Goal: Transaction & Acquisition: Purchase product/service

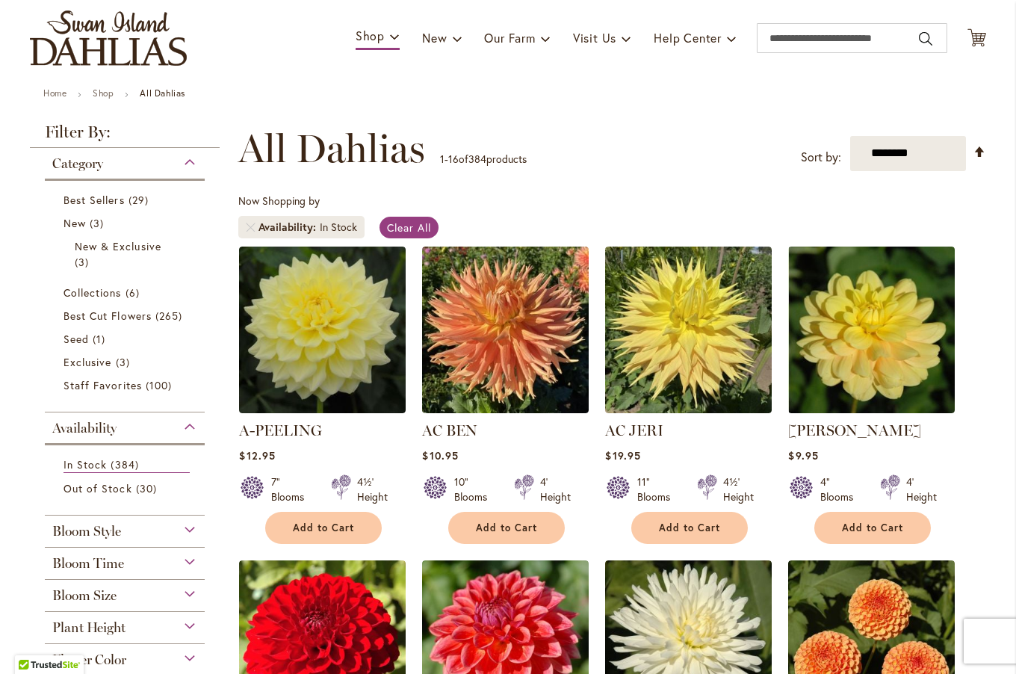
scroll to position [102, 0]
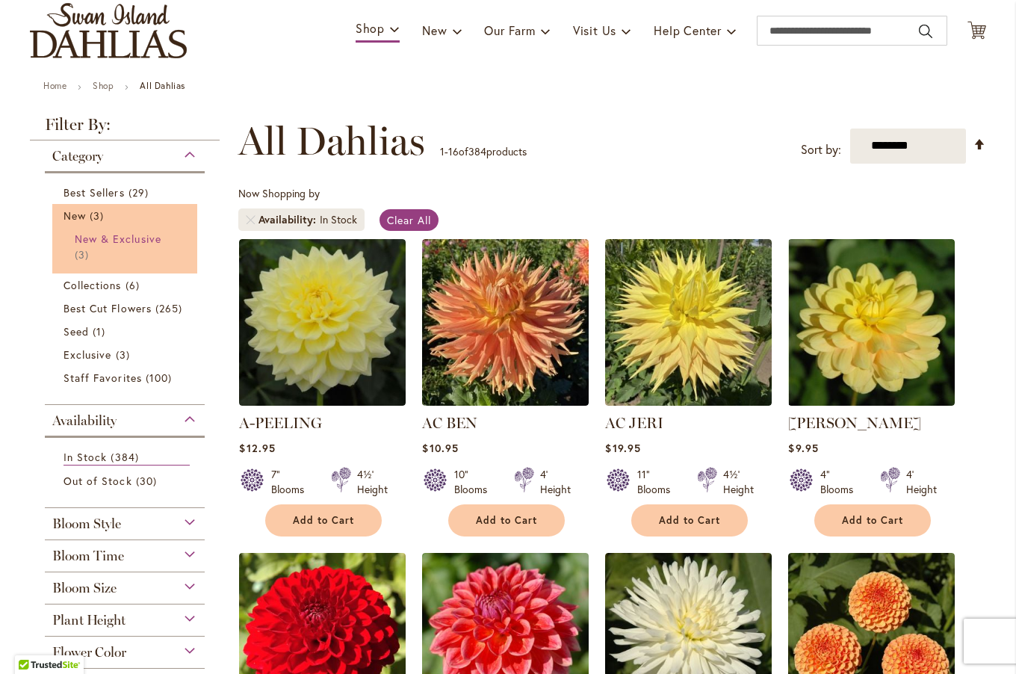
click at [141, 242] on span "New & Exclusive" at bounding box center [118, 239] width 87 height 14
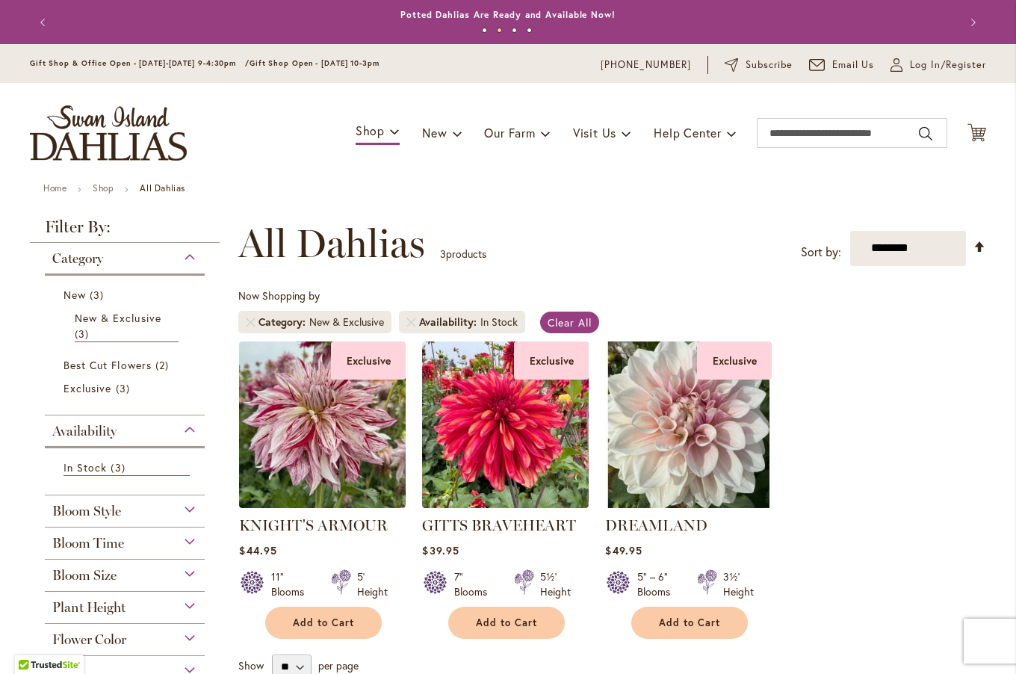
click at [184, 256] on div "Category" at bounding box center [125, 255] width 160 height 24
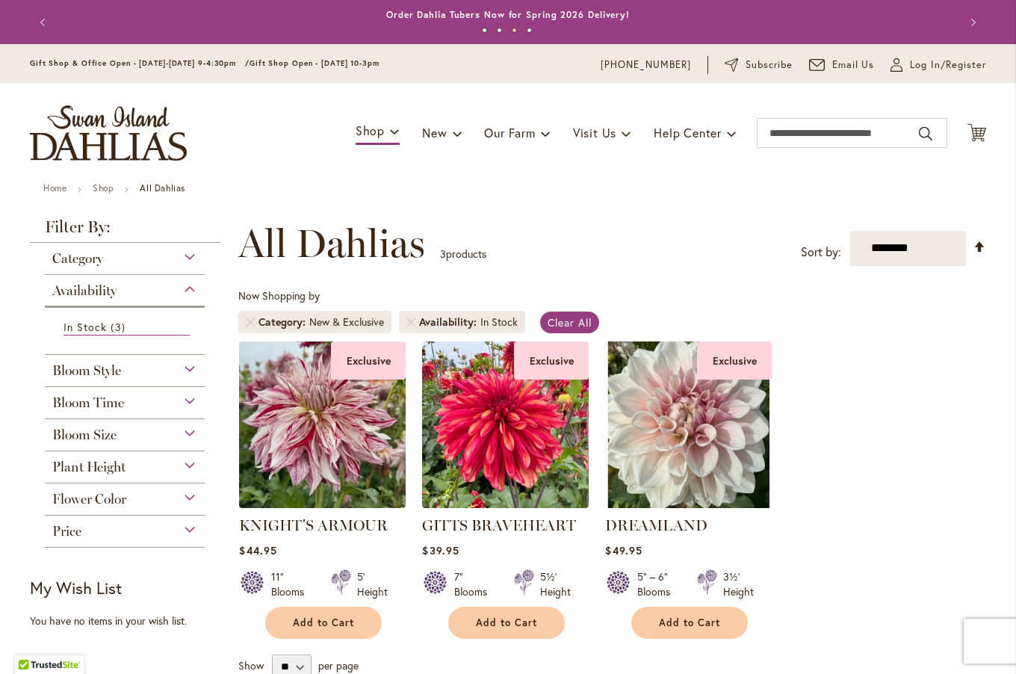
click at [183, 291] on div "Availability" at bounding box center [125, 287] width 160 height 24
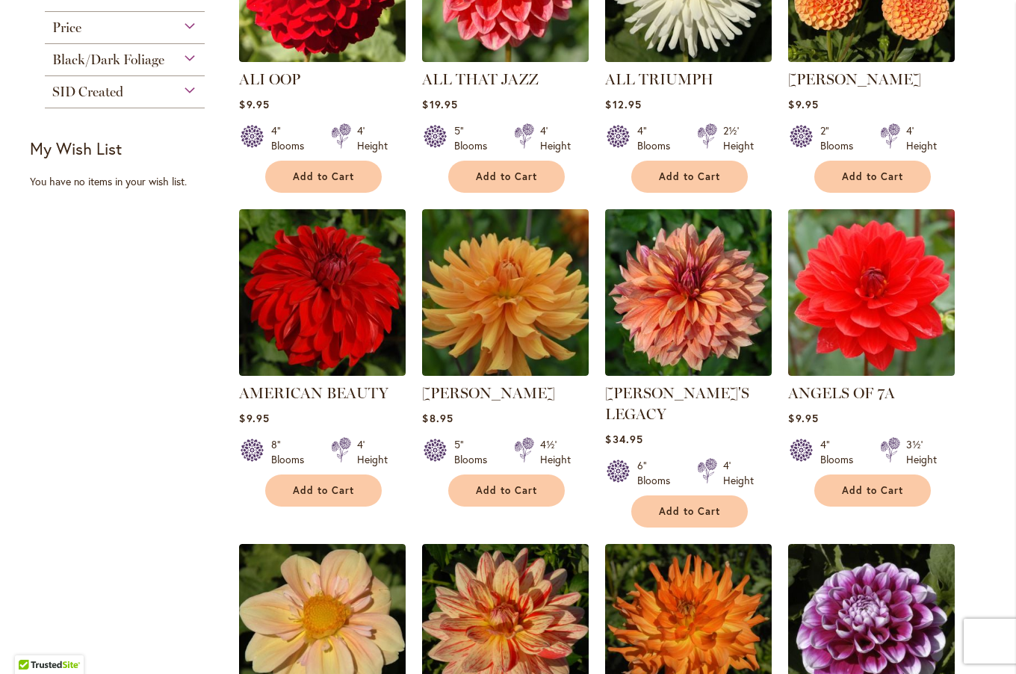
scroll to position [757, 0]
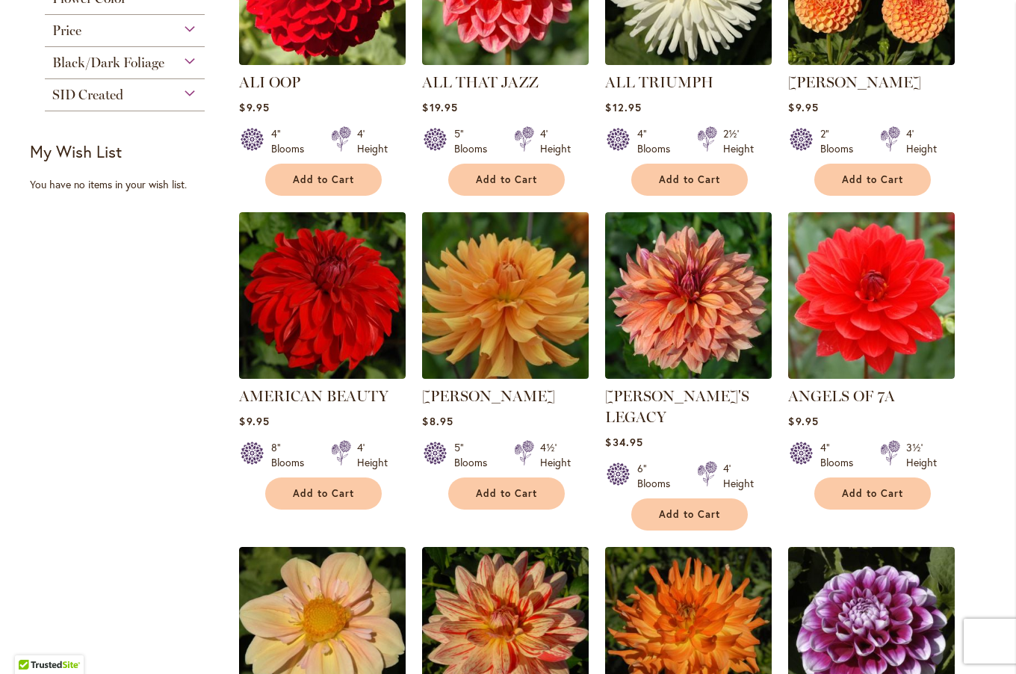
click at [506, 276] on img at bounding box center [505, 295] width 175 height 175
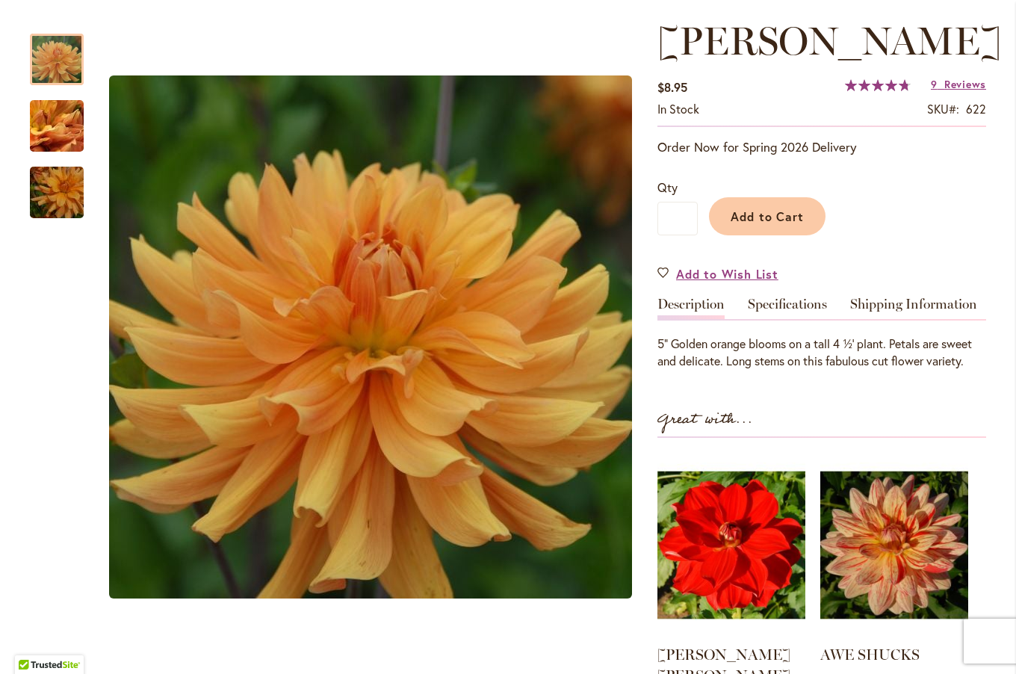
scroll to position [128, 0]
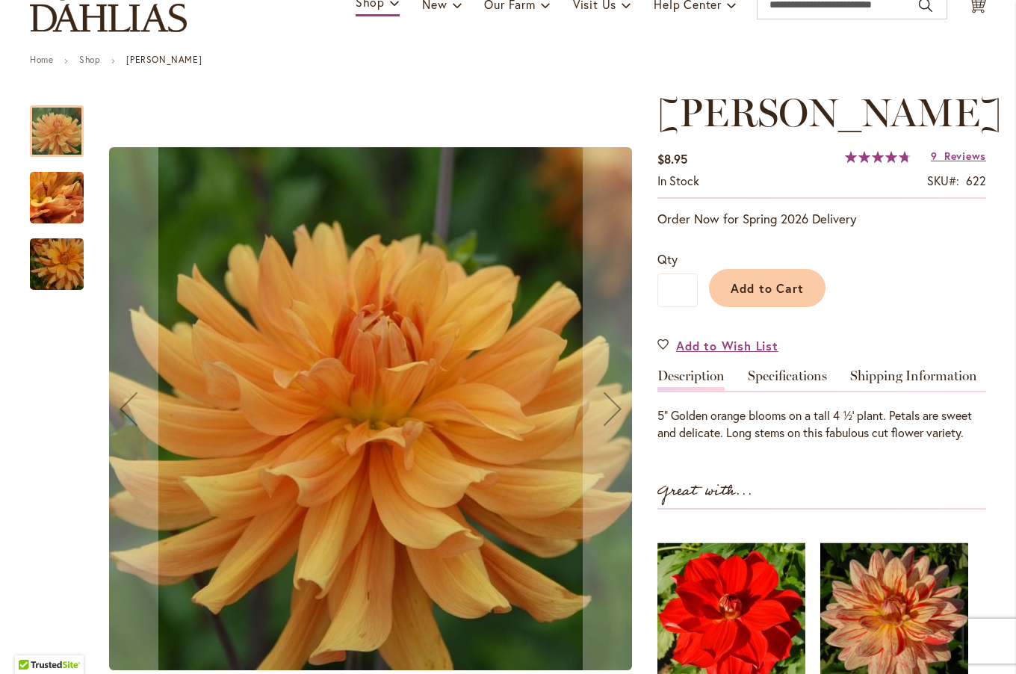
click at [58, 193] on img "ANDREW CHARLES" at bounding box center [57, 198] width 108 height 81
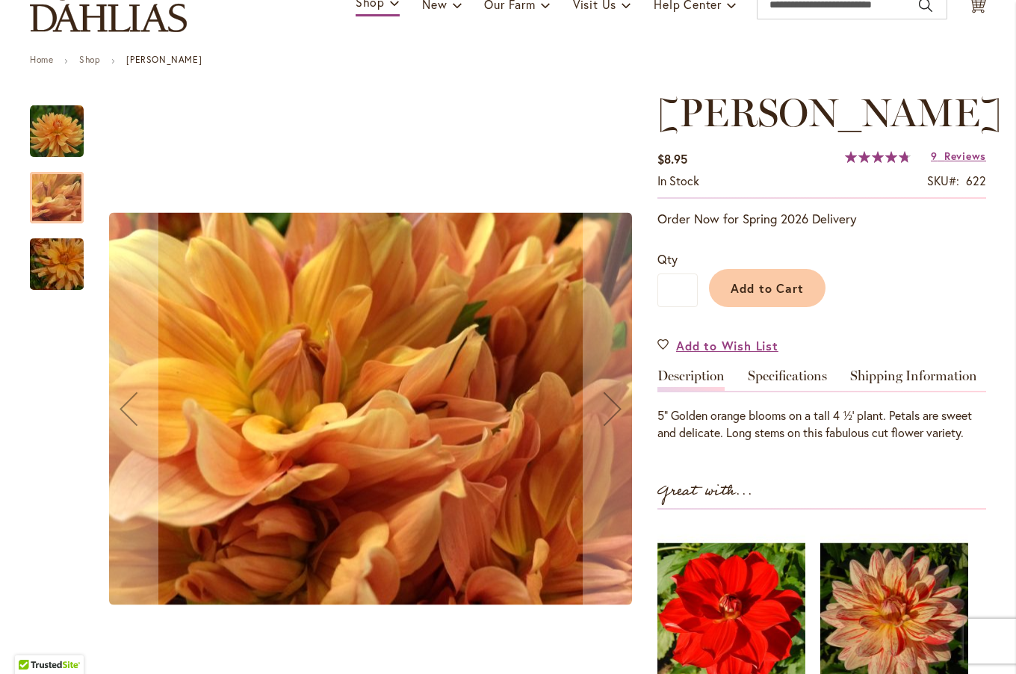
click at [48, 267] on img "ANDREW CHARLES" at bounding box center [57, 265] width 108 height 72
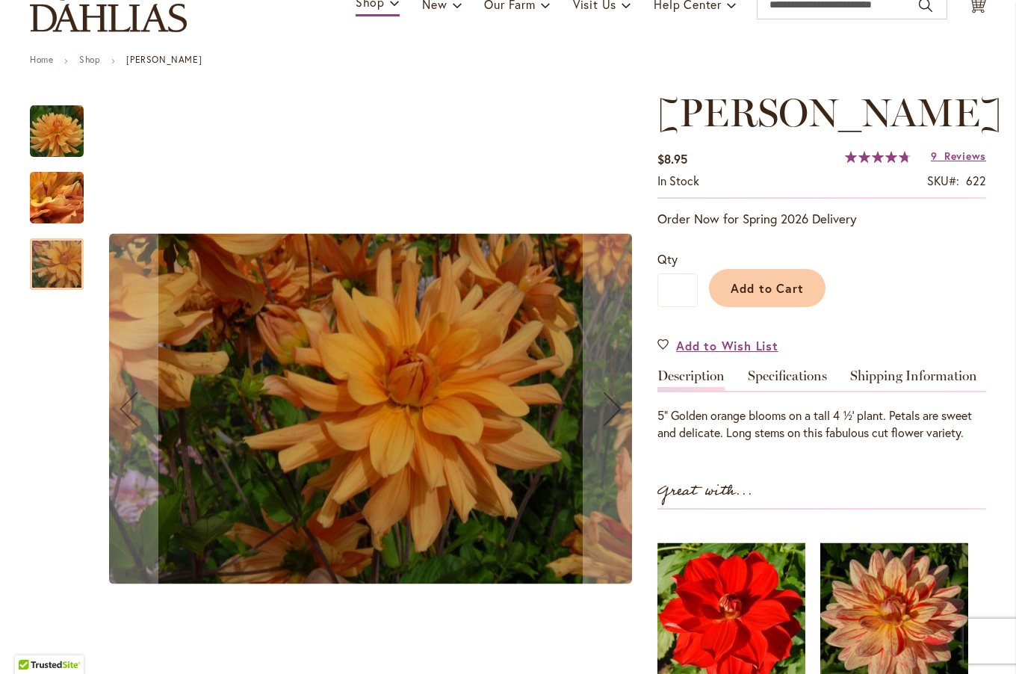
click at [52, 129] on img "ANDREW CHARLES" at bounding box center [57, 132] width 54 height 54
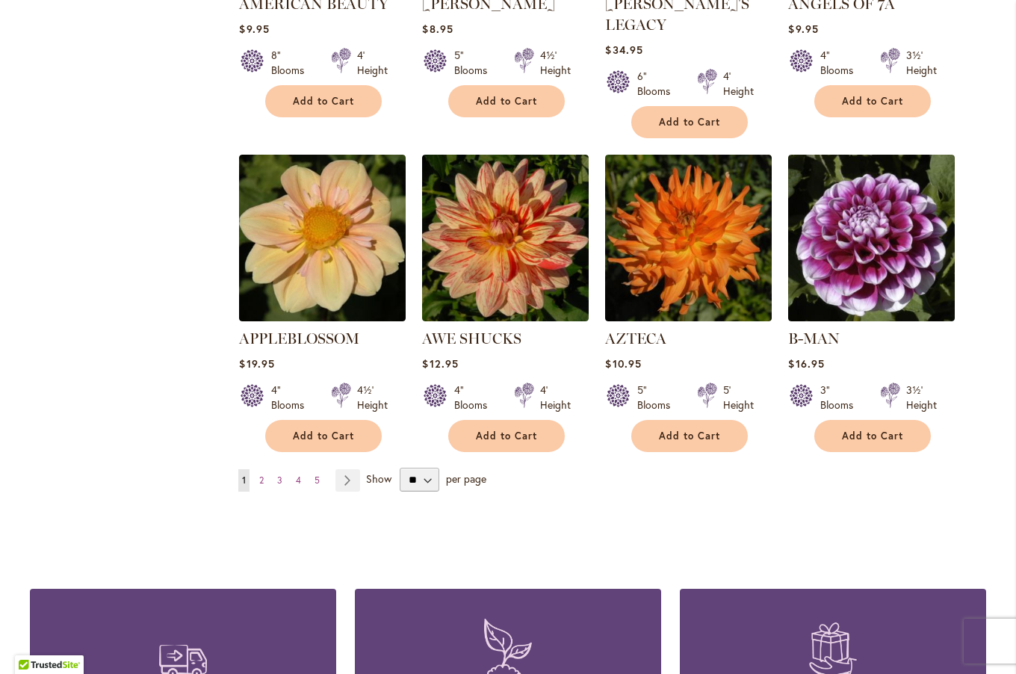
scroll to position [1175, 0]
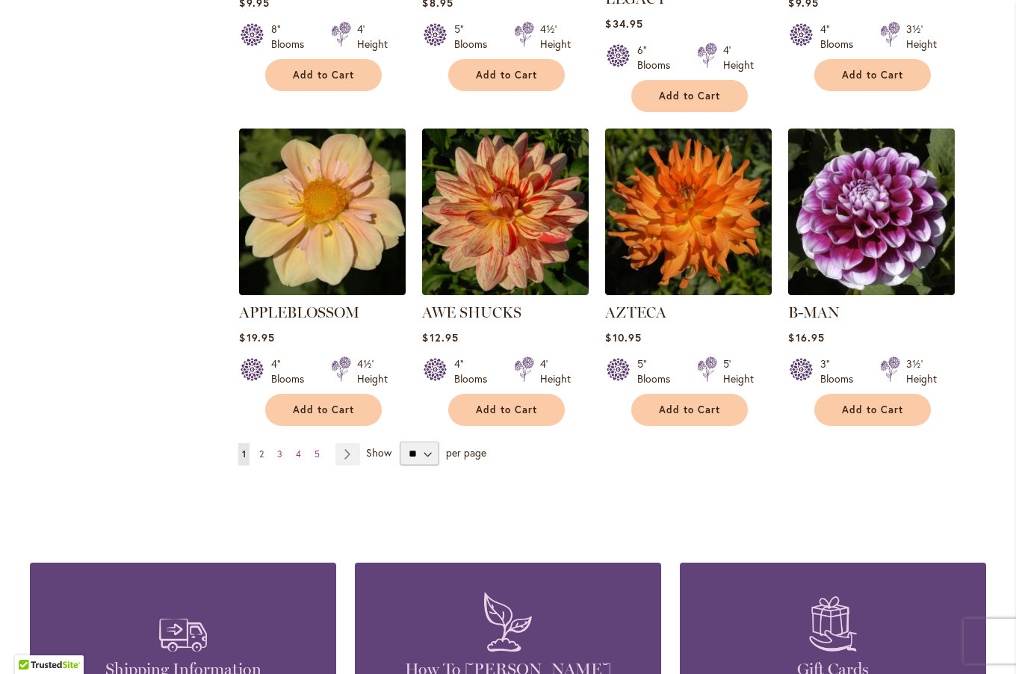
click at [259, 448] on span "2" at bounding box center [261, 453] width 4 height 11
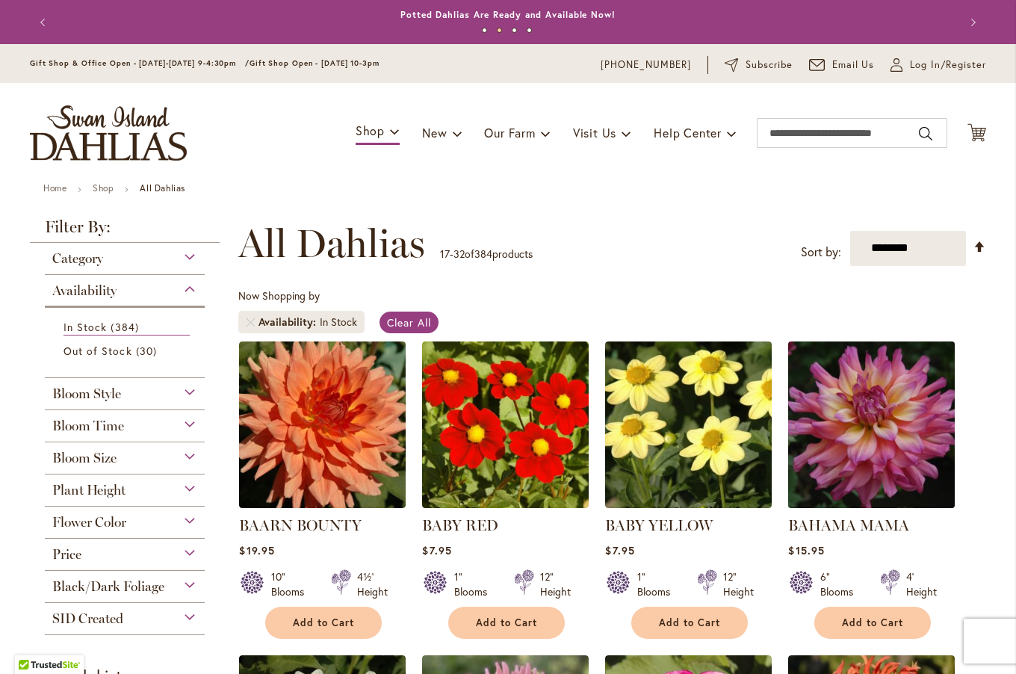
click at [907, 429] on img at bounding box center [871, 424] width 175 height 175
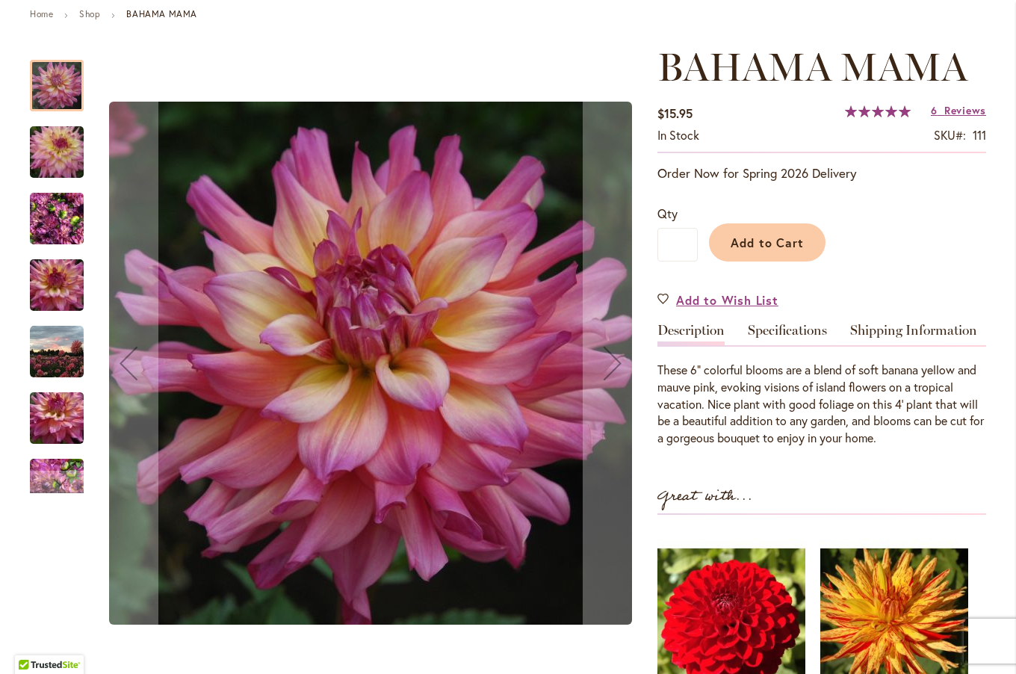
scroll to position [170, 0]
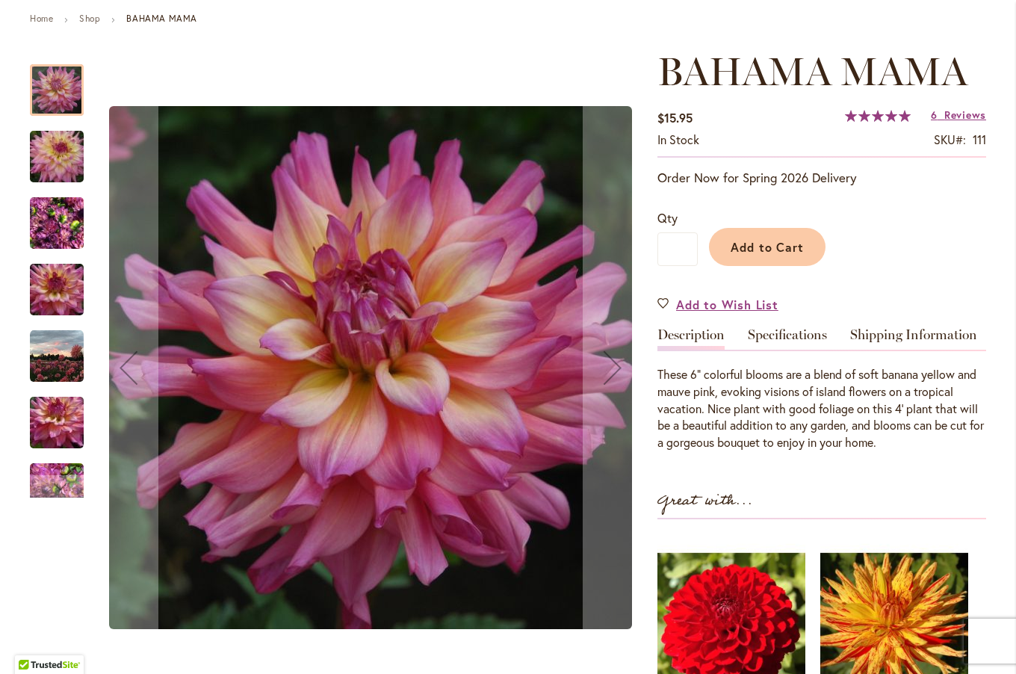
click at [60, 160] on img "Bahama Mama" at bounding box center [57, 157] width 108 height 72
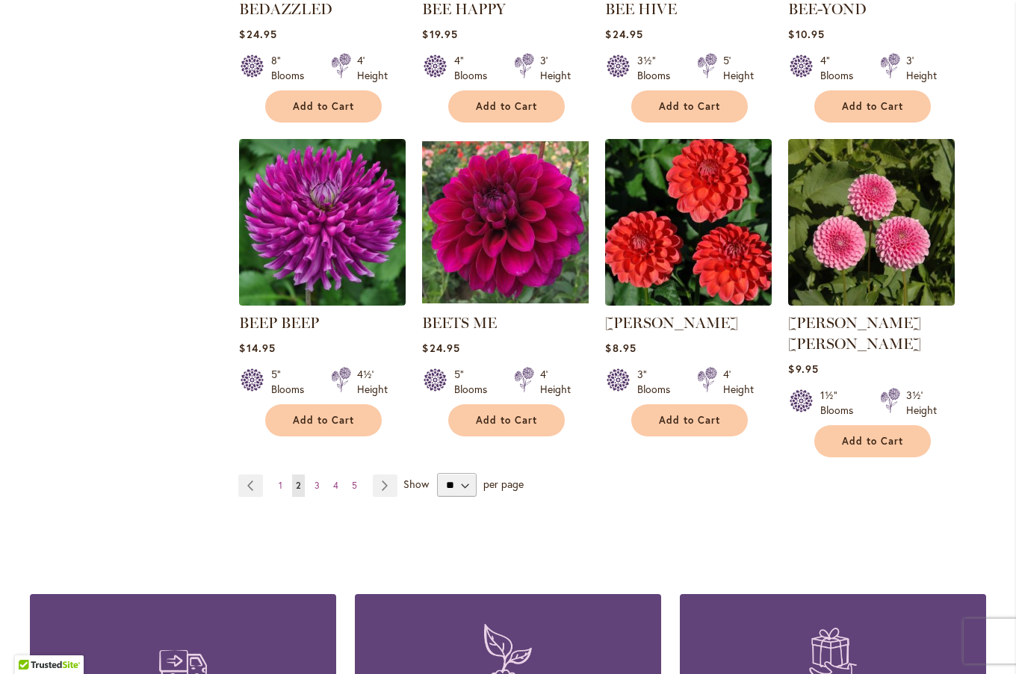
scroll to position [1146, 0]
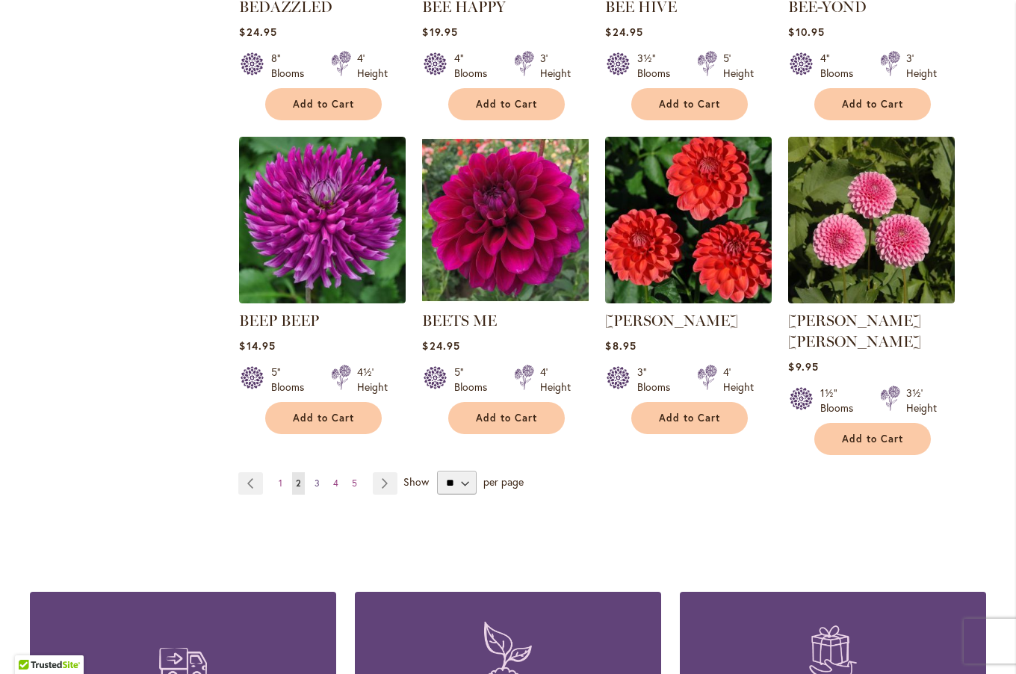
click at [314, 477] on span "3" at bounding box center [316, 482] width 5 height 11
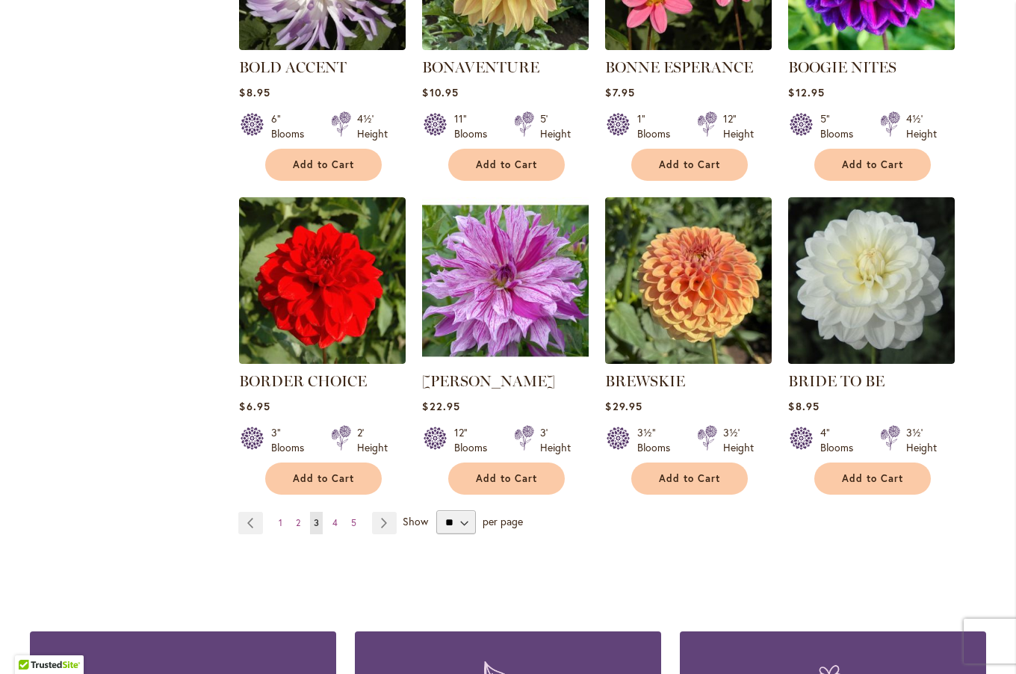
scroll to position [1101, 0]
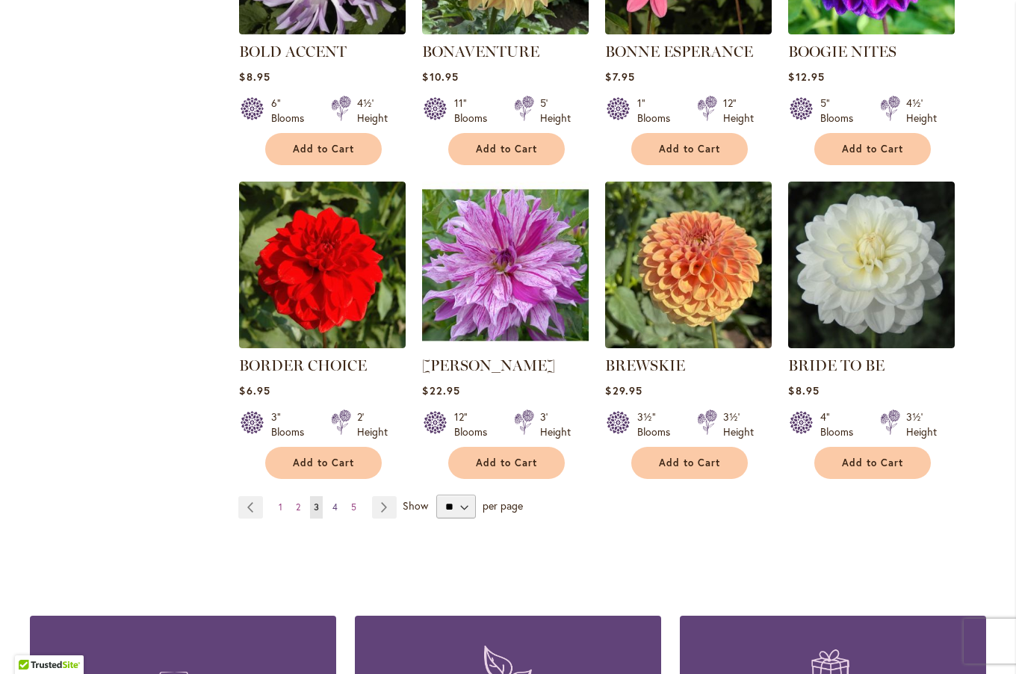
click at [332, 501] on span "4" at bounding box center [334, 506] width 5 height 11
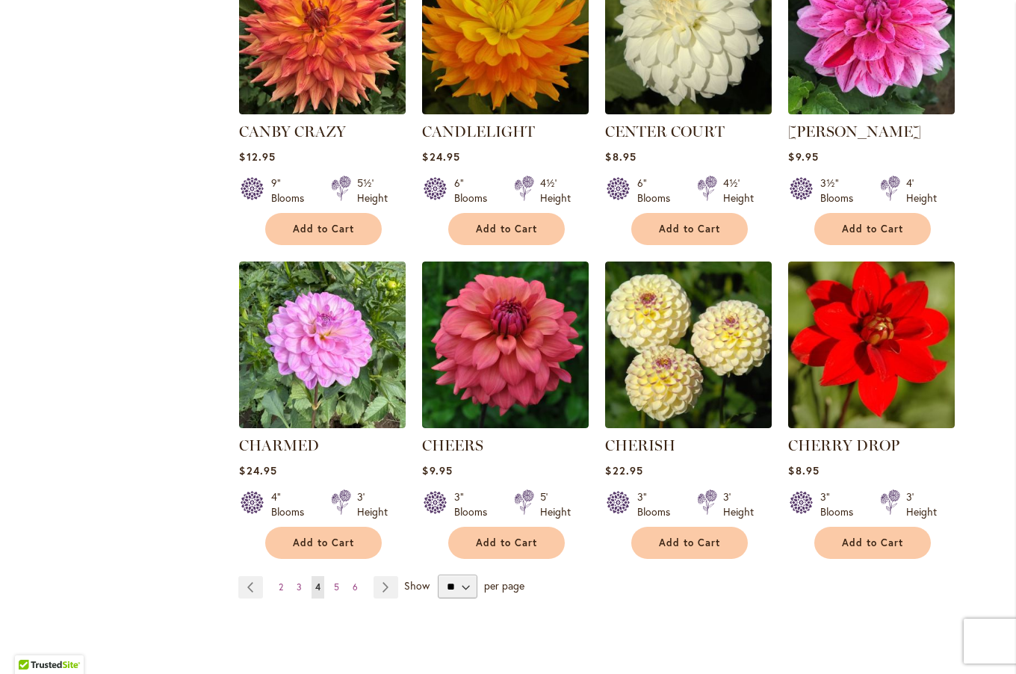
scroll to position [1023, 0]
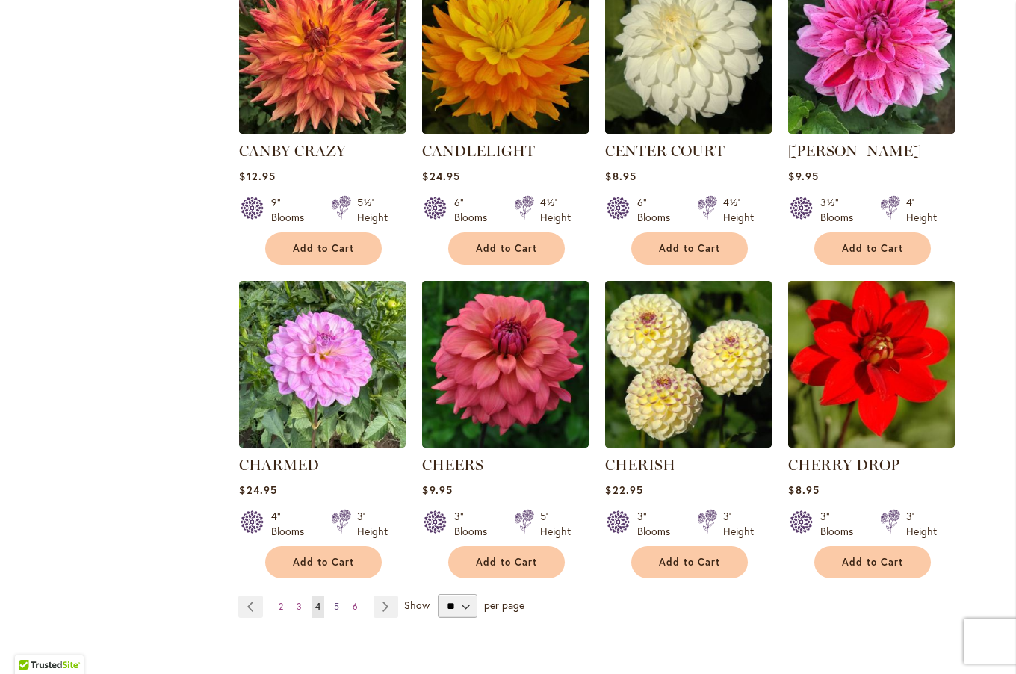
click at [334, 601] on span "5" at bounding box center [336, 606] width 5 height 11
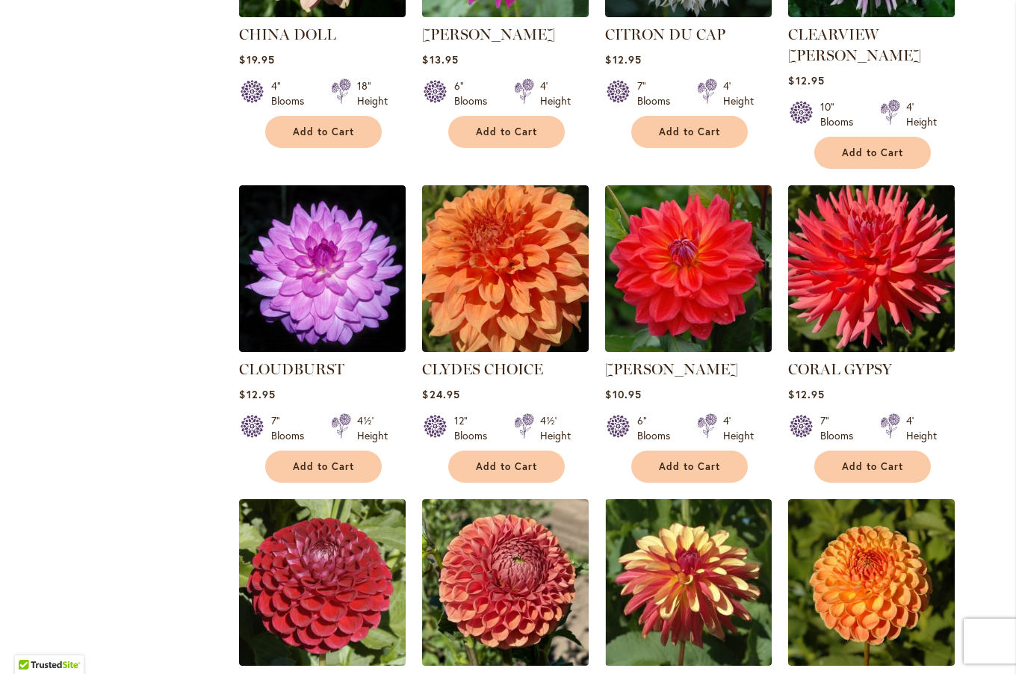
scroll to position [841, 0]
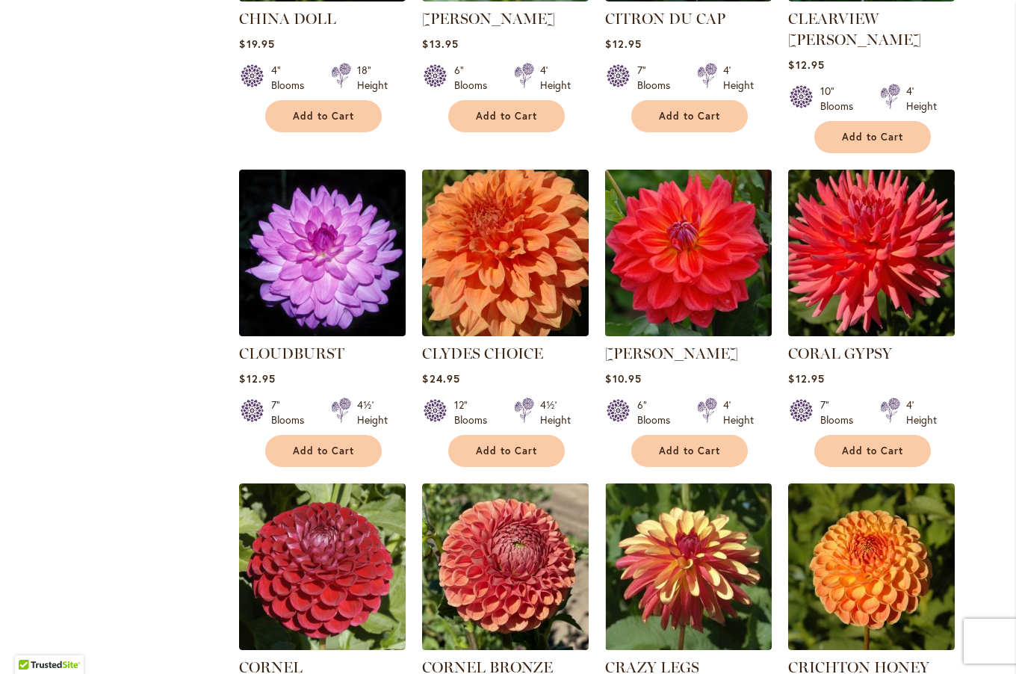
click at [703, 239] on img at bounding box center [688, 252] width 175 height 175
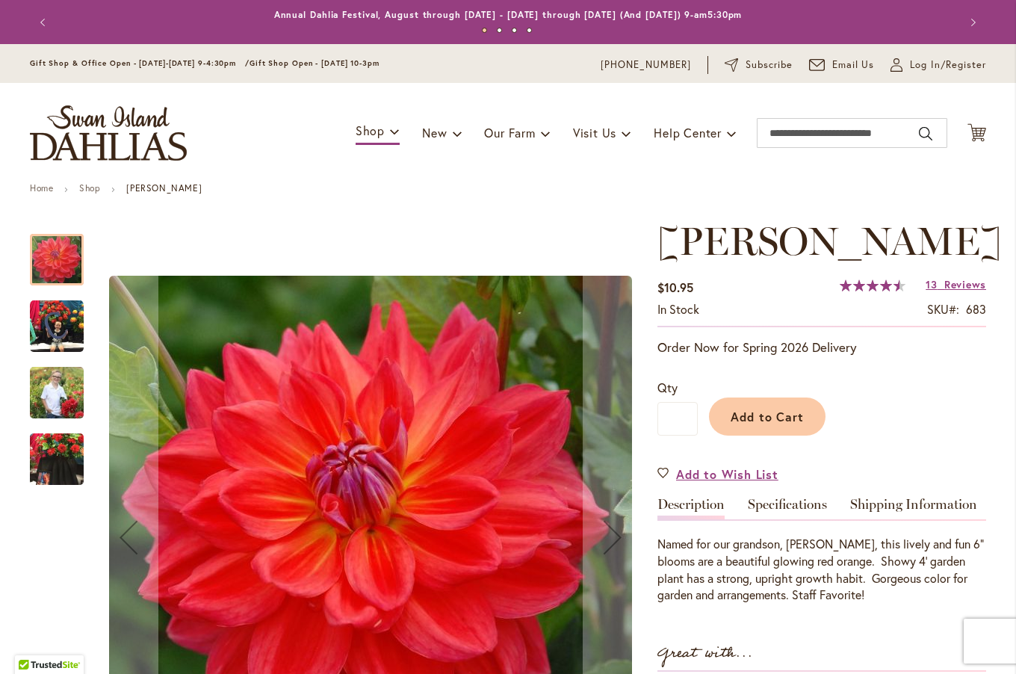
click at [52, 324] on img "COOPER BLAINE" at bounding box center [57, 327] width 54 height 54
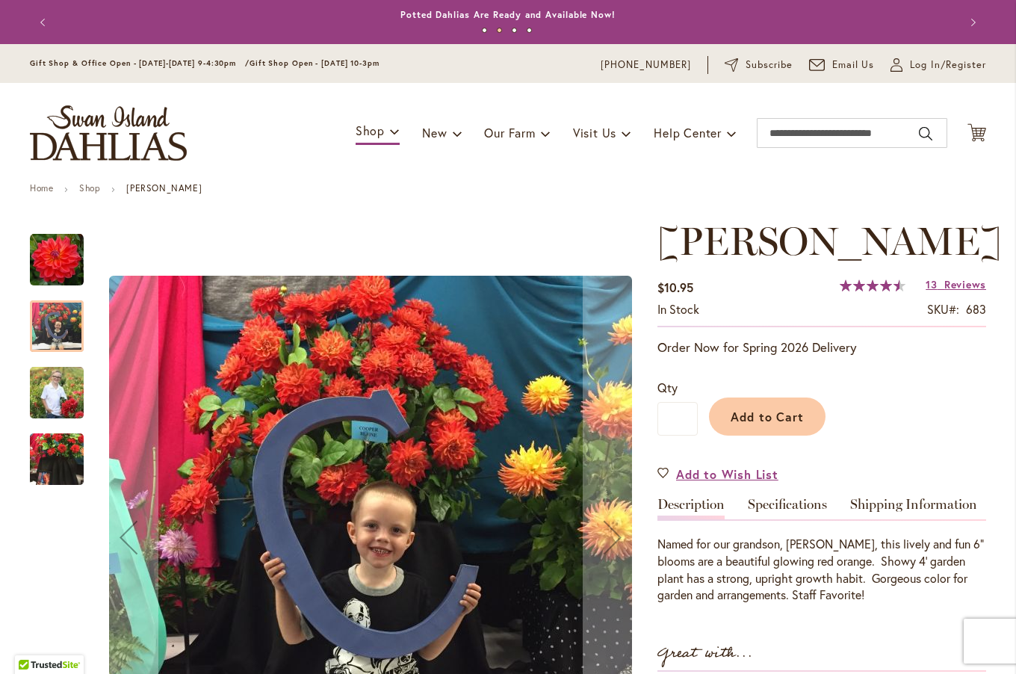
click at [63, 405] on img "COOPER BLAINE" at bounding box center [57, 392] width 54 height 67
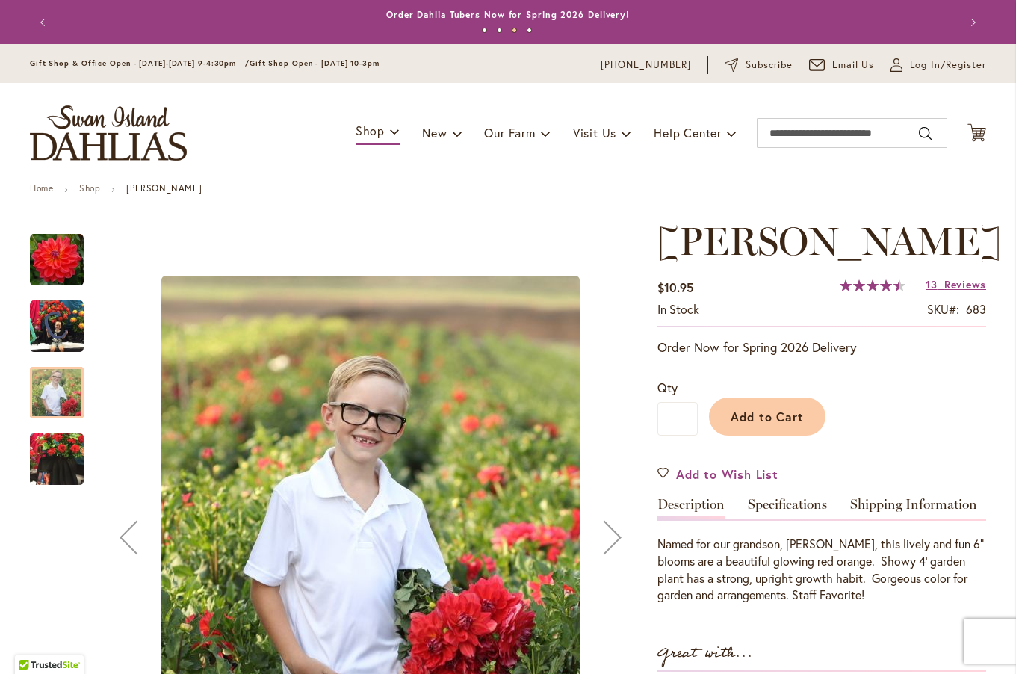
click at [59, 449] on img "COOPER BLAINE" at bounding box center [57, 460] width 54 height 72
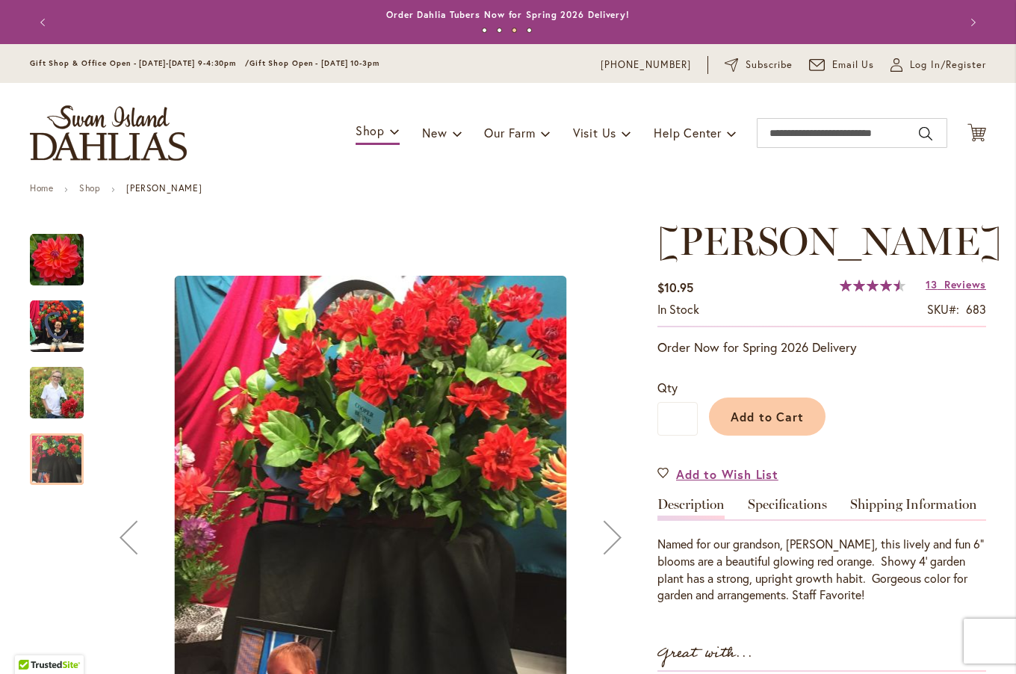
click at [65, 254] on img "COOPER BLAINE" at bounding box center [57, 260] width 54 height 54
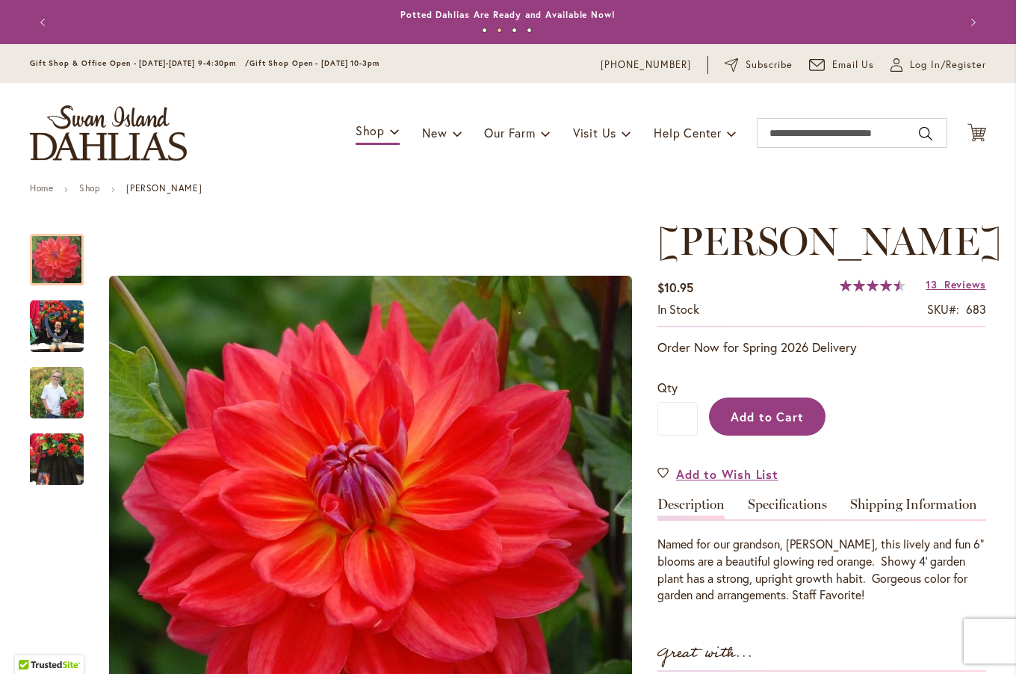
click at [763, 418] on span "Add to Cart" at bounding box center [768, 417] width 74 height 16
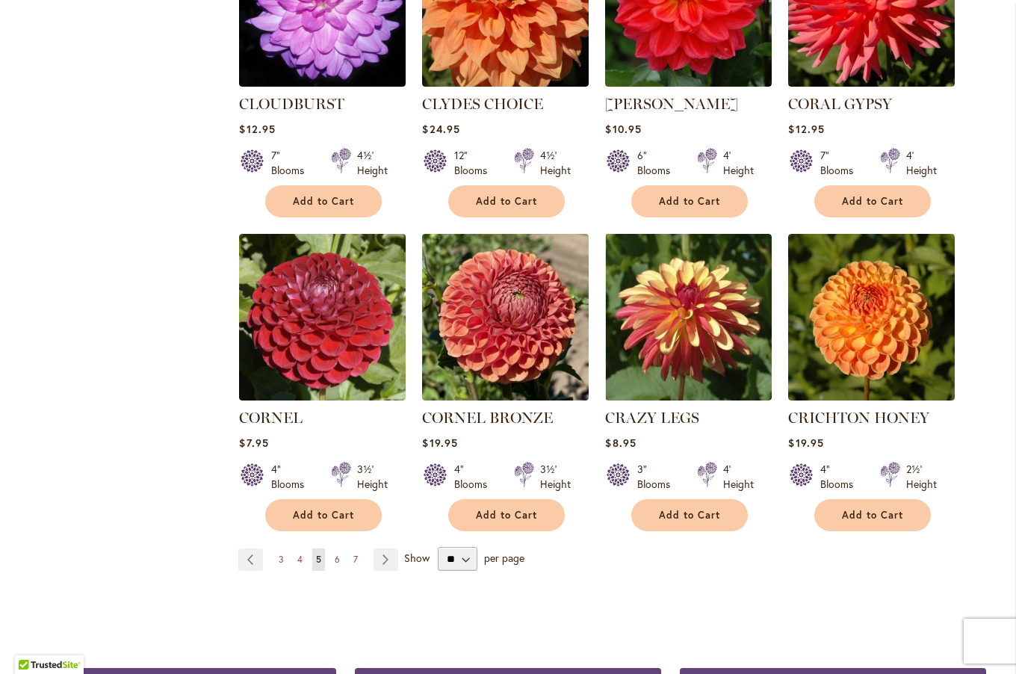
scroll to position [1094, 0]
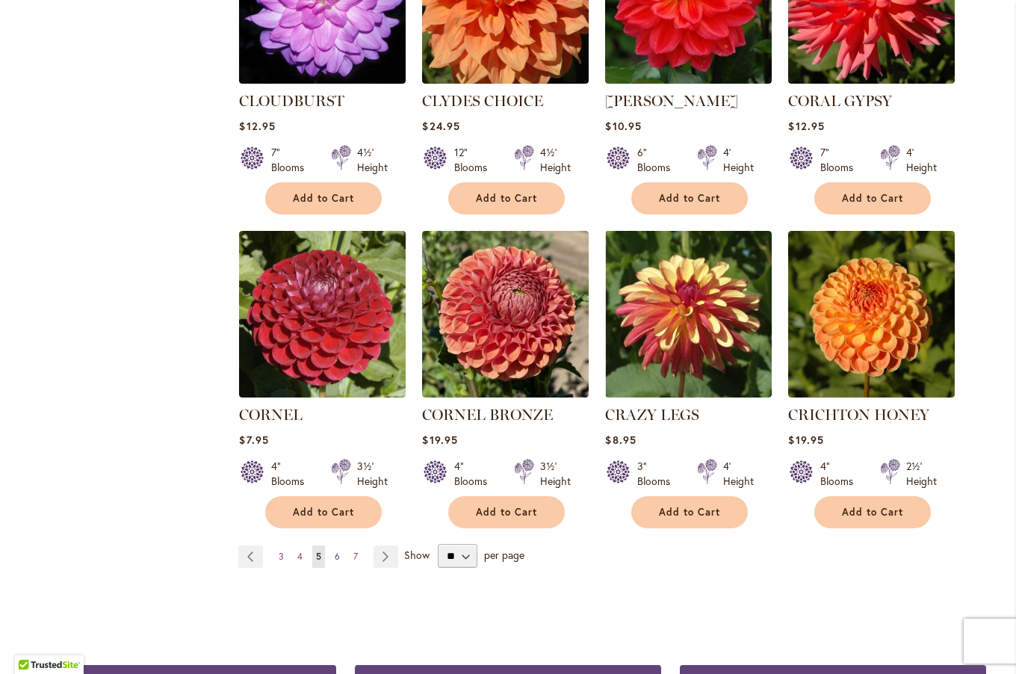
click at [335, 551] on span "6" at bounding box center [337, 556] width 5 height 11
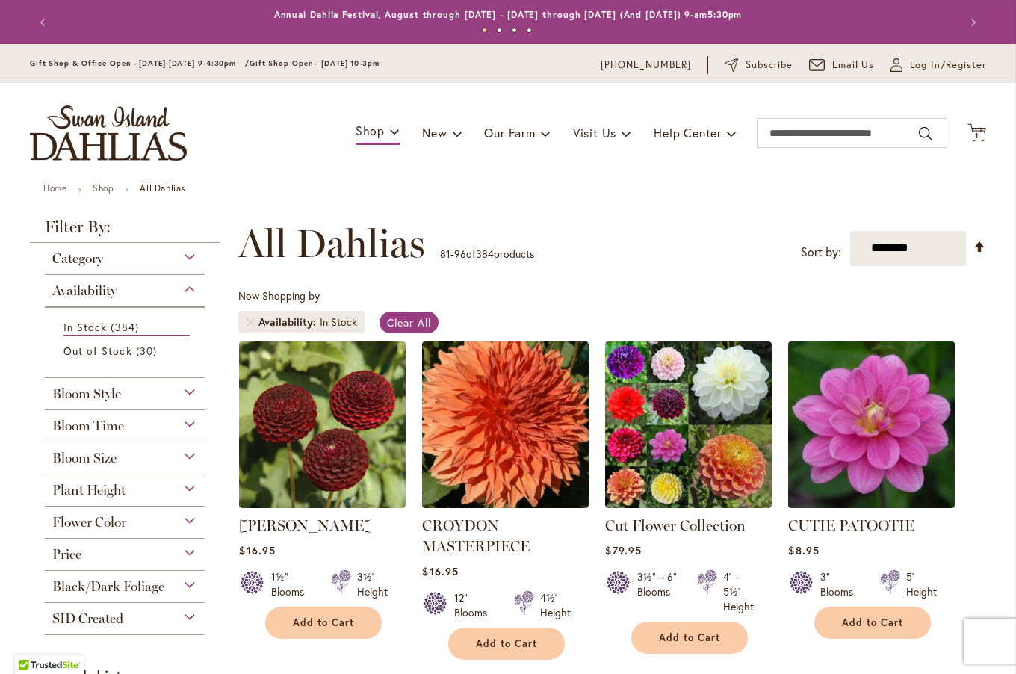
click at [889, 424] on img at bounding box center [871, 424] width 175 height 175
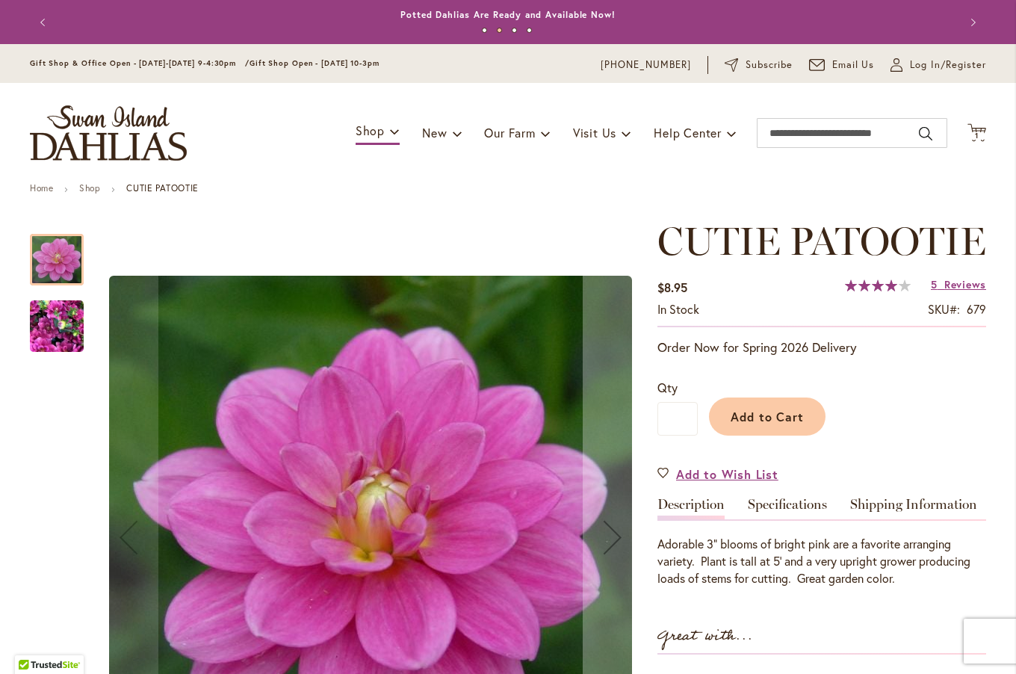
click at [66, 326] on img "CUTIE PATOOTIE" at bounding box center [57, 327] width 54 height 72
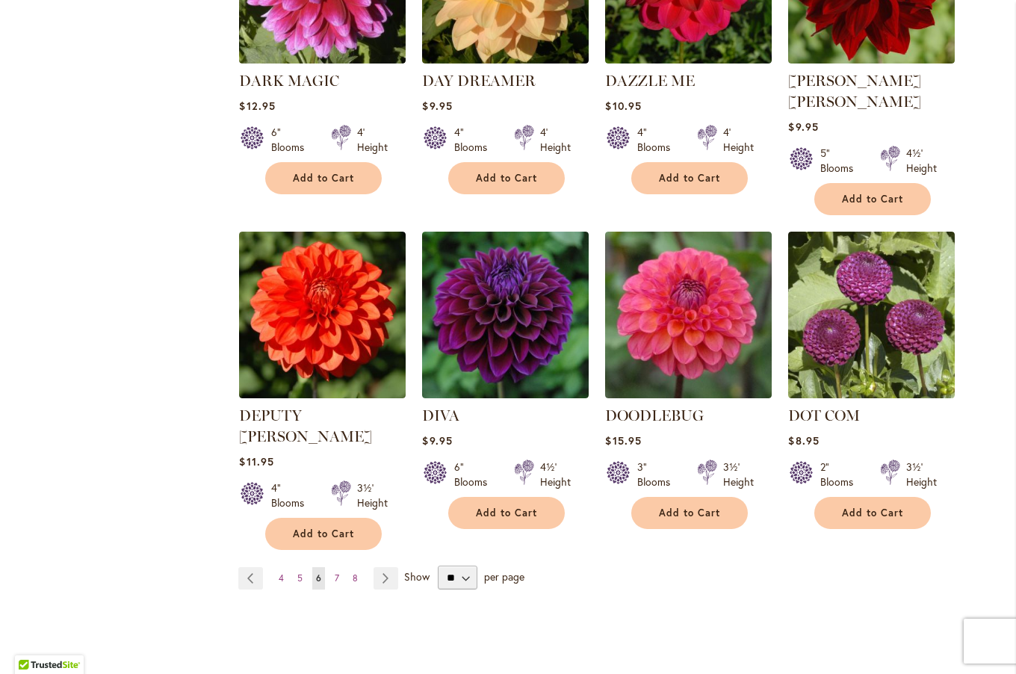
scroll to position [1096, 0]
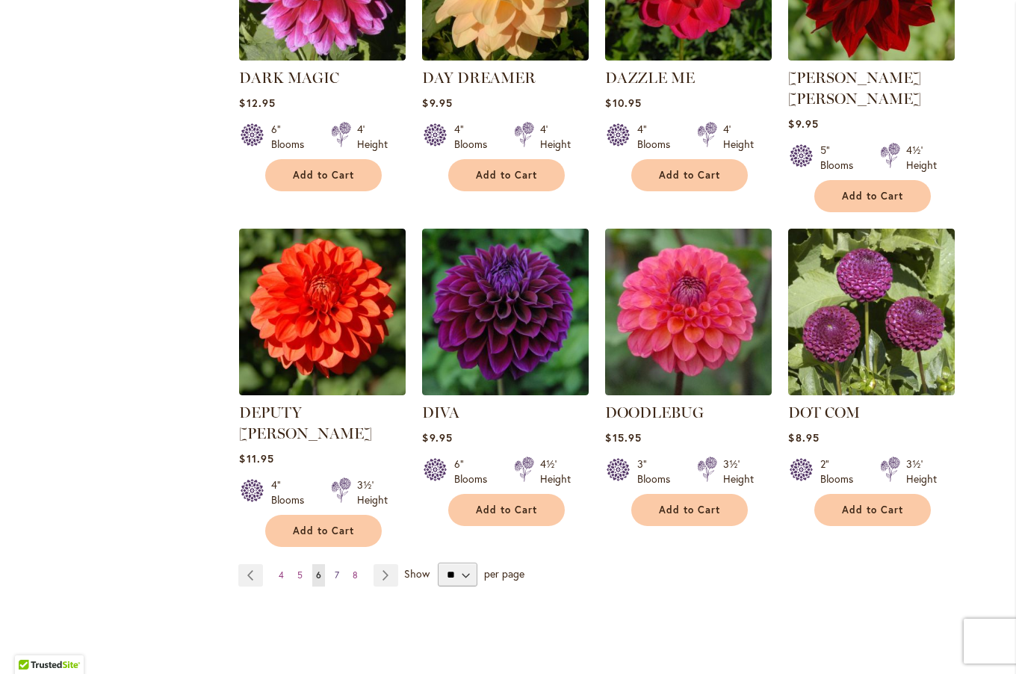
click at [335, 569] on span "7" at bounding box center [337, 574] width 4 height 11
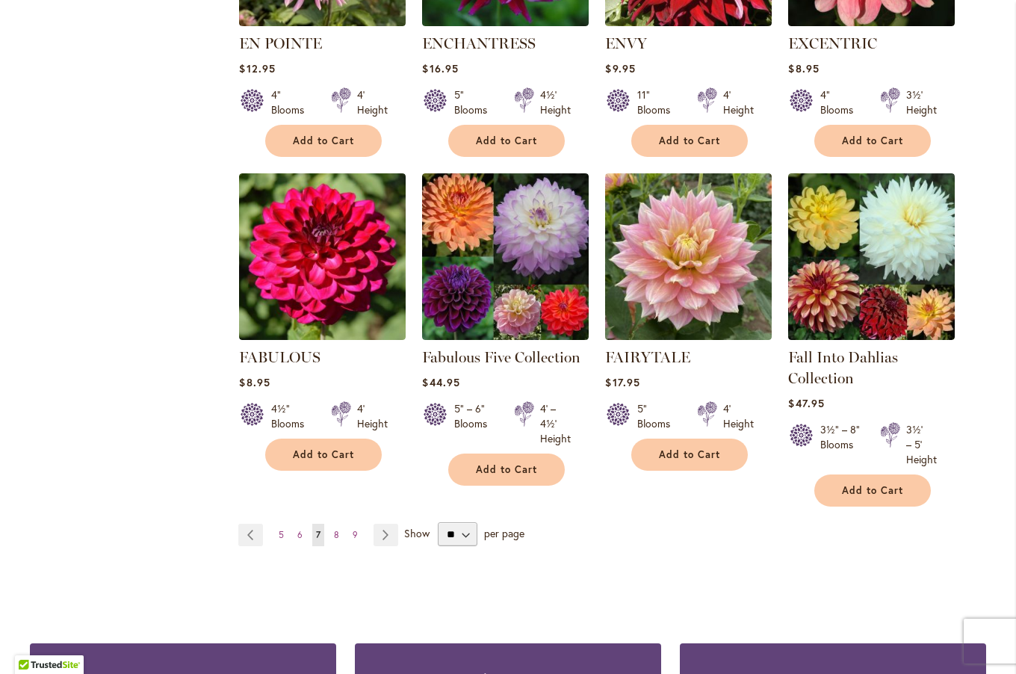
scroll to position [1120, 0]
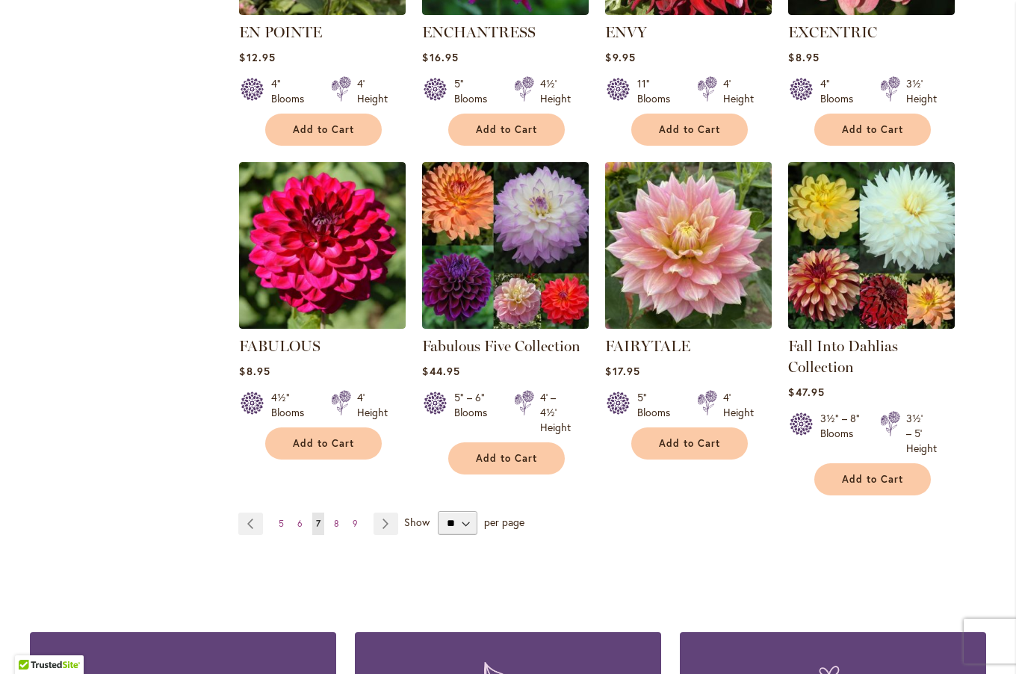
click at [687, 279] on img at bounding box center [688, 245] width 175 height 175
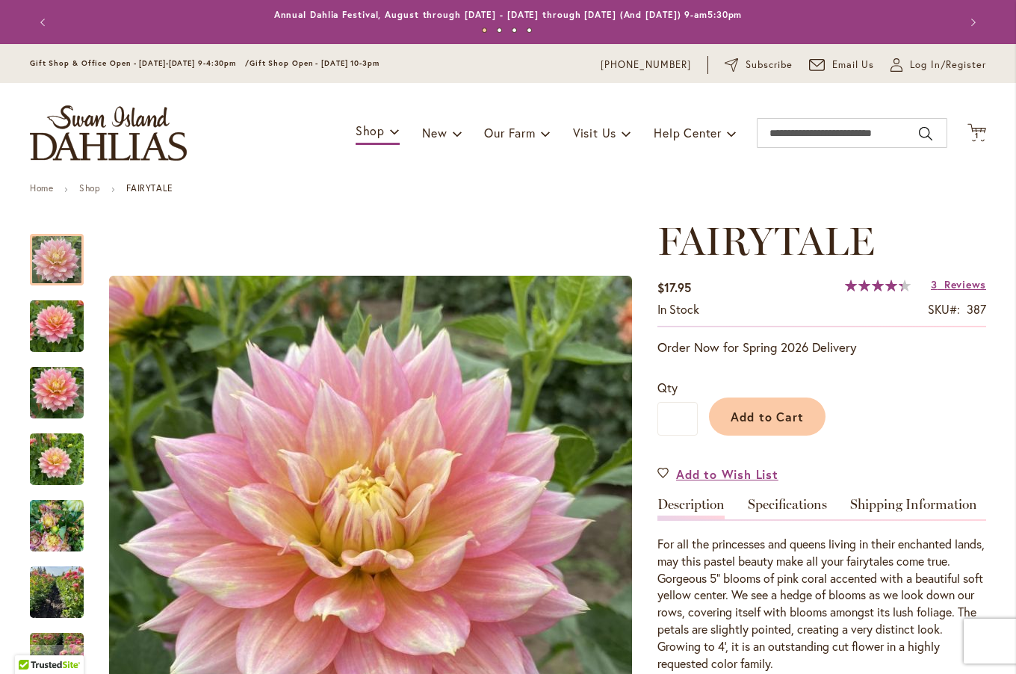
scroll to position [1, 0]
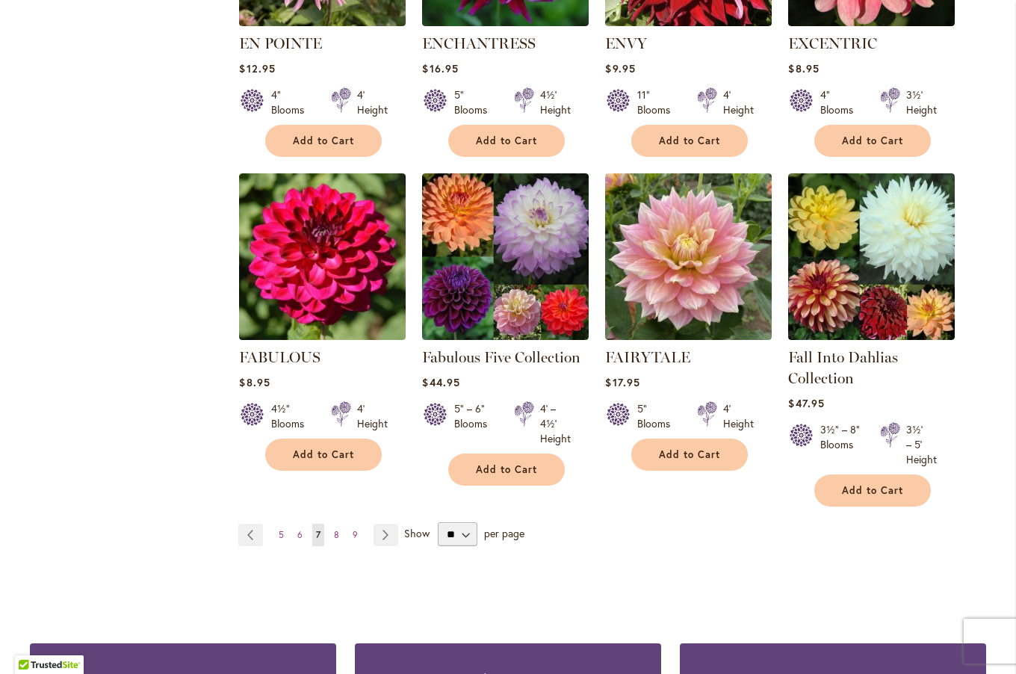
scroll to position [1109, 0]
click at [334, 531] on span "8" at bounding box center [336, 534] width 5 height 11
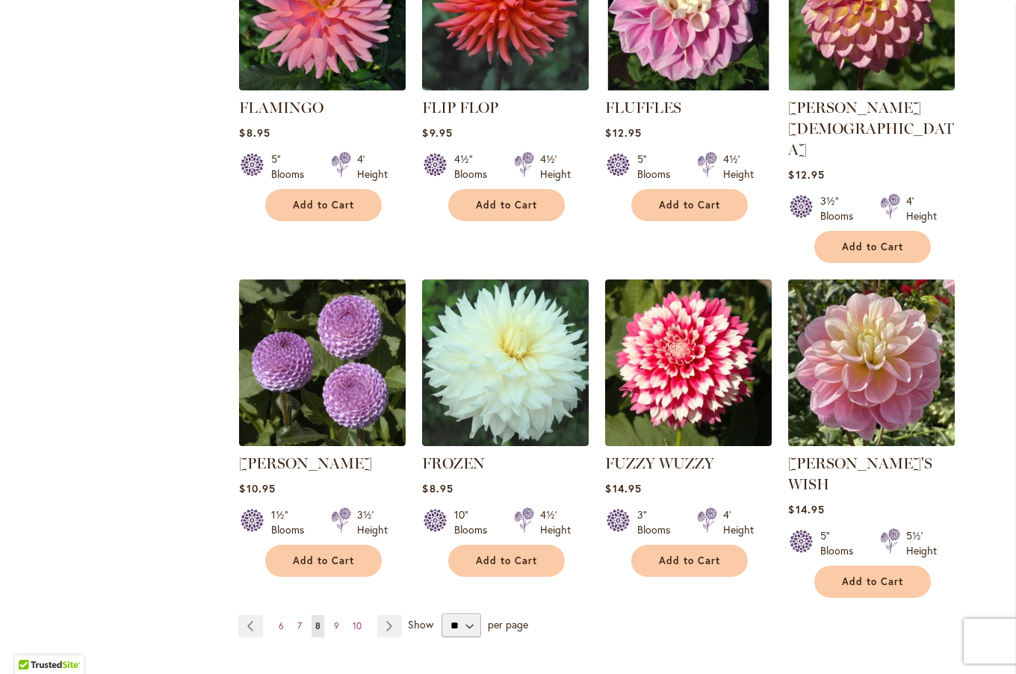
scroll to position [1074, 0]
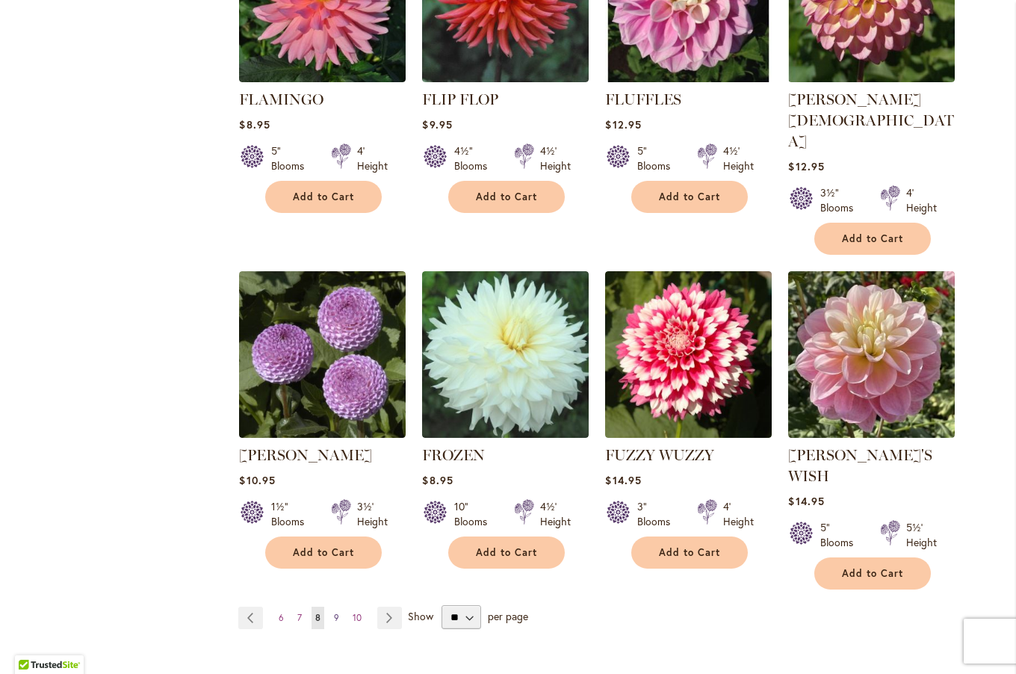
click at [334, 612] on span "9" at bounding box center [336, 617] width 5 height 11
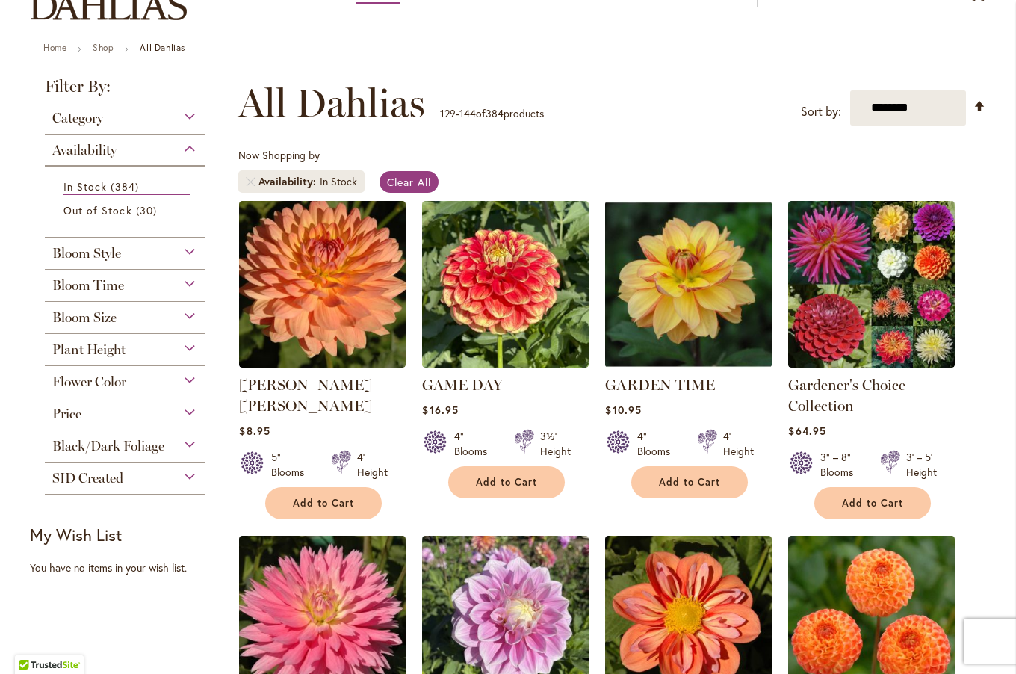
scroll to position [140, 0]
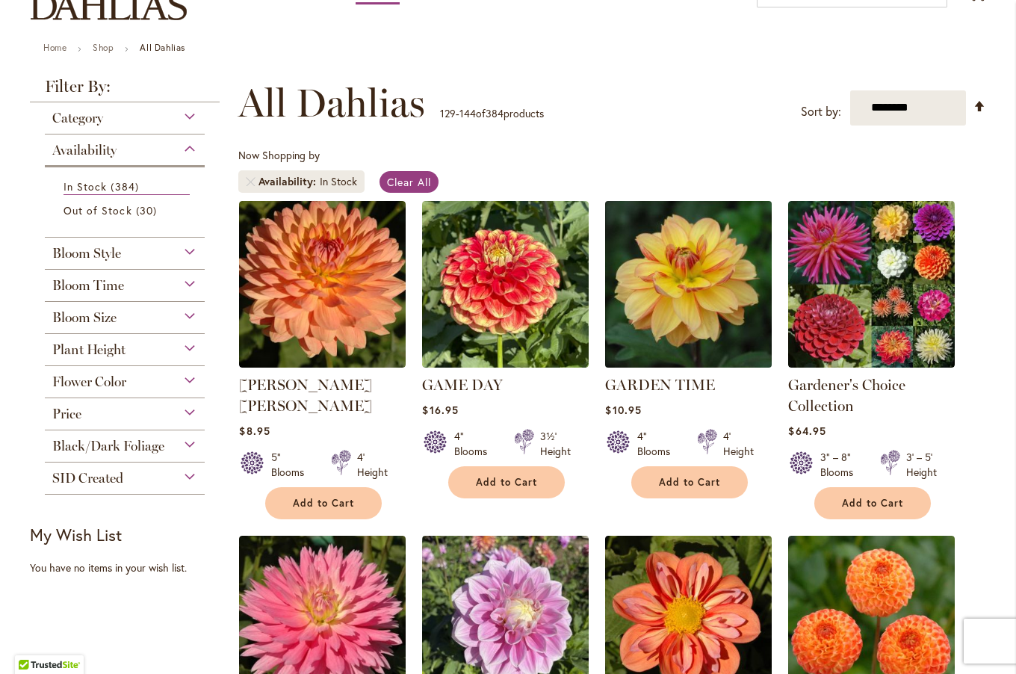
click at [690, 282] on img at bounding box center [688, 283] width 175 height 175
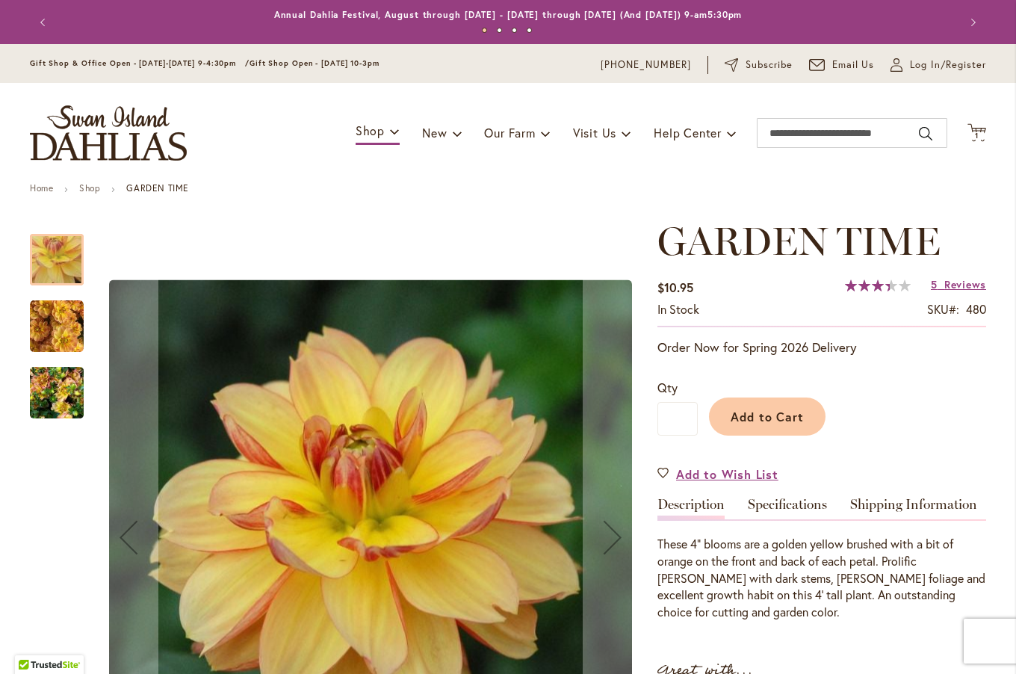
click at [63, 320] on img "GARDEN TIME" at bounding box center [57, 327] width 54 height 54
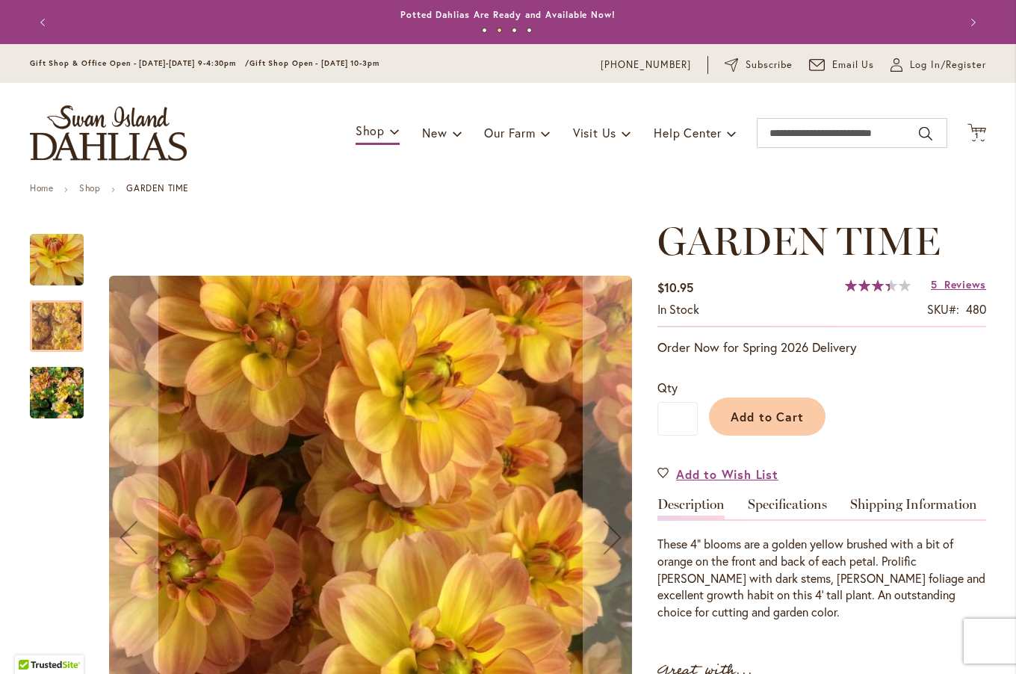
click at [63, 384] on img "GARDEN TIME" at bounding box center [57, 393] width 54 height 72
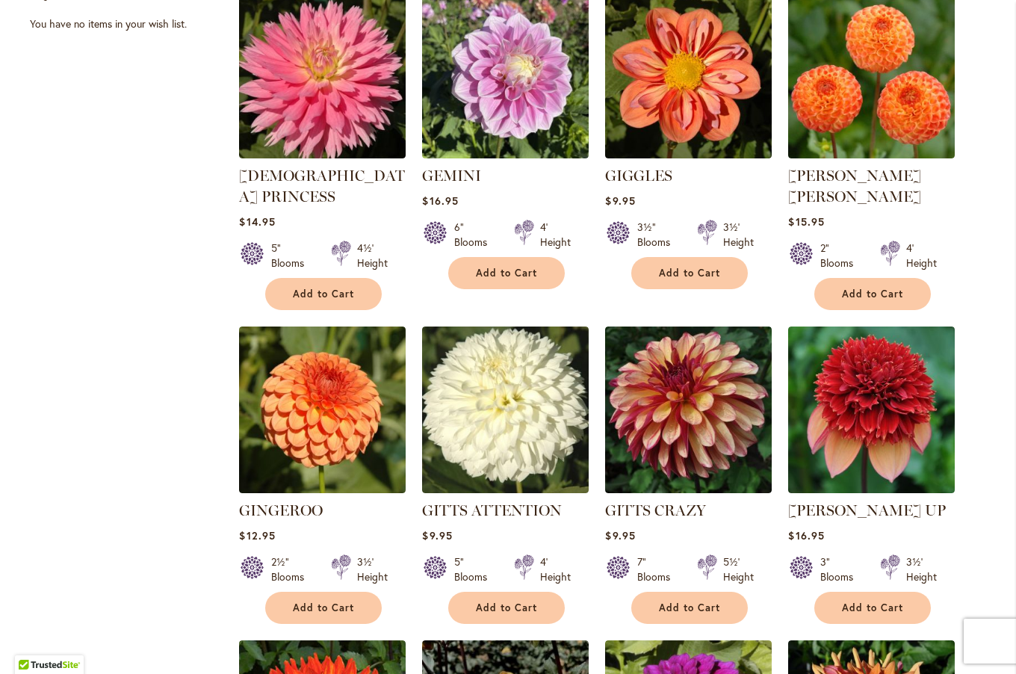
scroll to position [687, 0]
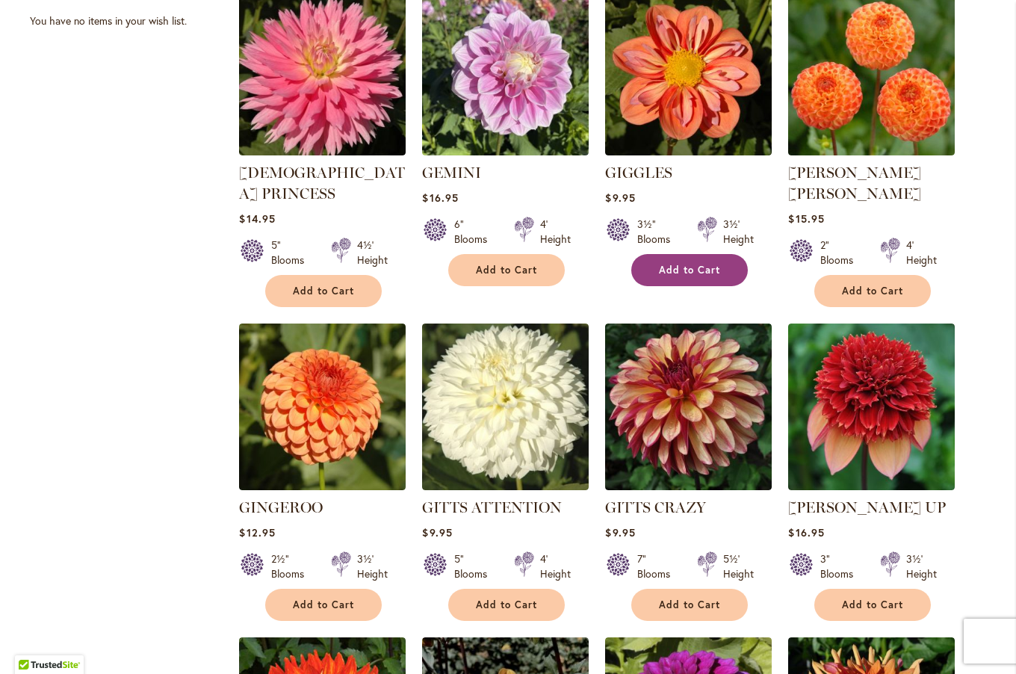
click at [680, 260] on button "Add to Cart" at bounding box center [689, 270] width 117 height 32
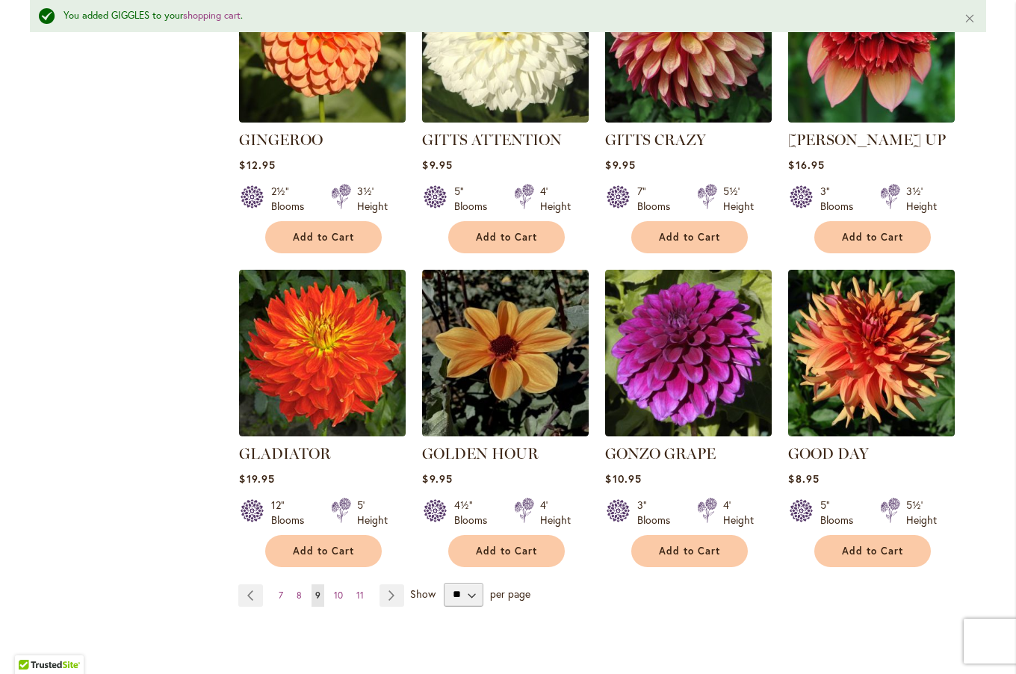
scroll to position [1086, 0]
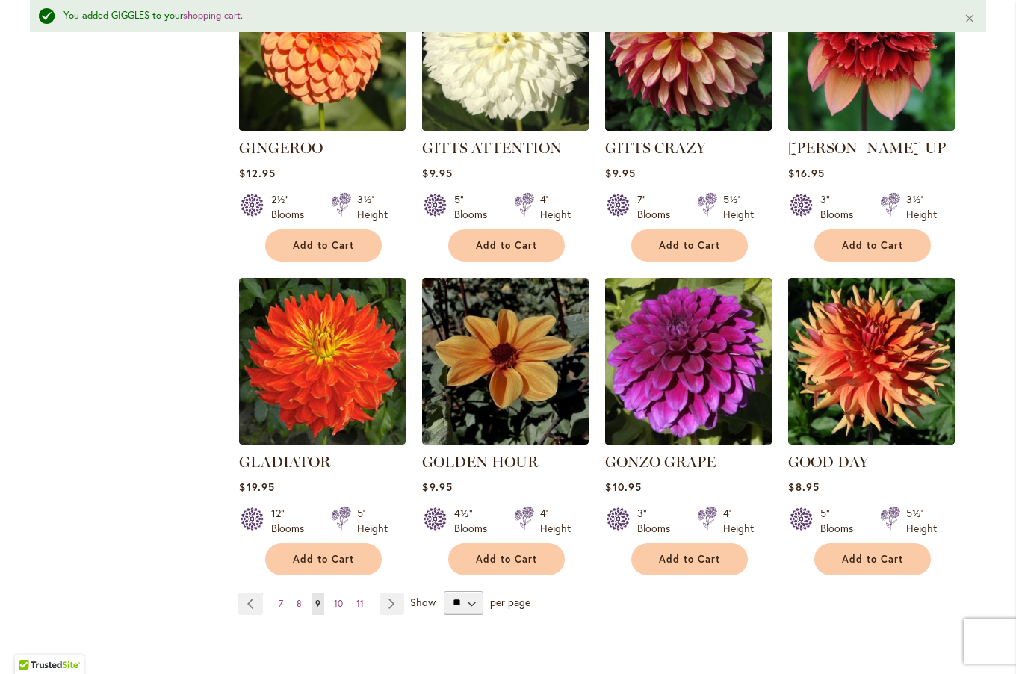
click at [702, 373] on img at bounding box center [688, 360] width 175 height 175
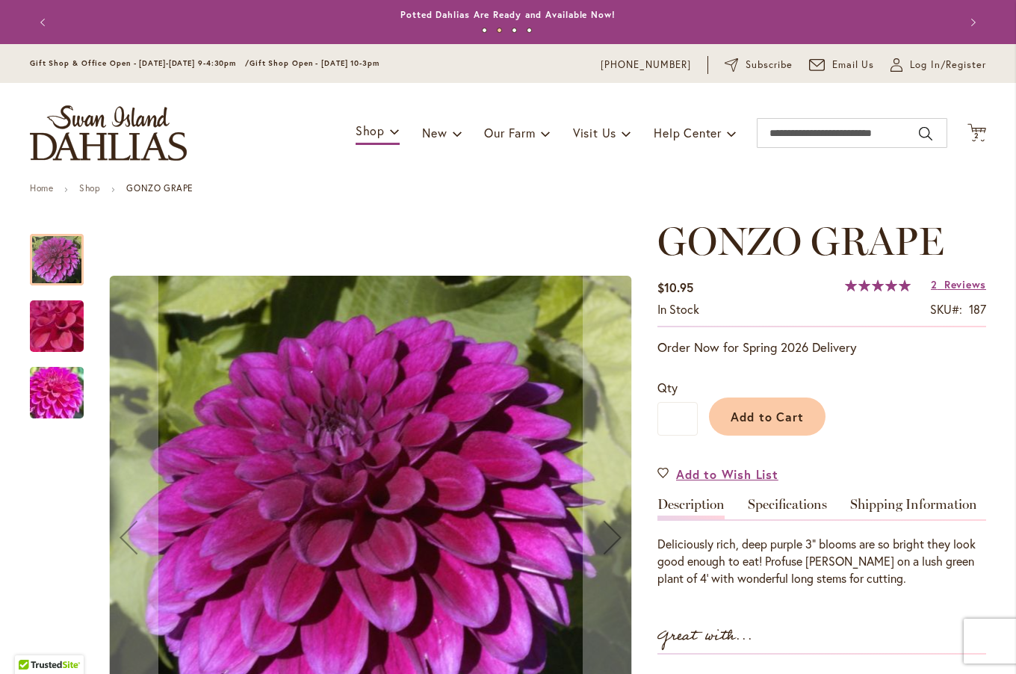
click at [61, 324] on img "GONZO GRAPE" at bounding box center [57, 326] width 108 height 81
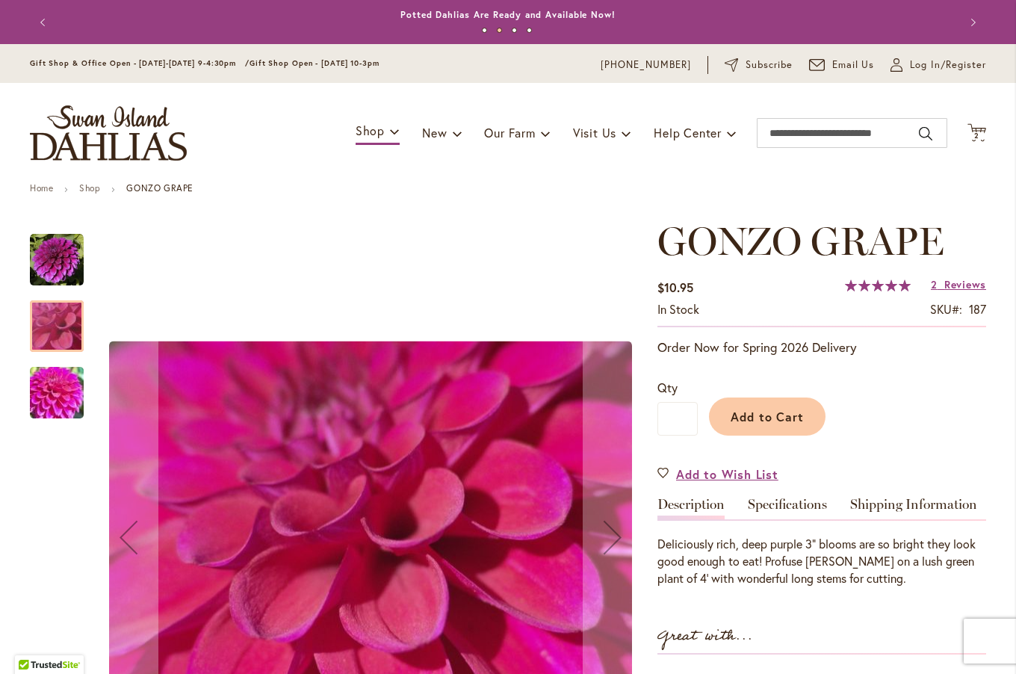
click at [61, 389] on img "GONZO GRAPE" at bounding box center [57, 393] width 108 height 81
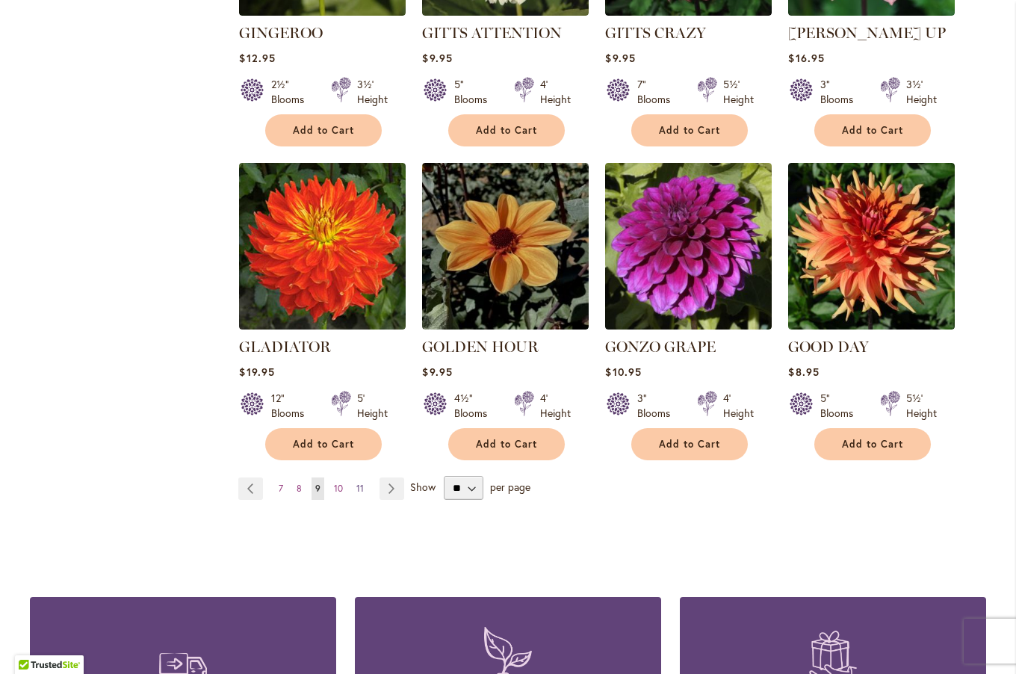
scroll to position [1164, 0]
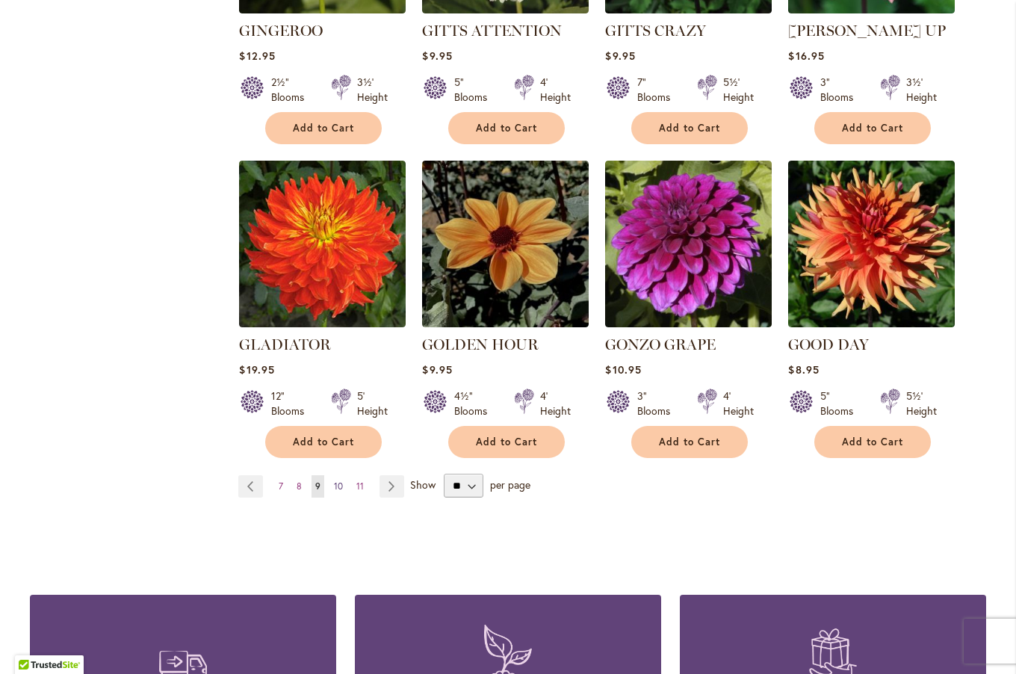
click at [334, 480] on span "10" at bounding box center [338, 485] width 9 height 11
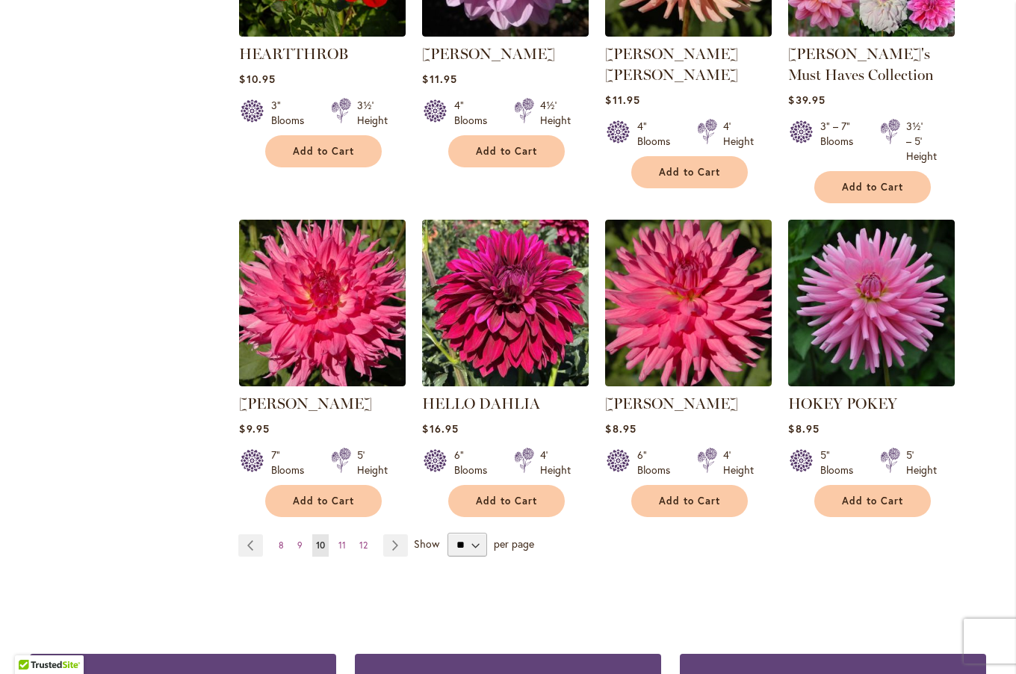
scroll to position [1119, 0]
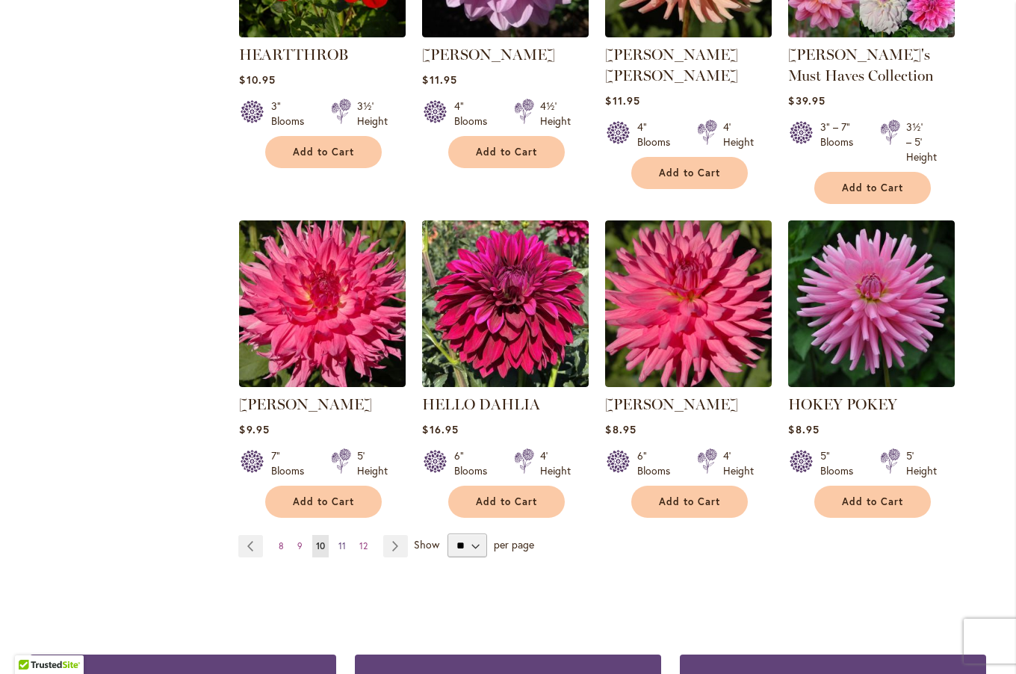
click at [338, 541] on span "11" at bounding box center [341, 545] width 7 height 11
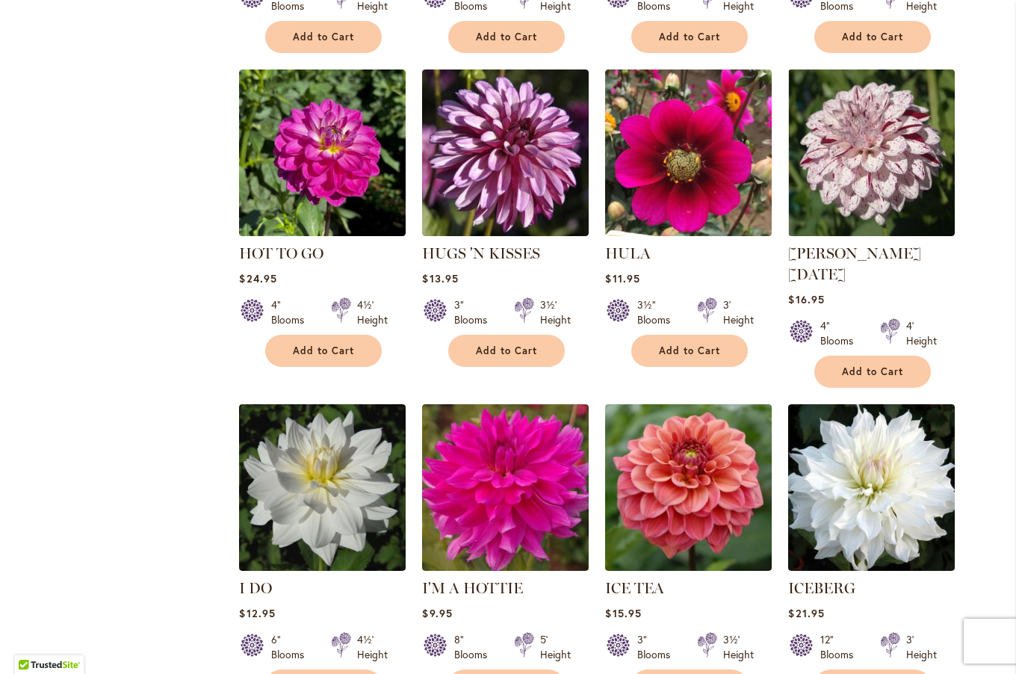
scroll to position [923, 0]
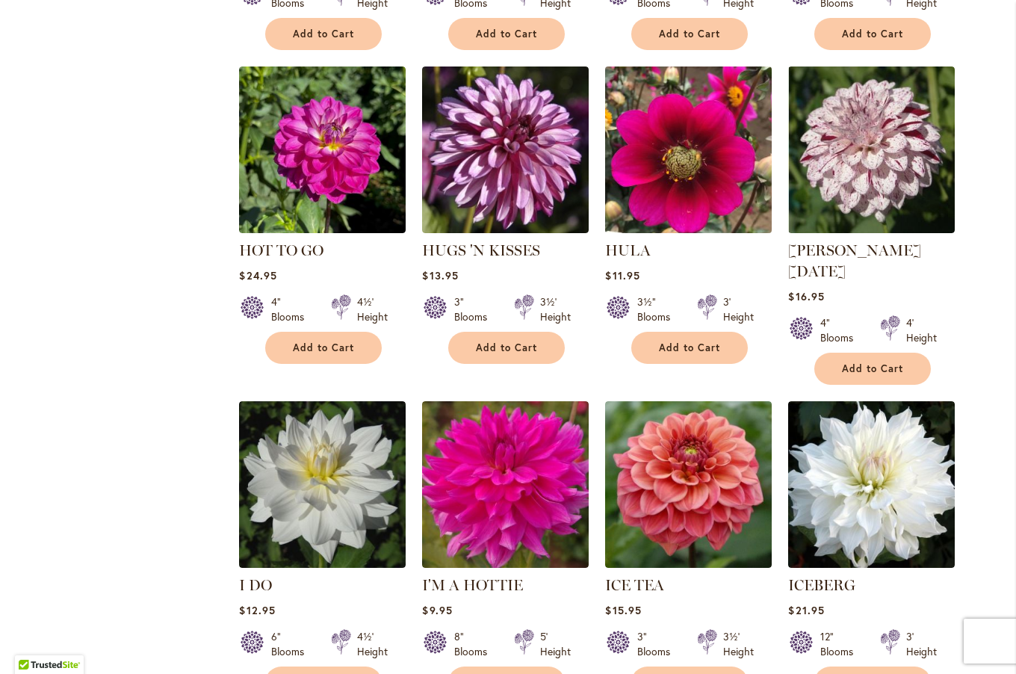
click at [695, 155] on img at bounding box center [688, 149] width 175 height 175
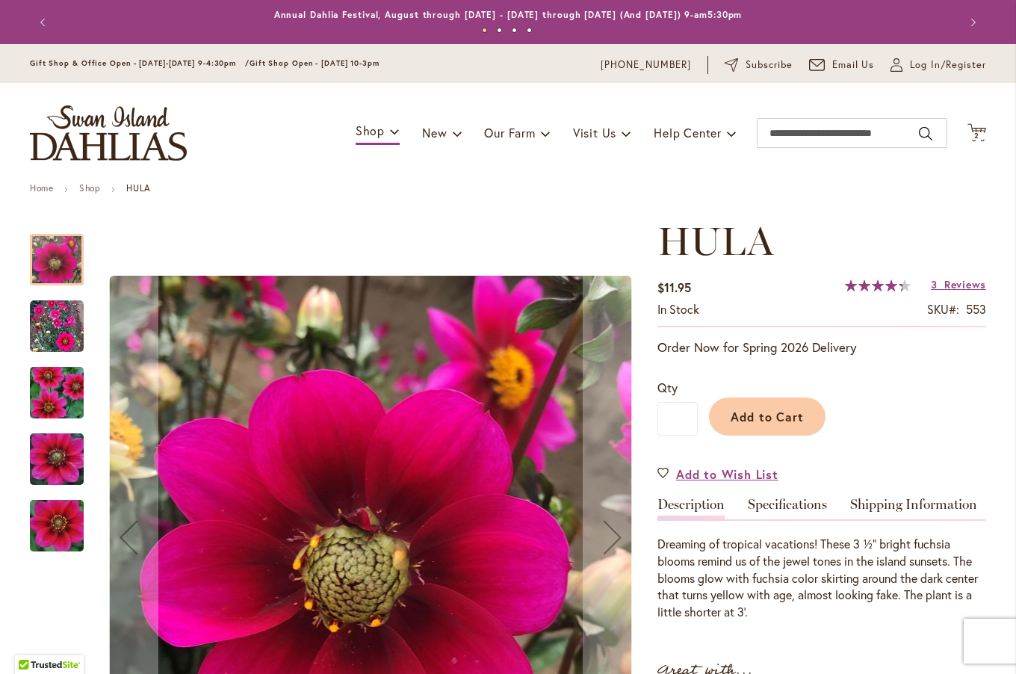
click at [67, 323] on img "HULA" at bounding box center [57, 327] width 54 height 54
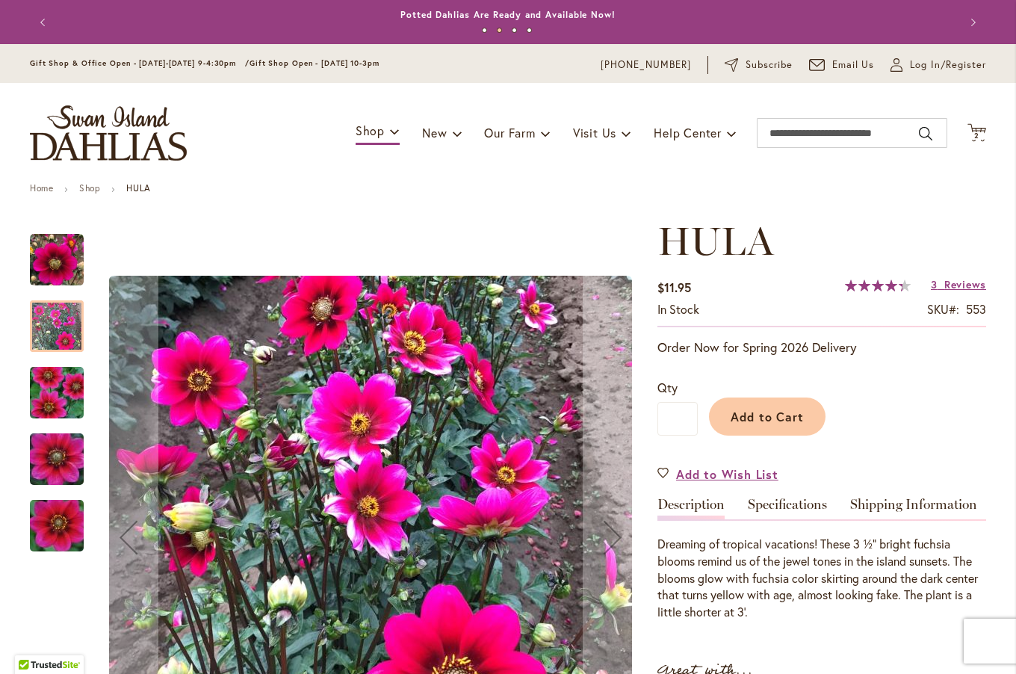
click at [64, 410] on img "HULA" at bounding box center [57, 393] width 108 height 72
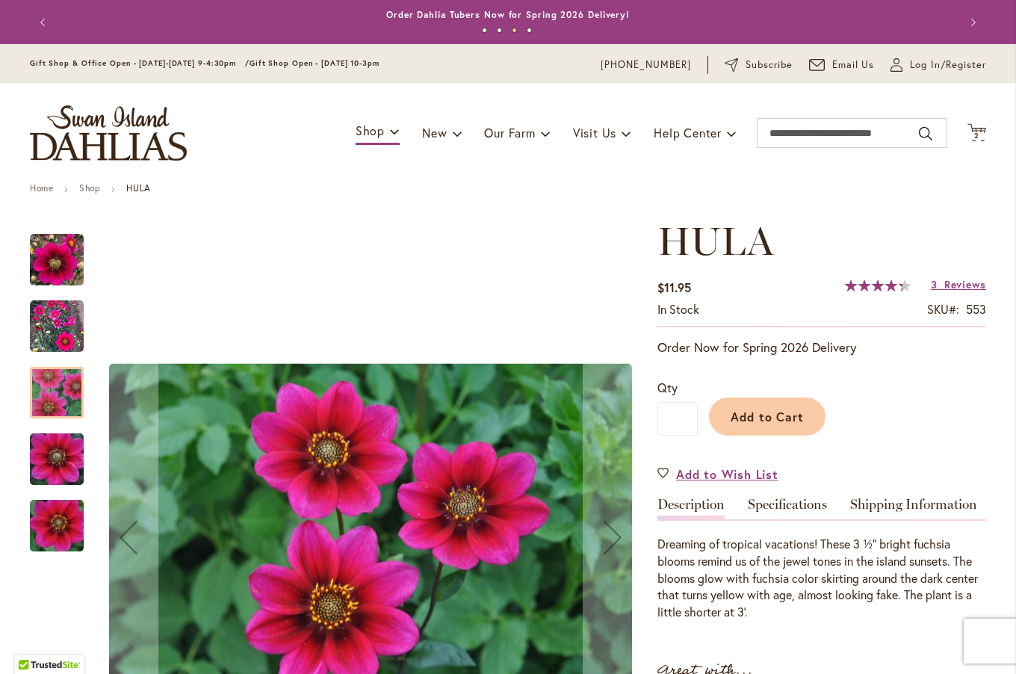
click at [52, 459] on img "HULA" at bounding box center [57, 460] width 108 height 72
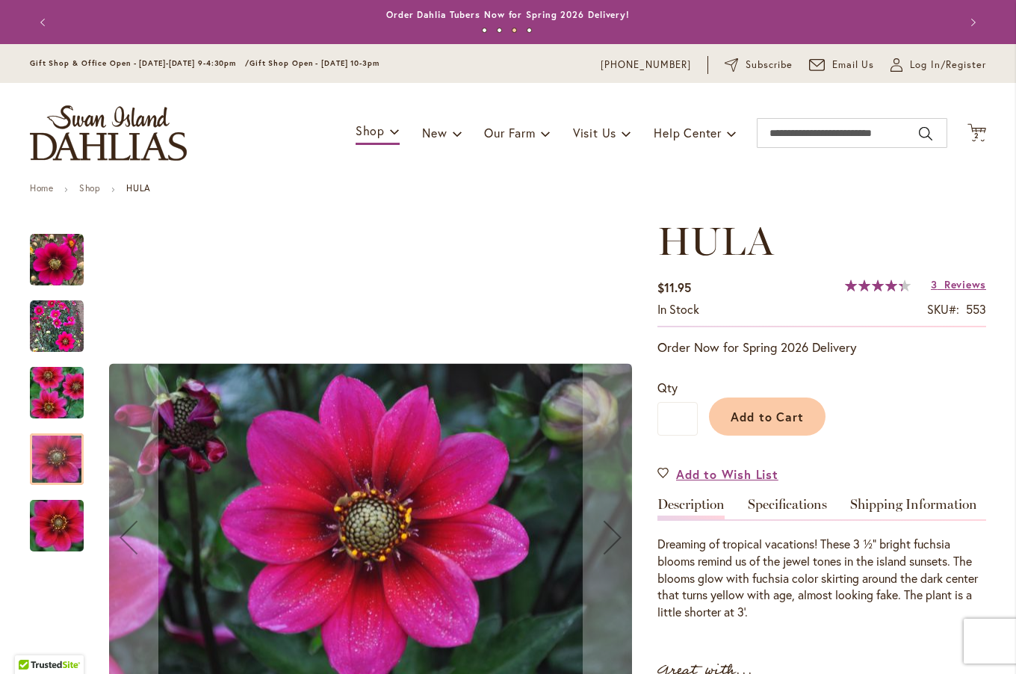
click at [60, 529] on img "HULA" at bounding box center [57, 526] width 108 height 72
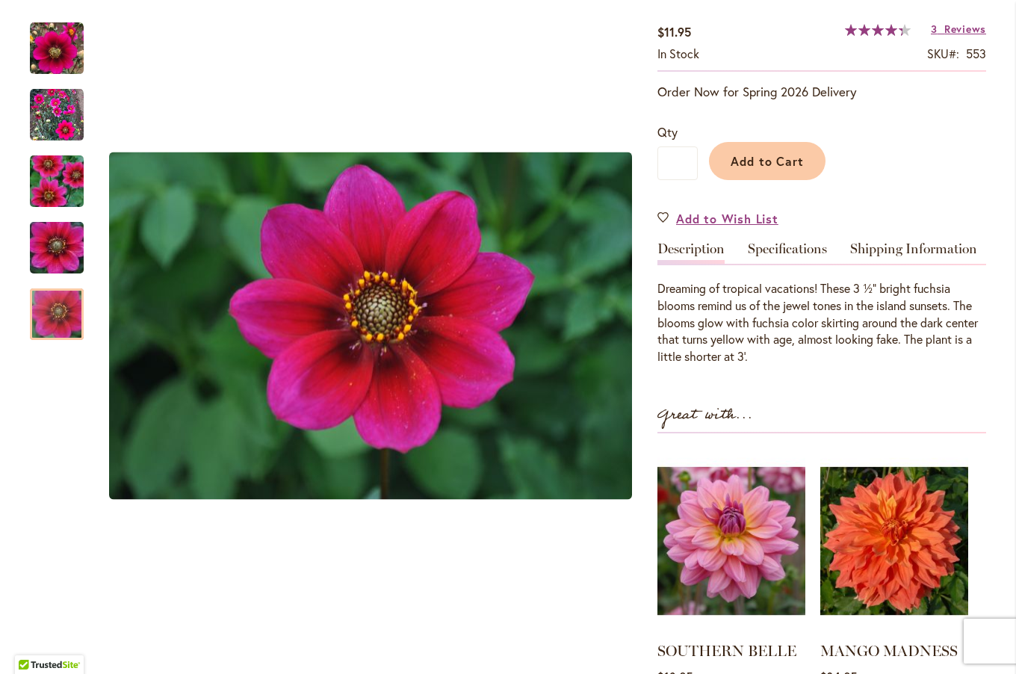
scroll to position [269, 0]
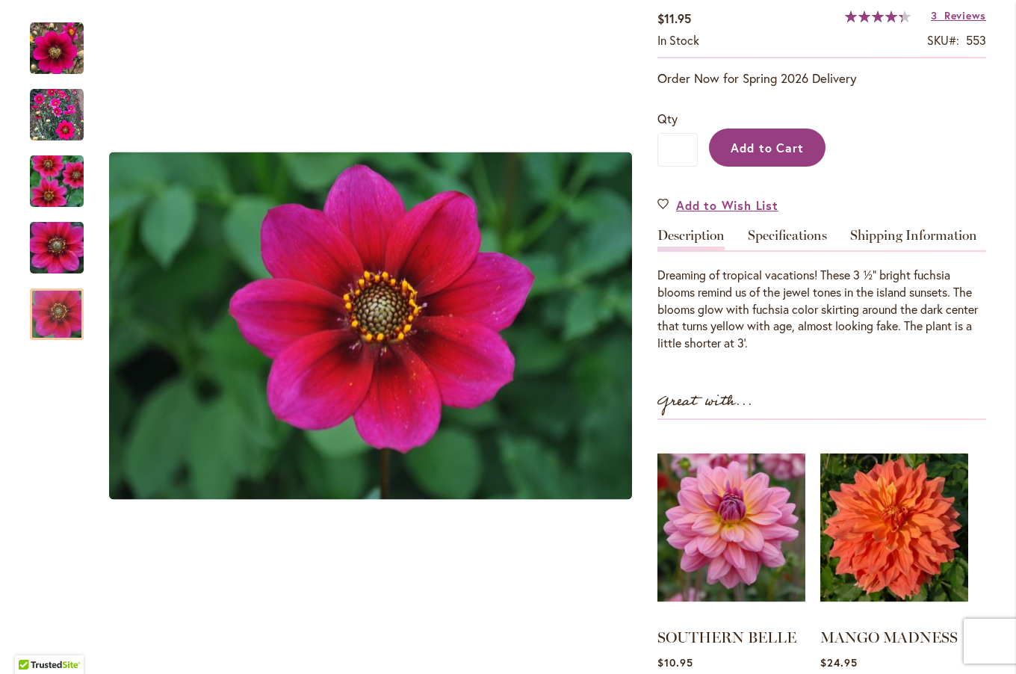
click at [760, 154] on button "Add to Cart" at bounding box center [767, 147] width 117 height 38
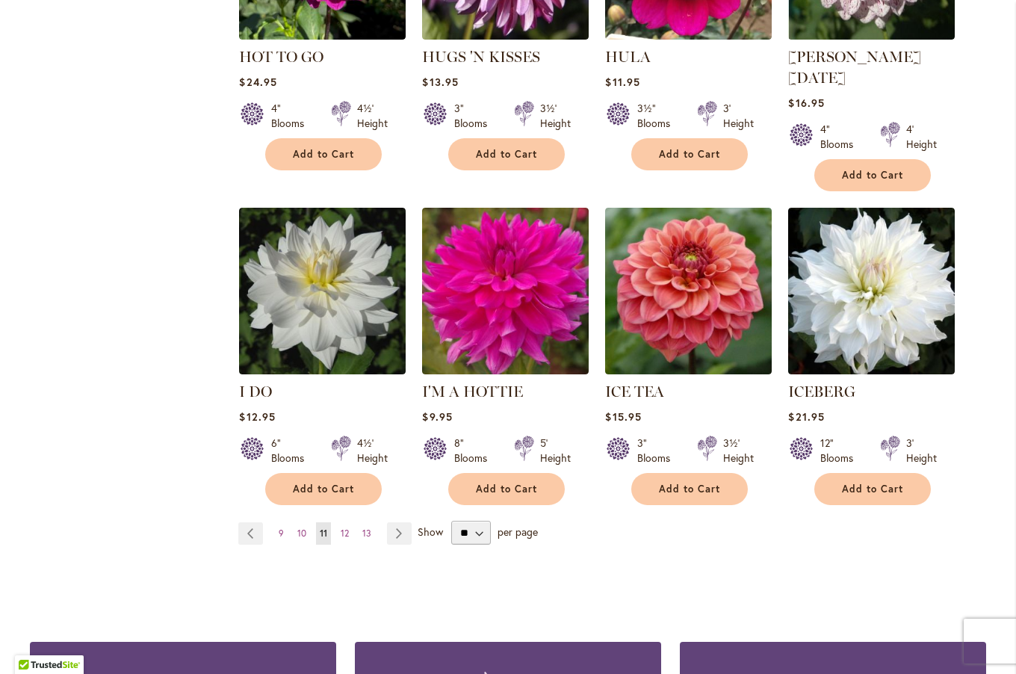
scroll to position [1119, 0]
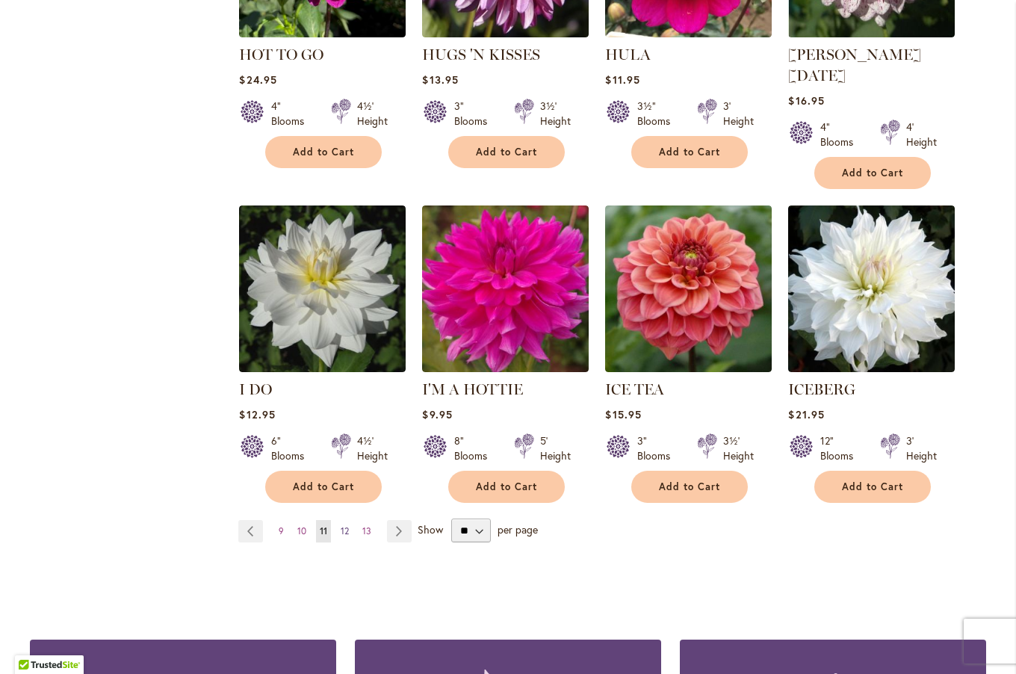
click at [341, 525] on span "12" at bounding box center [345, 530] width 8 height 11
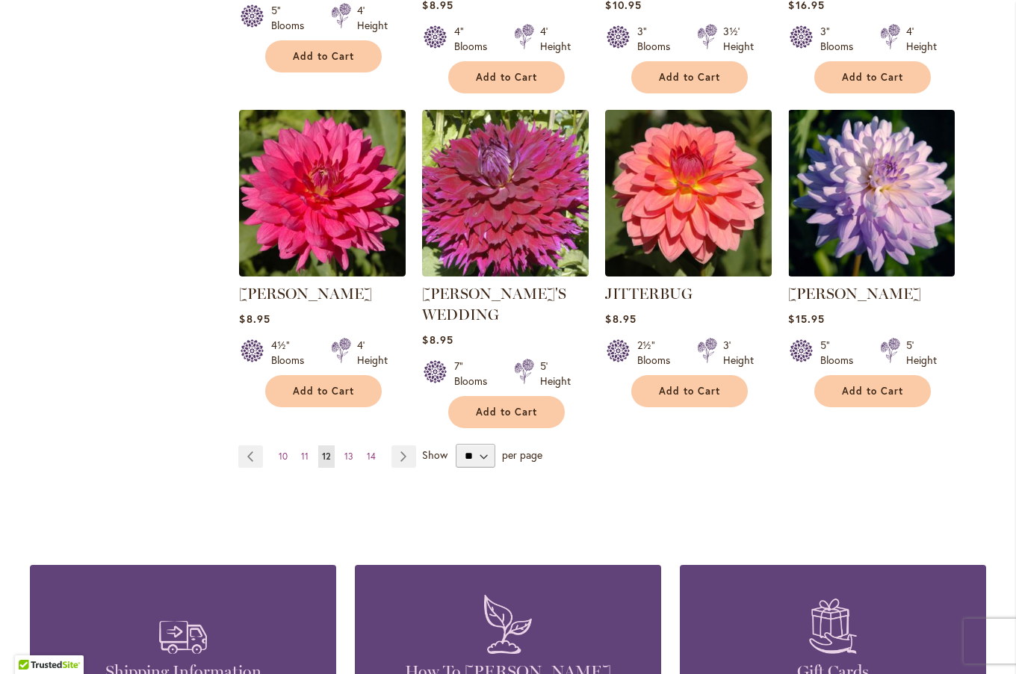
scroll to position [1232, 0]
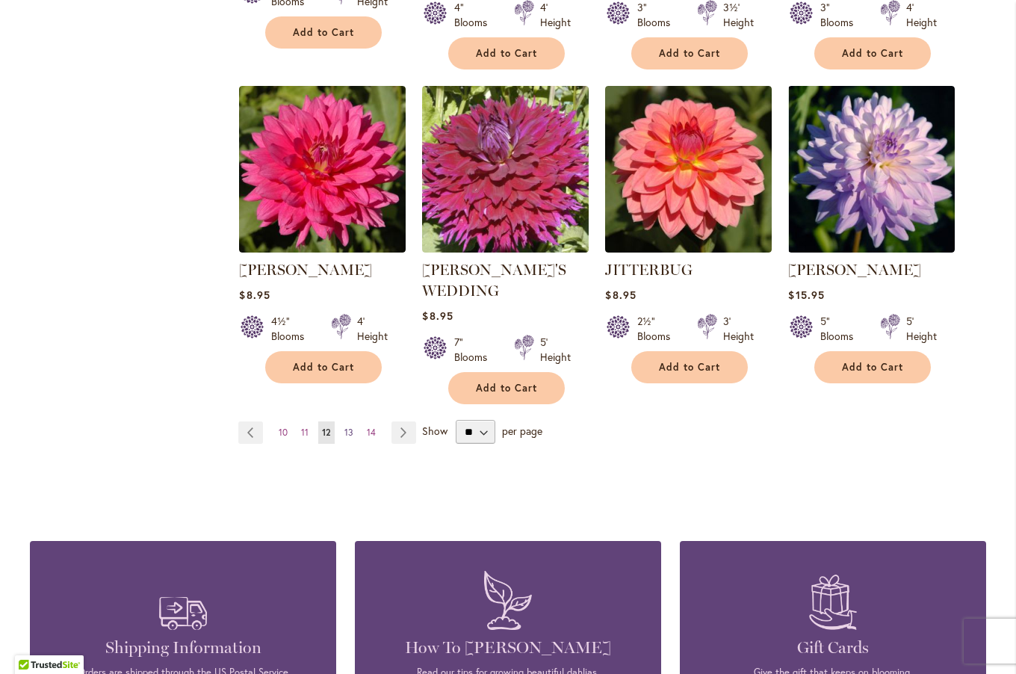
click at [346, 427] on span "13" at bounding box center [348, 432] width 9 height 11
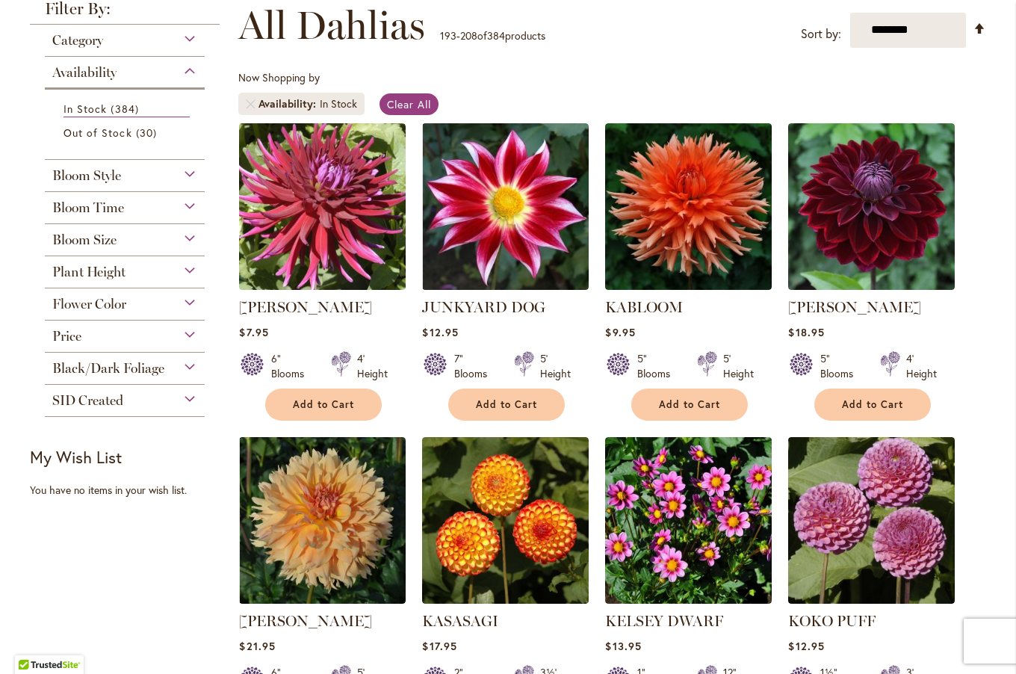
scroll to position [223, 0]
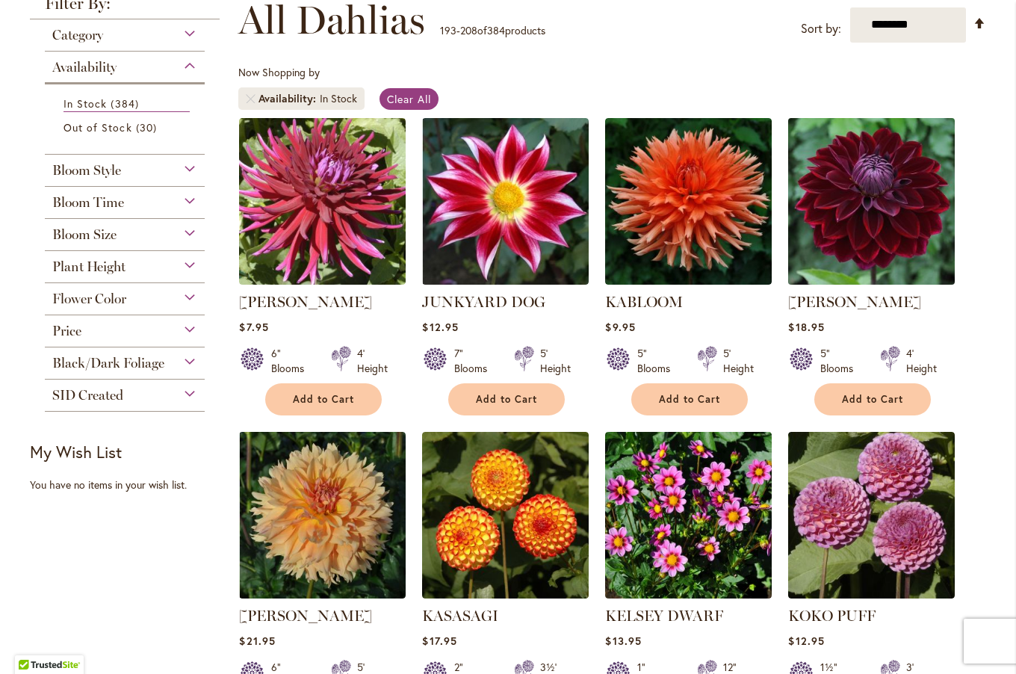
click at [878, 214] on img at bounding box center [871, 201] width 175 height 175
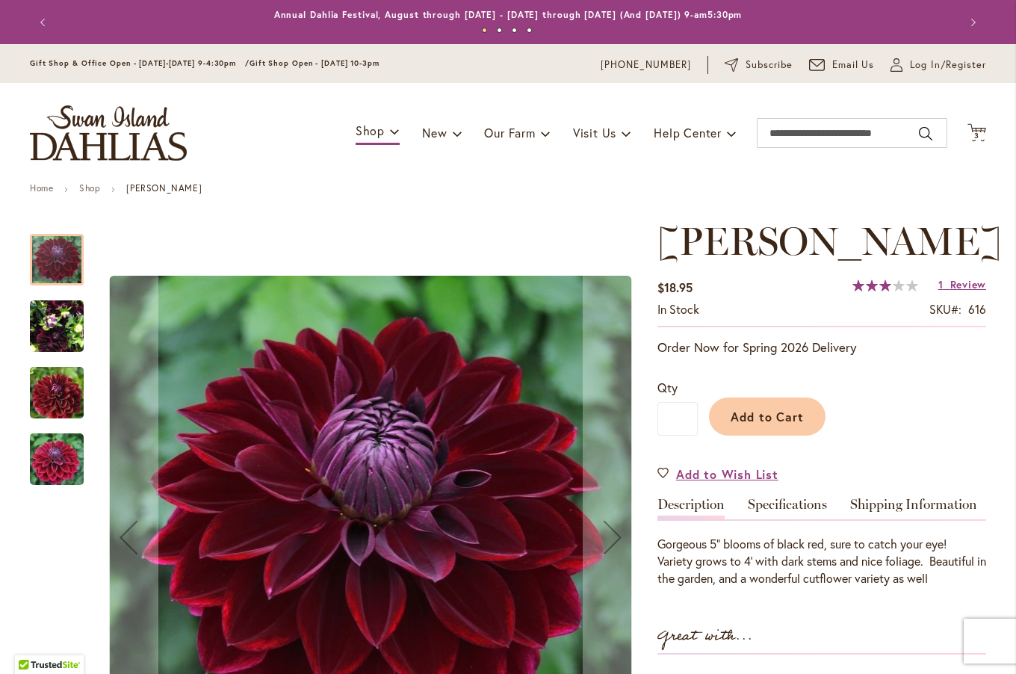
click at [59, 456] on img "Kaisha Lea" at bounding box center [57, 460] width 108 height 72
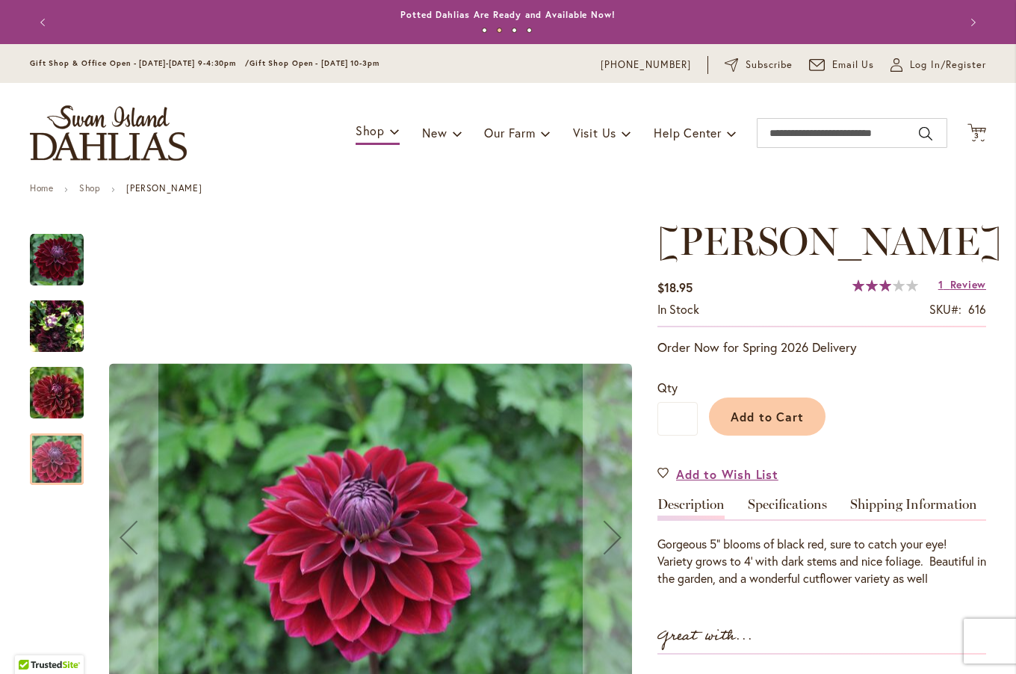
click at [57, 382] on img "Kaisha Lea" at bounding box center [57, 393] width 108 height 72
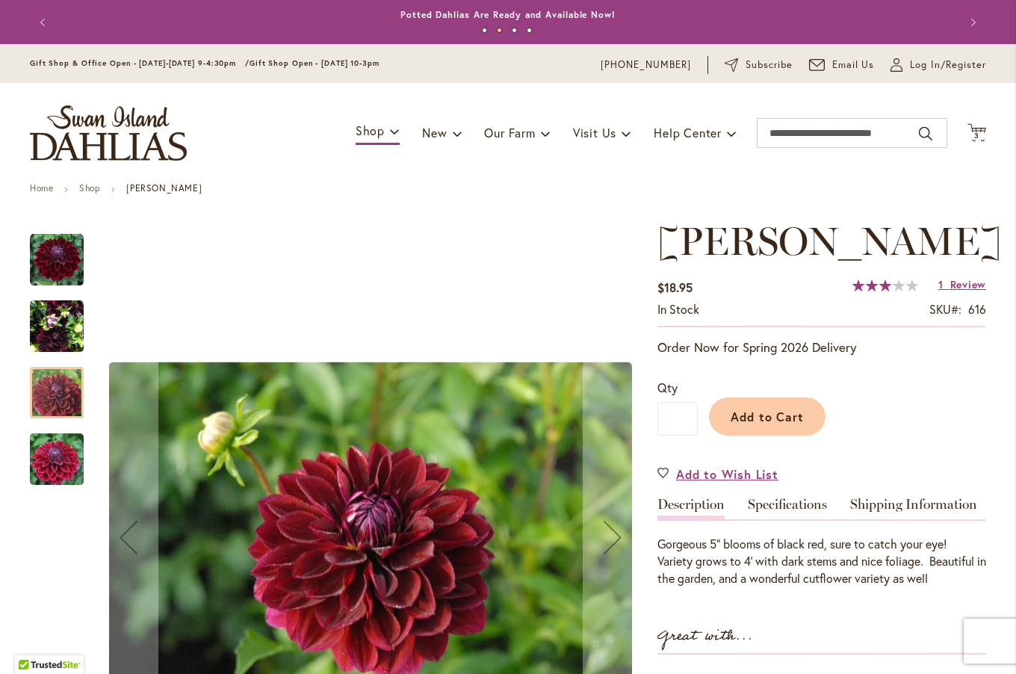
click at [64, 318] on img "Kaisha Lea" at bounding box center [57, 327] width 54 height 72
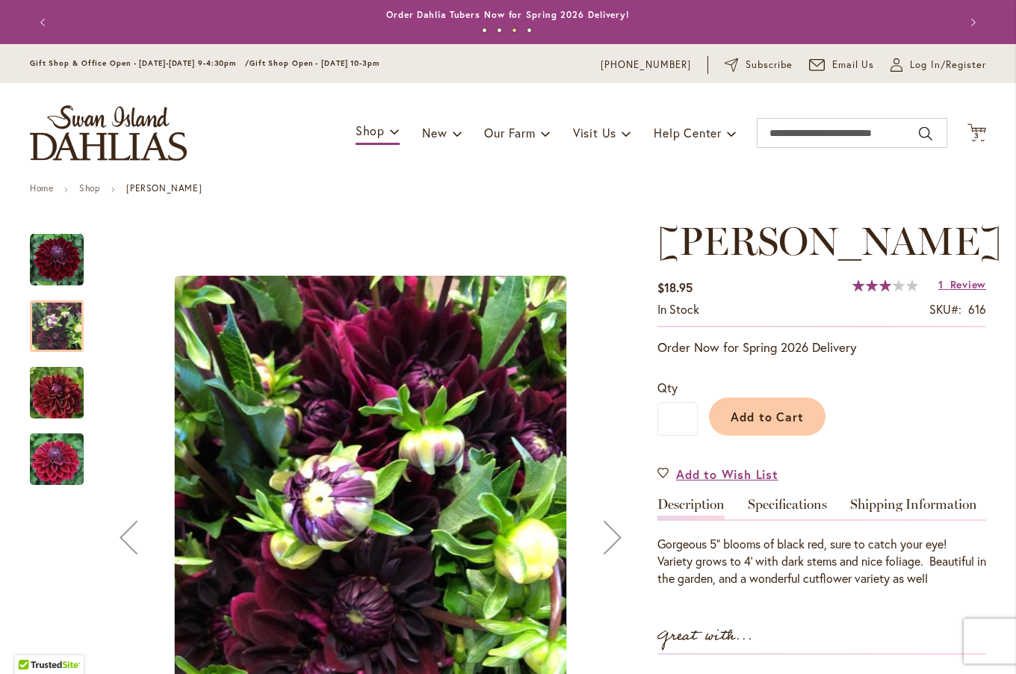
click at [64, 255] on img "Kaisha Lea" at bounding box center [57, 260] width 54 height 54
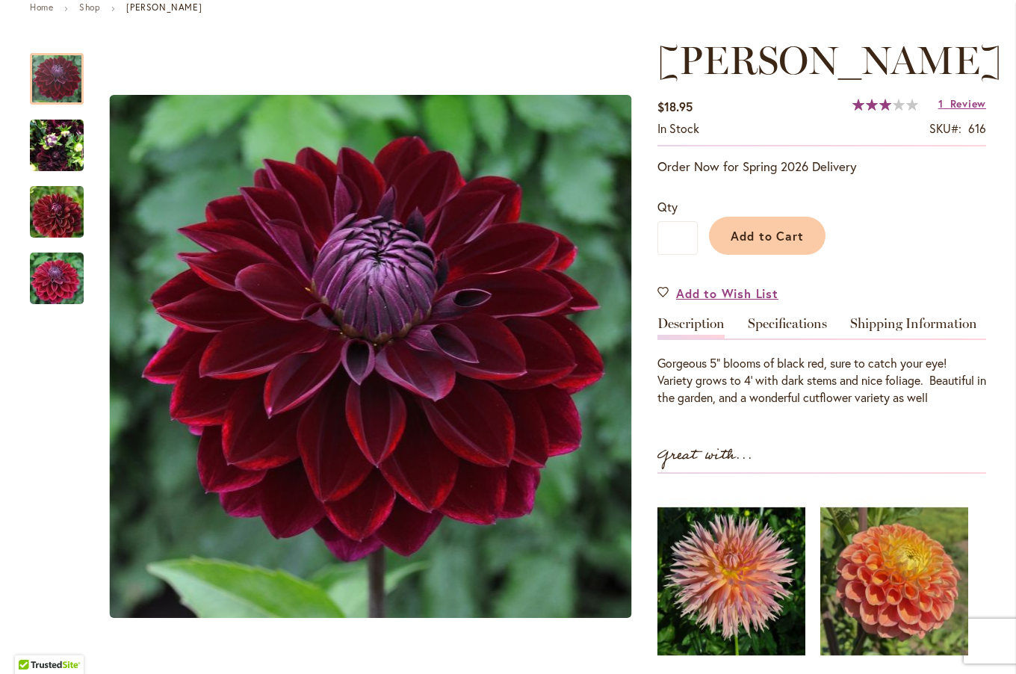
scroll to position [178, 0]
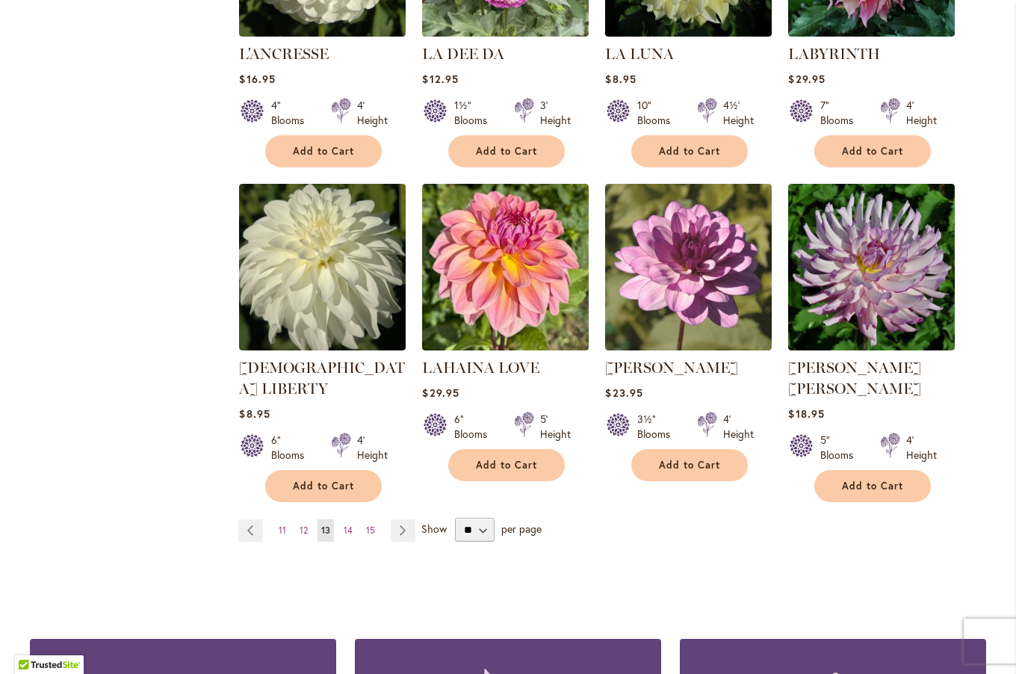
scroll to position [1104, 0]
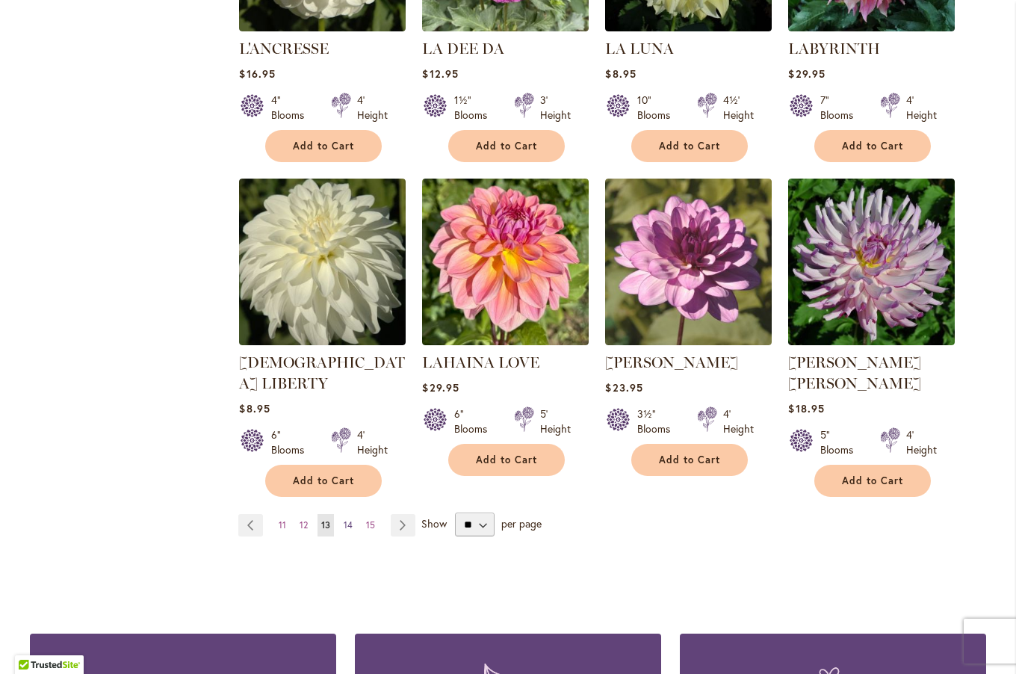
click at [344, 519] on span "14" at bounding box center [348, 524] width 9 height 11
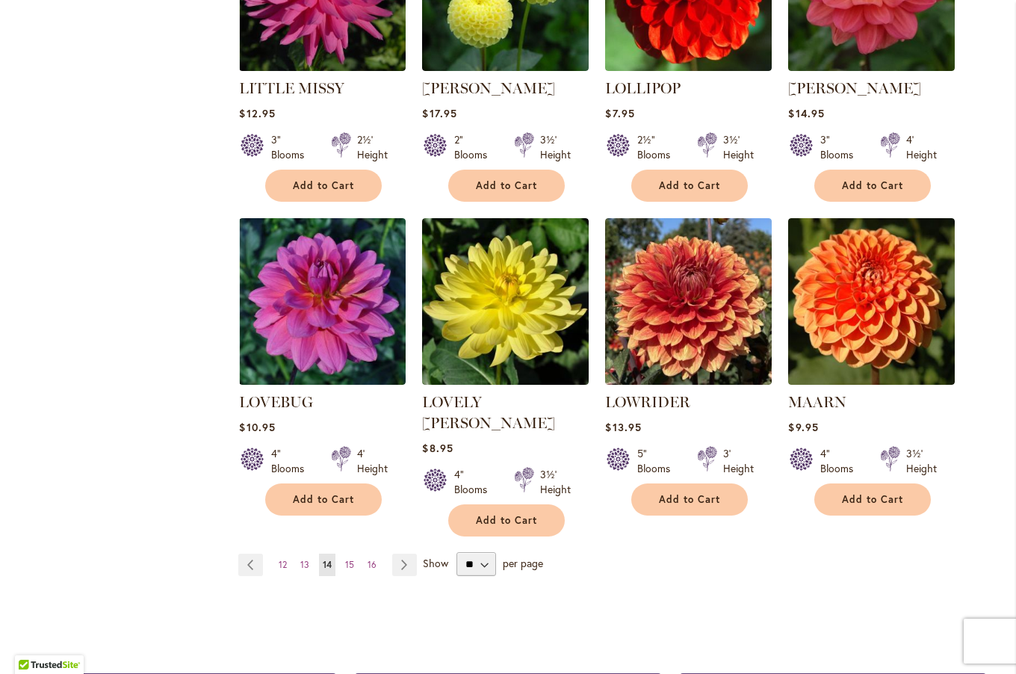
scroll to position [1094, 0]
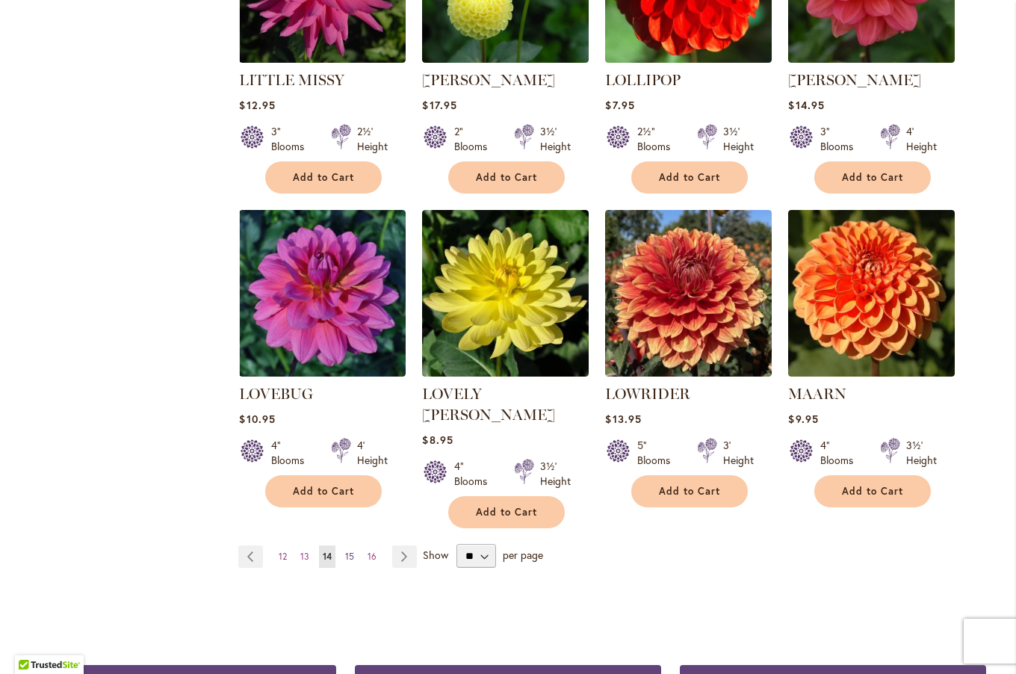
click at [345, 551] on span "15" at bounding box center [349, 556] width 9 height 11
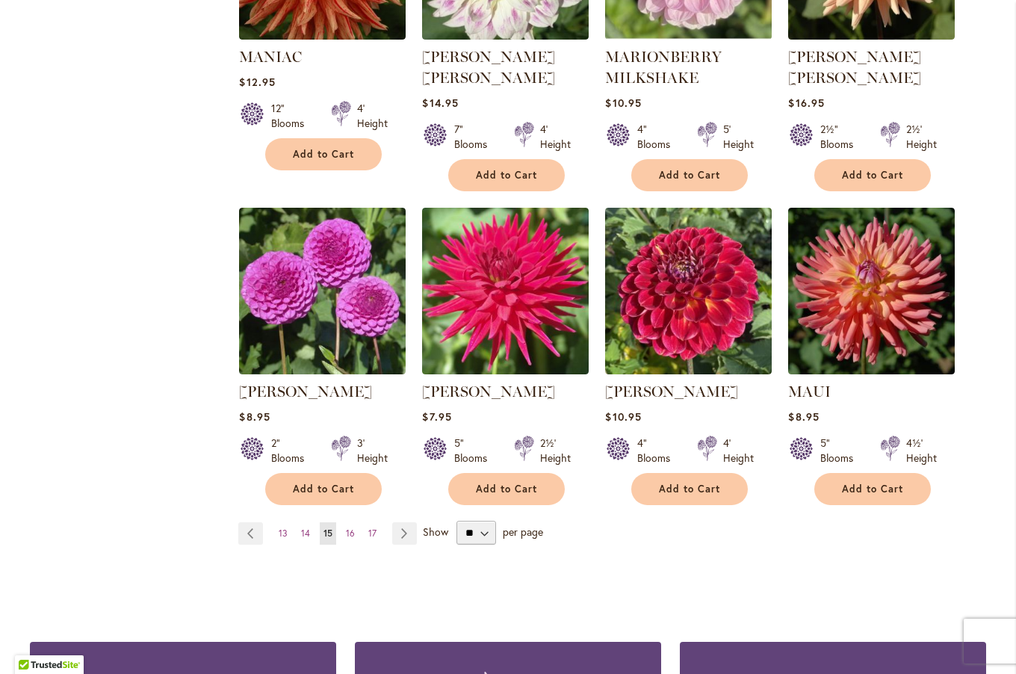
scroll to position [1130, 0]
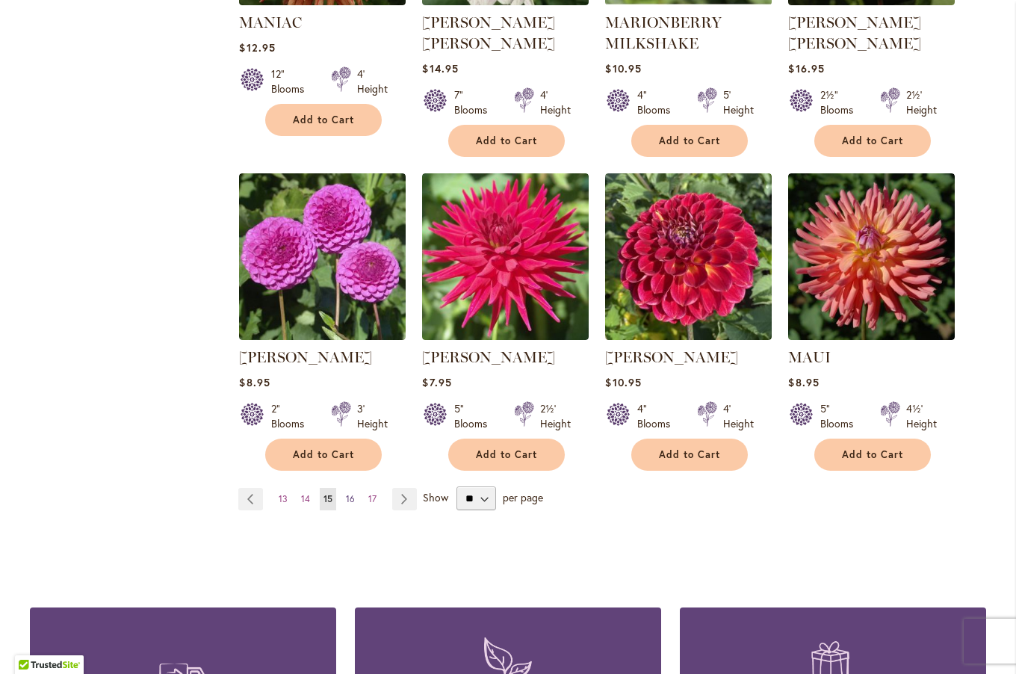
click at [346, 493] on span "16" at bounding box center [350, 498] width 9 height 11
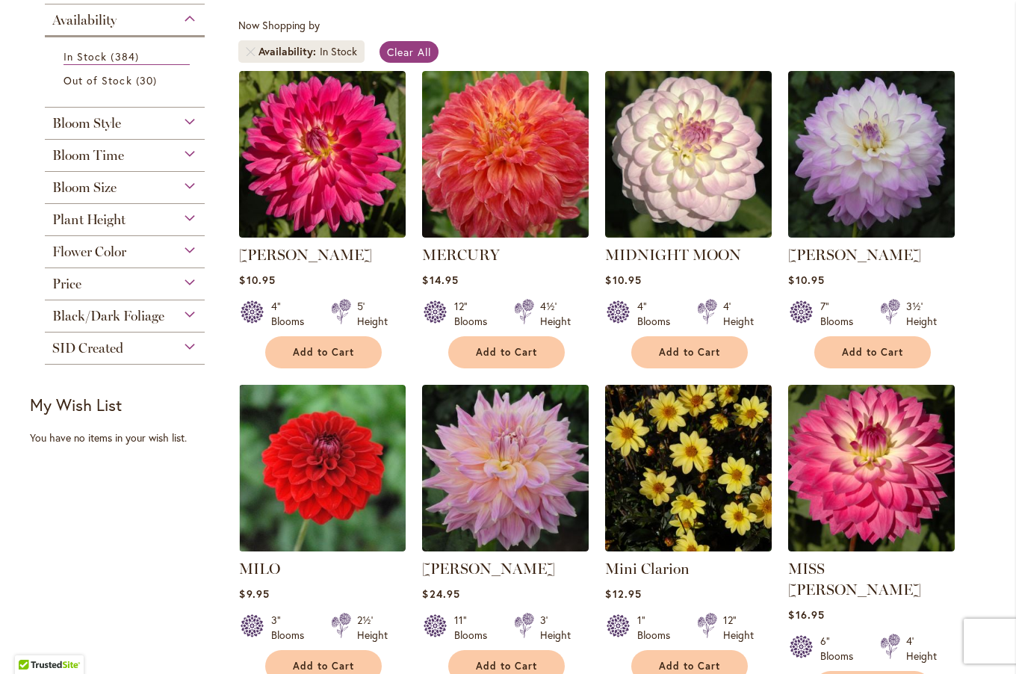
scroll to position [270, 0]
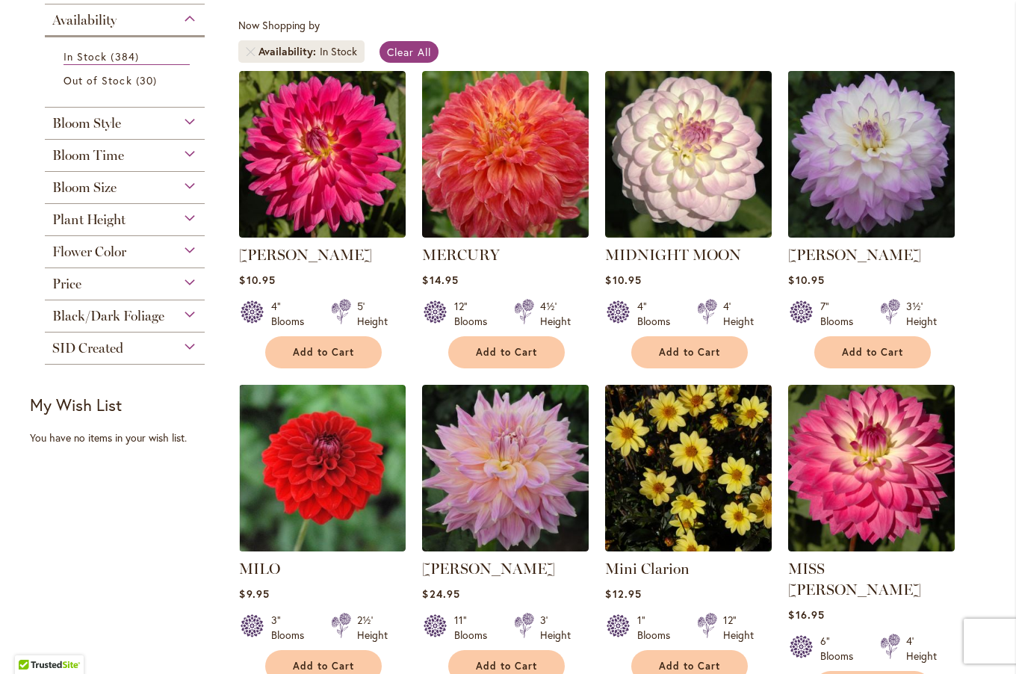
click at [885, 155] on img at bounding box center [871, 153] width 175 height 175
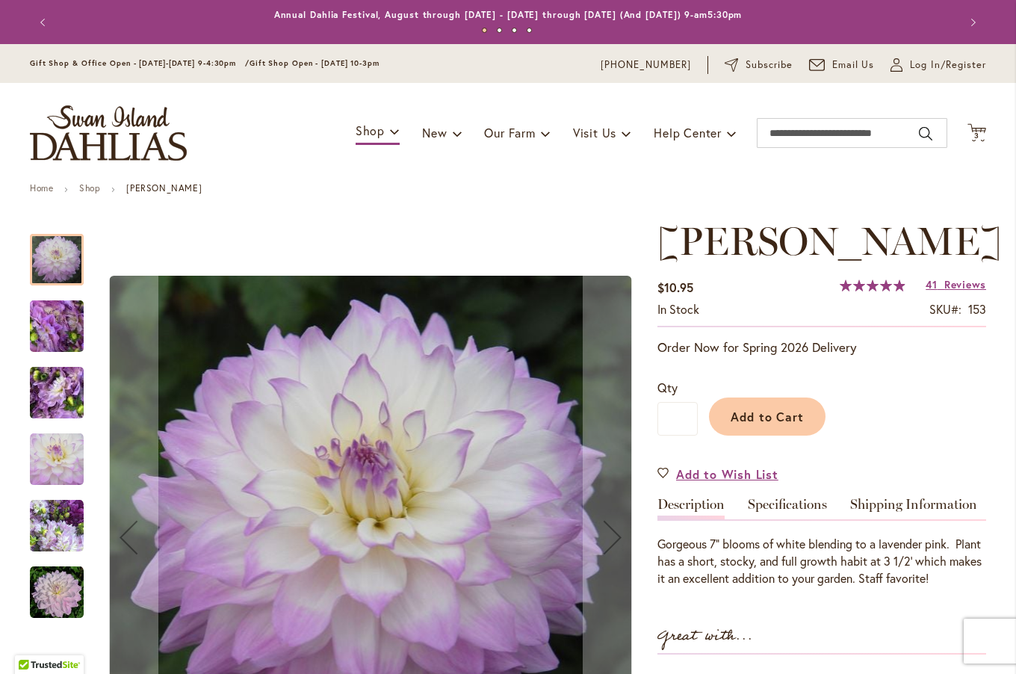
click at [67, 330] on img "MIKAYLA MIRANDA" at bounding box center [57, 326] width 108 height 81
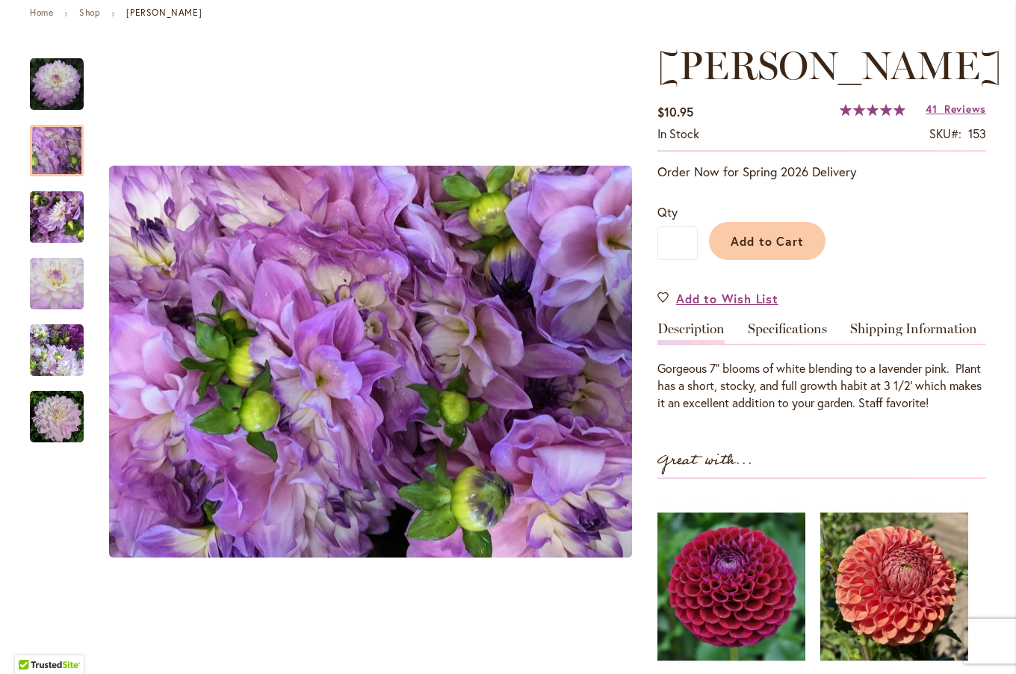
scroll to position [220, 0]
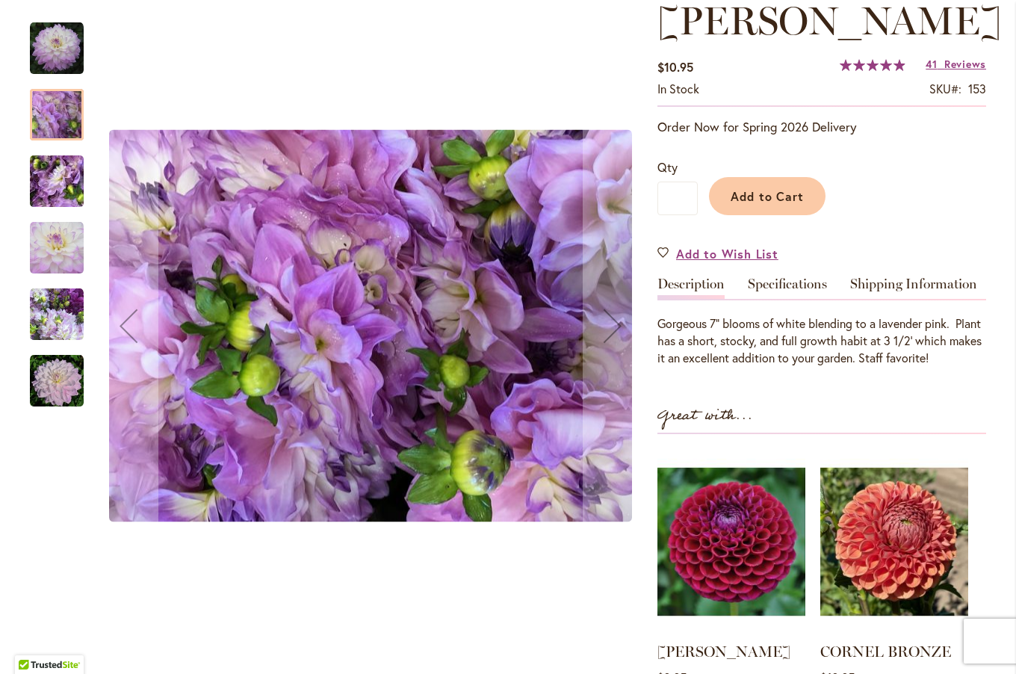
click at [52, 182] on img "MIKAYLA MIRANDA" at bounding box center [57, 181] width 108 height 81
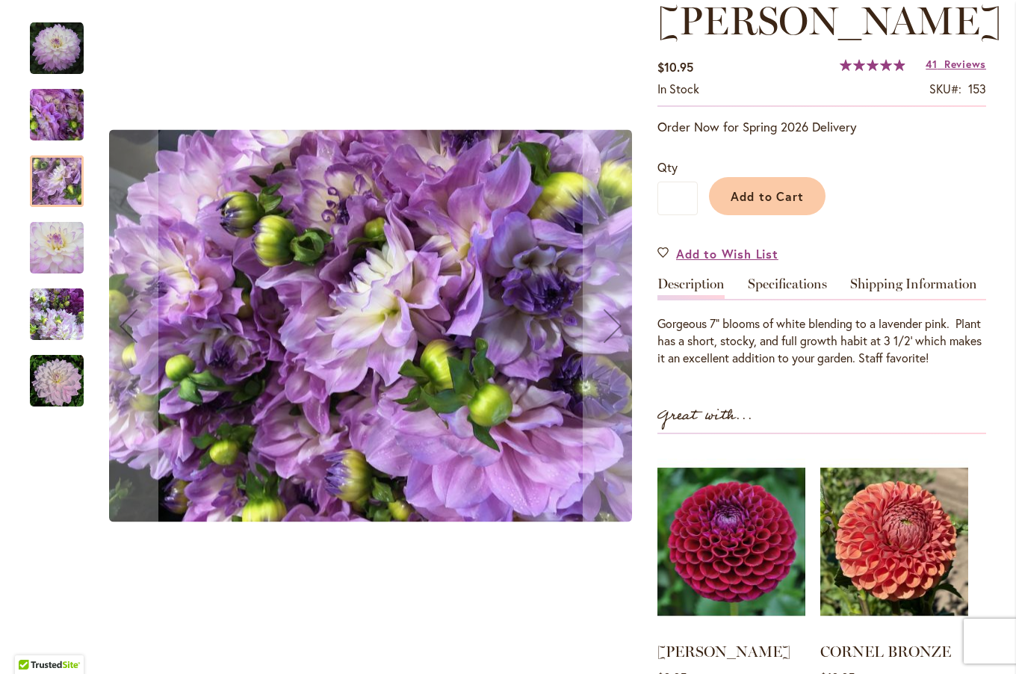
click at [54, 268] on img "MIKAYLA MIRANDA" at bounding box center [57, 248] width 54 height 54
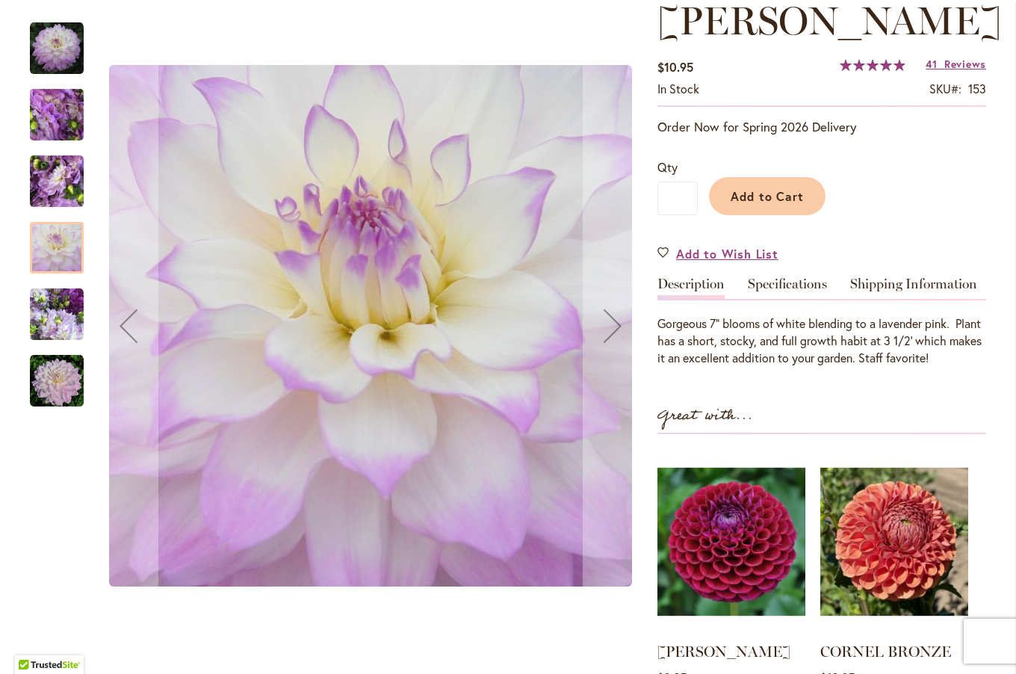
click at [63, 320] on img "MIKAYLA MIRANDA" at bounding box center [57, 315] width 54 height 54
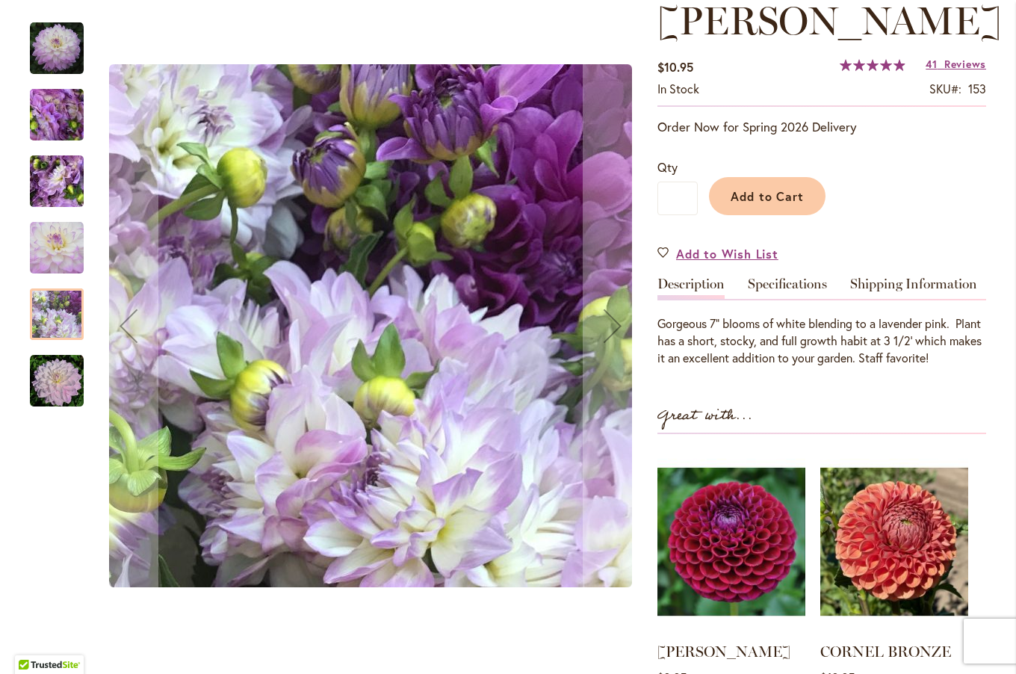
click at [55, 368] on img "MIKAYLA MIRANDA" at bounding box center [57, 381] width 54 height 54
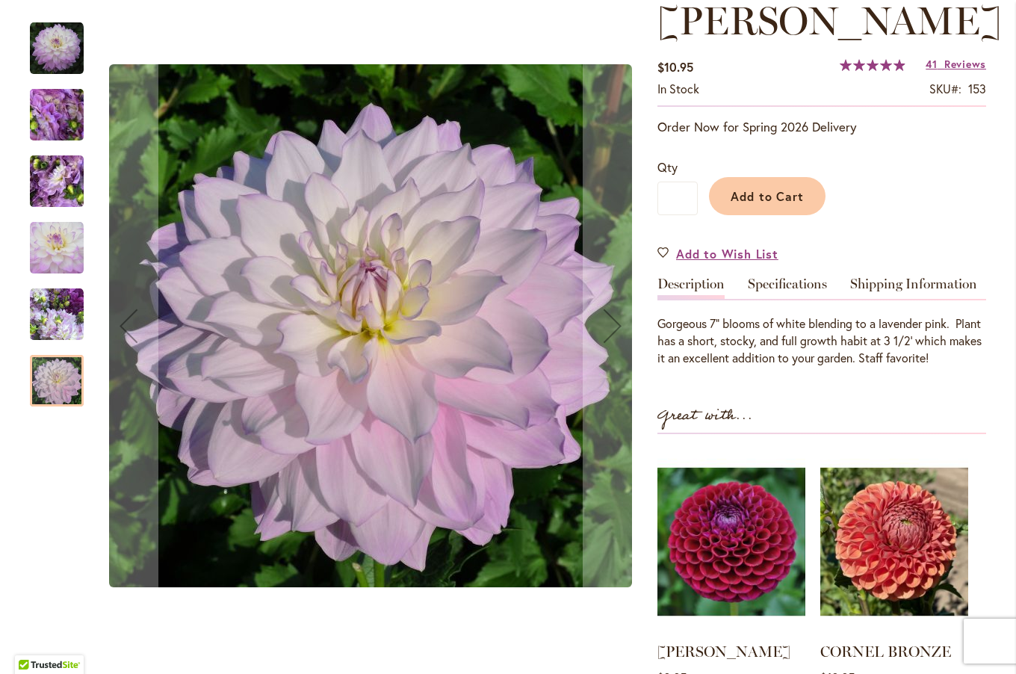
click at [67, 51] on img "MIKAYLA MIRANDA" at bounding box center [57, 49] width 54 height 54
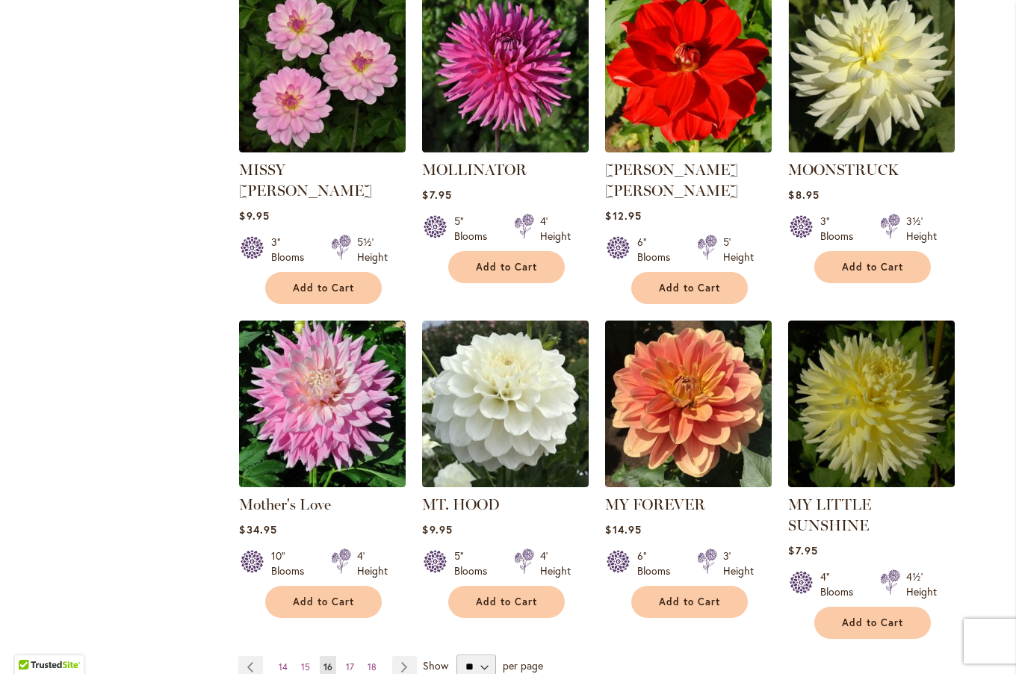
scroll to position [999, 0]
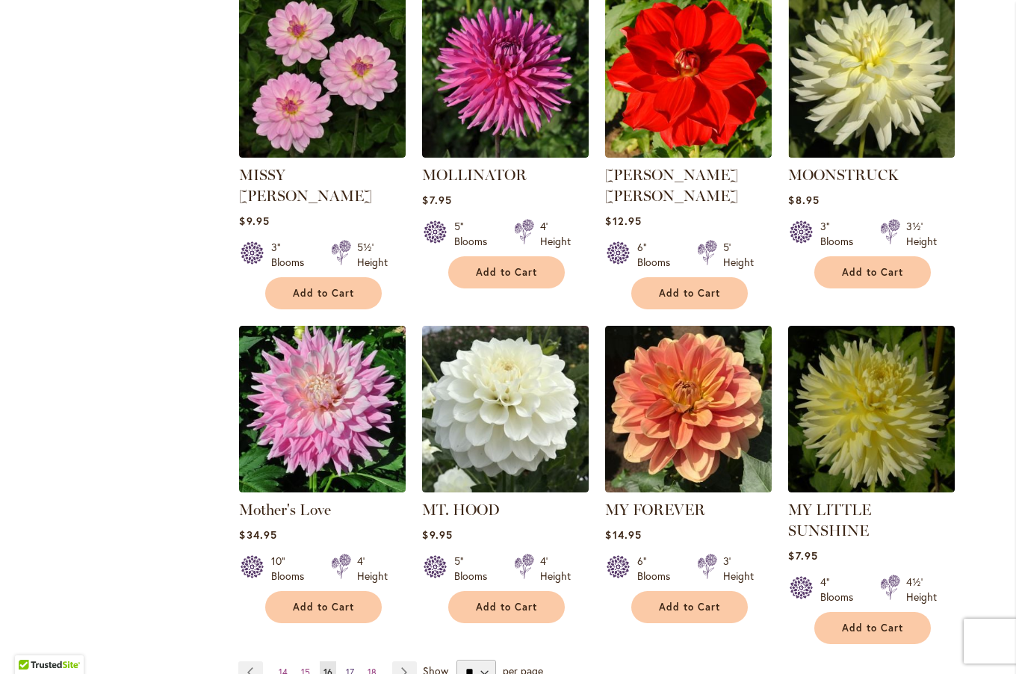
click at [346, 666] on span "17" at bounding box center [350, 671] width 8 height 11
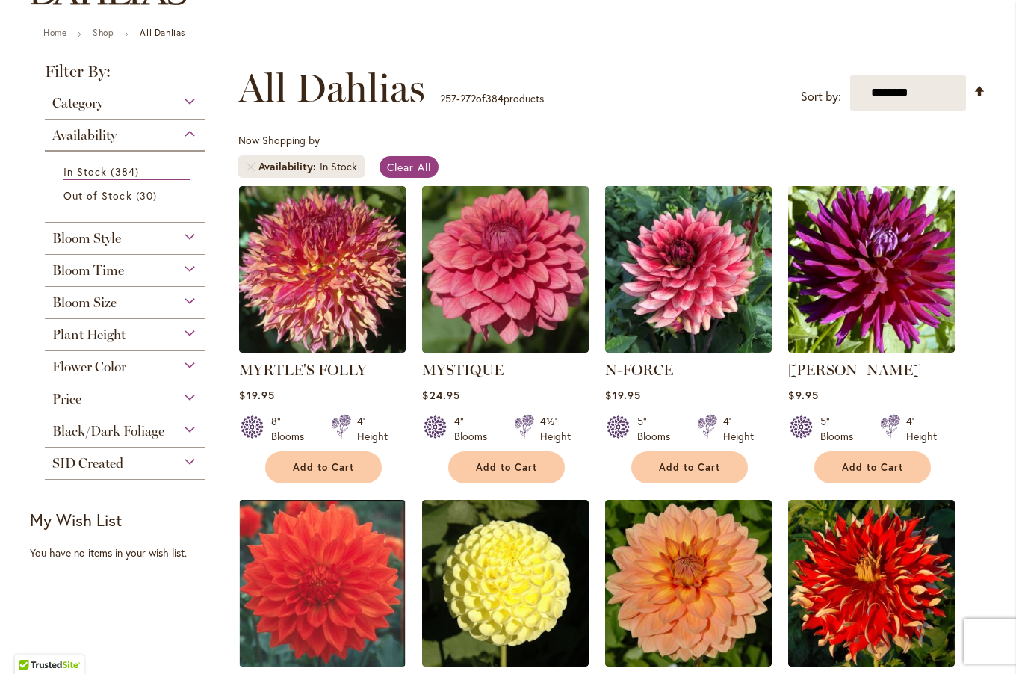
scroll to position [171, 0]
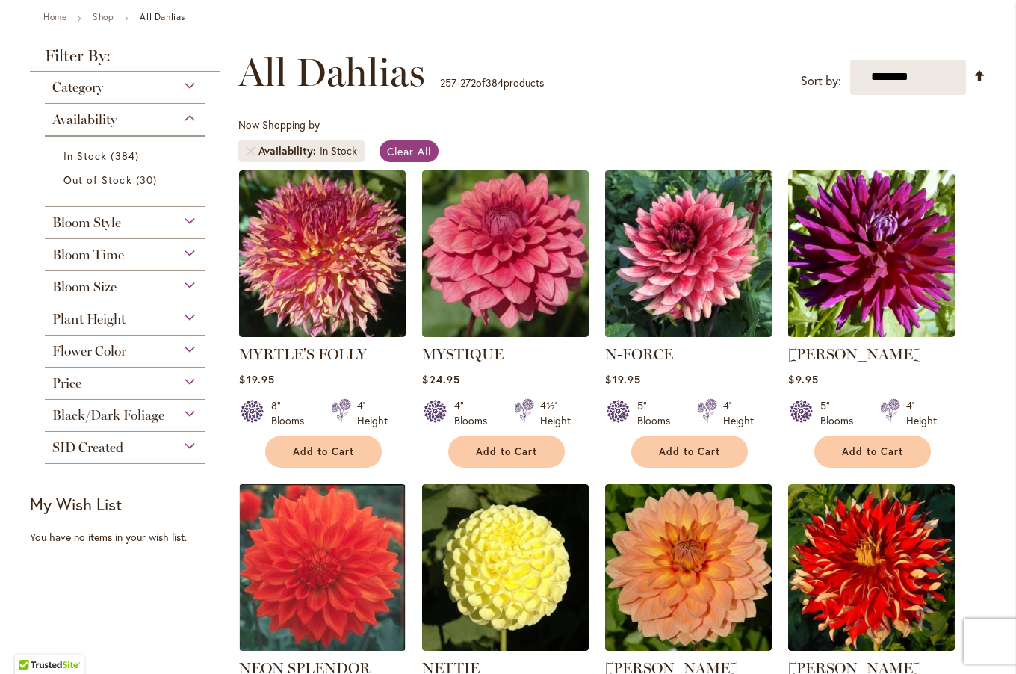
click at [699, 272] on img at bounding box center [688, 253] width 175 height 175
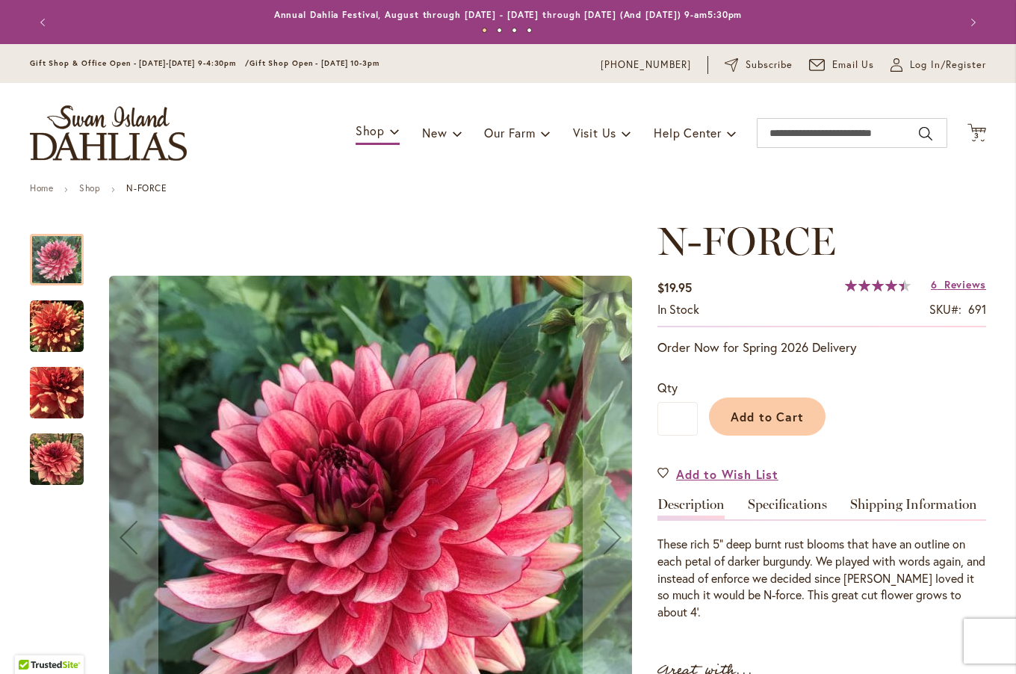
click at [38, 326] on img "N-FORCE" at bounding box center [57, 327] width 54 height 54
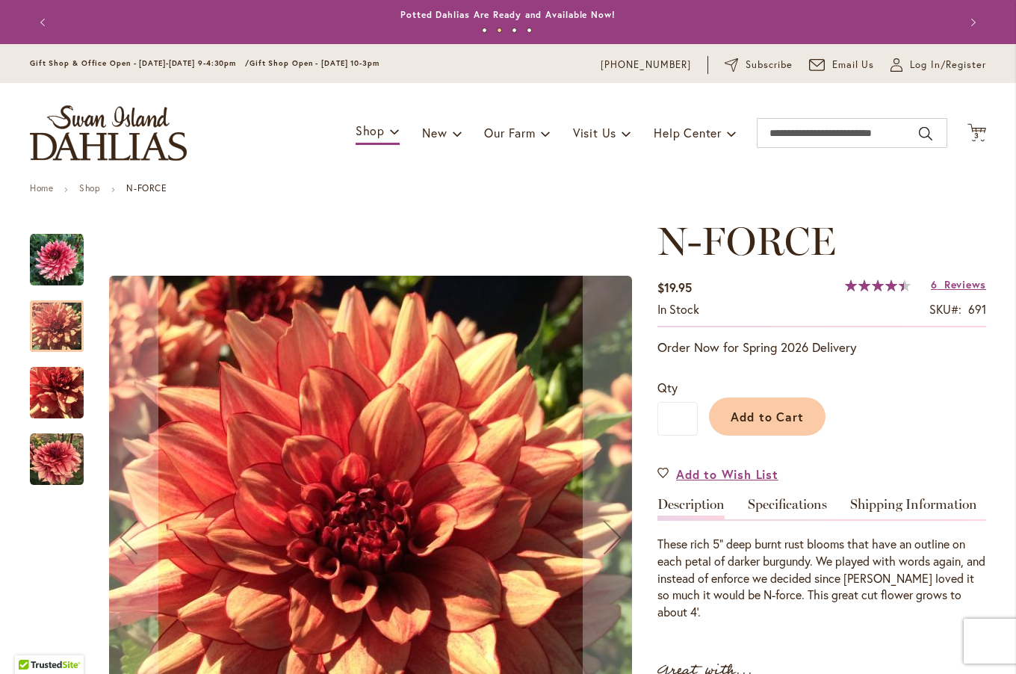
click at [57, 393] on img "N-FORCE" at bounding box center [57, 393] width 54 height 54
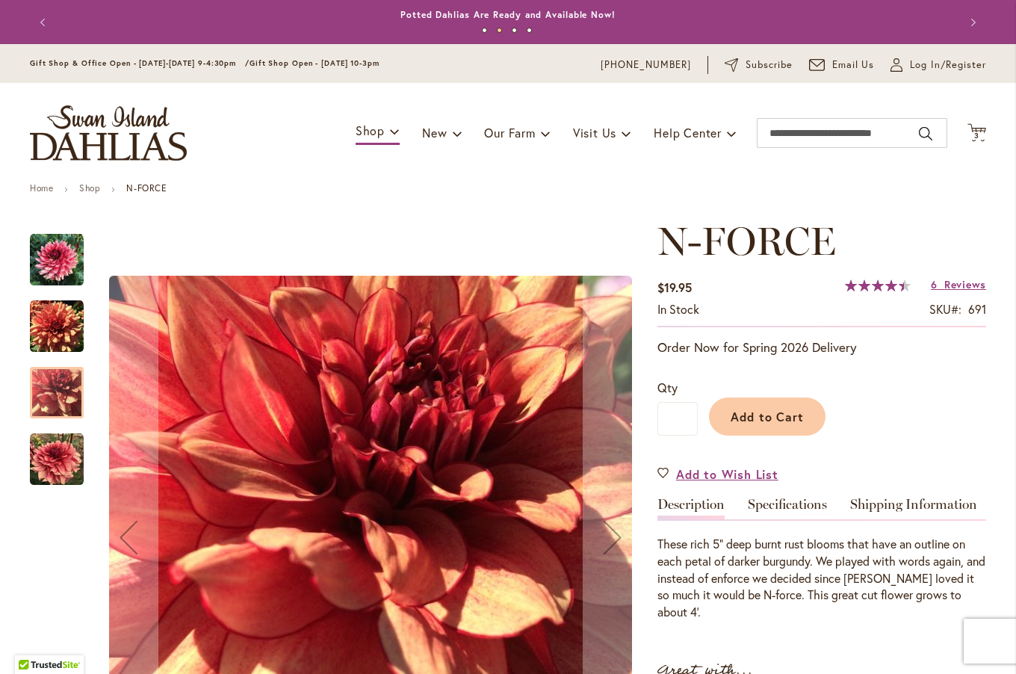
click at [65, 437] on img "N-FORCE" at bounding box center [57, 459] width 54 height 54
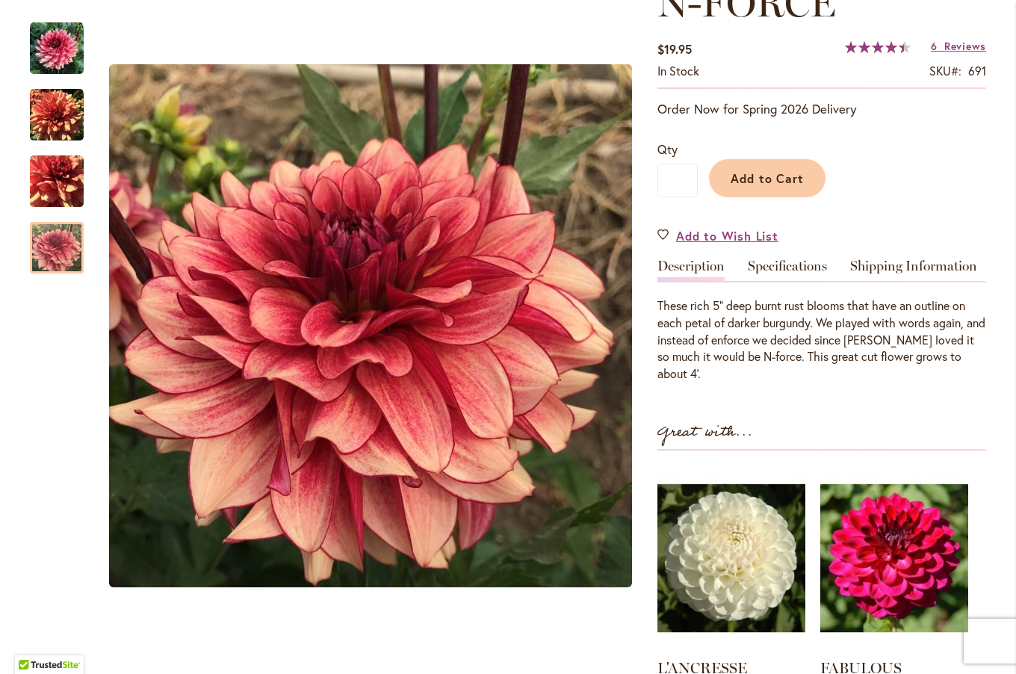
scroll to position [246, 0]
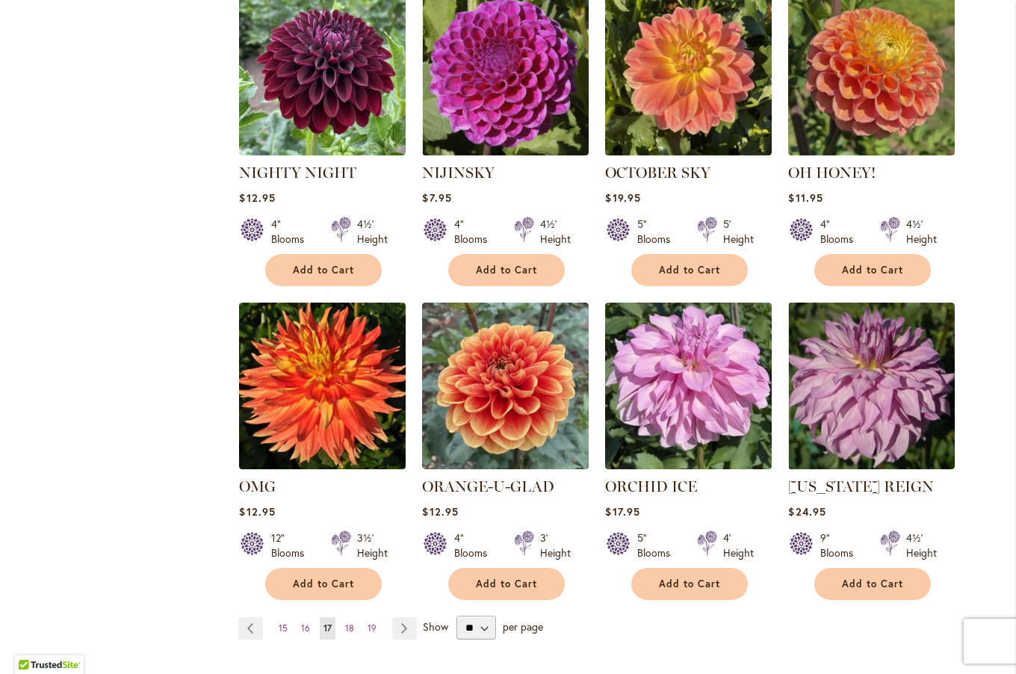
scroll to position [970, 0]
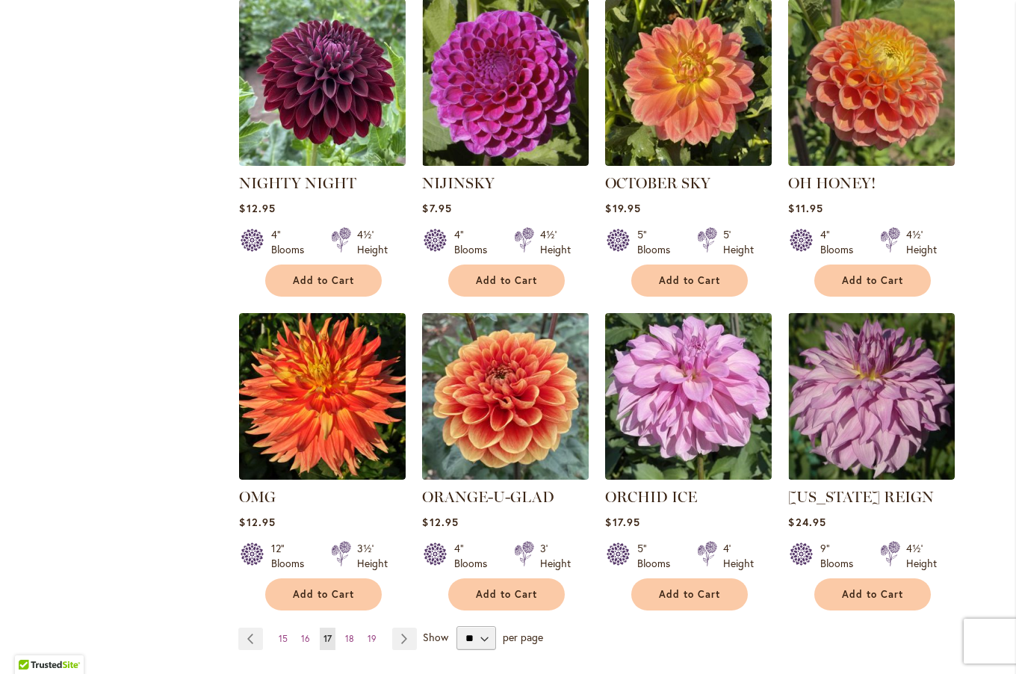
click at [486, 424] on img at bounding box center [505, 395] width 175 height 175
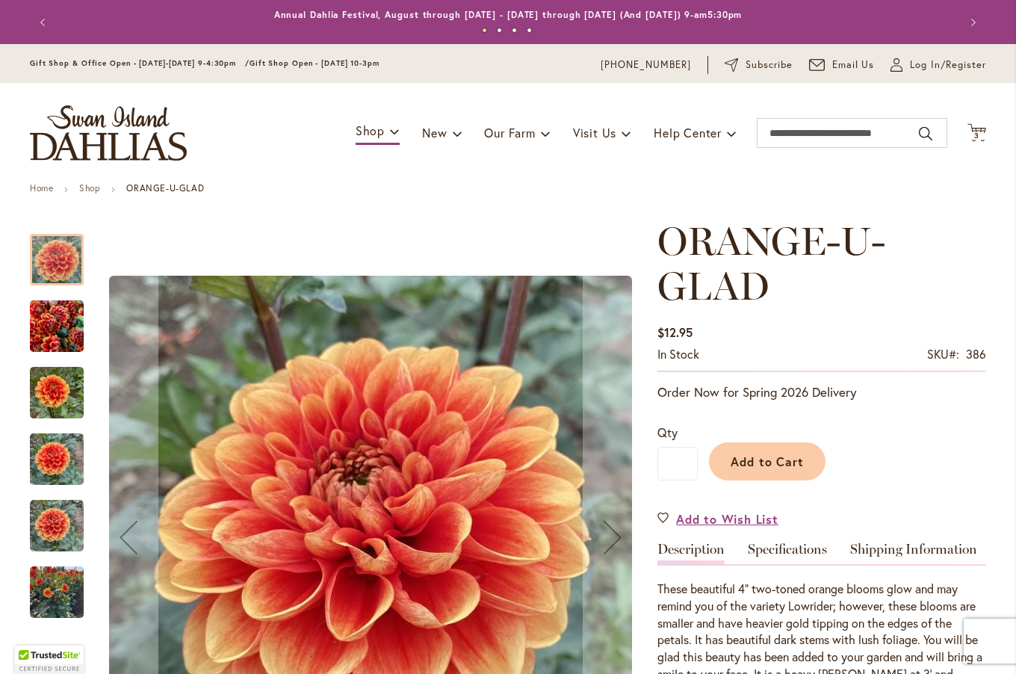
click at [58, 377] on img "Orange-U-Glad" at bounding box center [57, 393] width 54 height 72
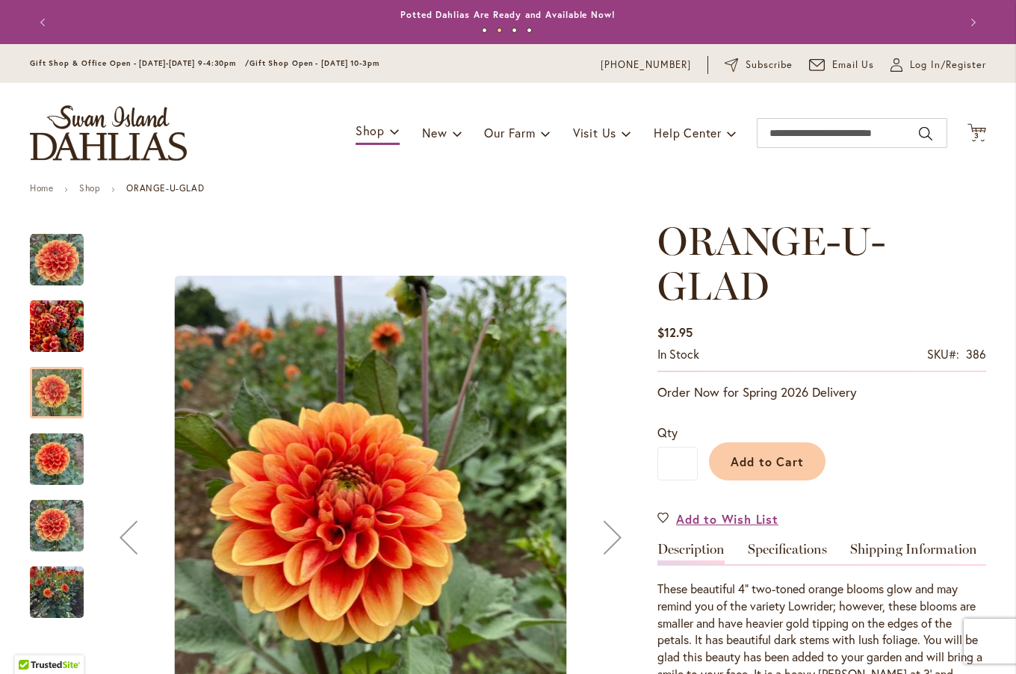
click at [65, 530] on img "Orange-U-Glad" at bounding box center [57, 526] width 54 height 54
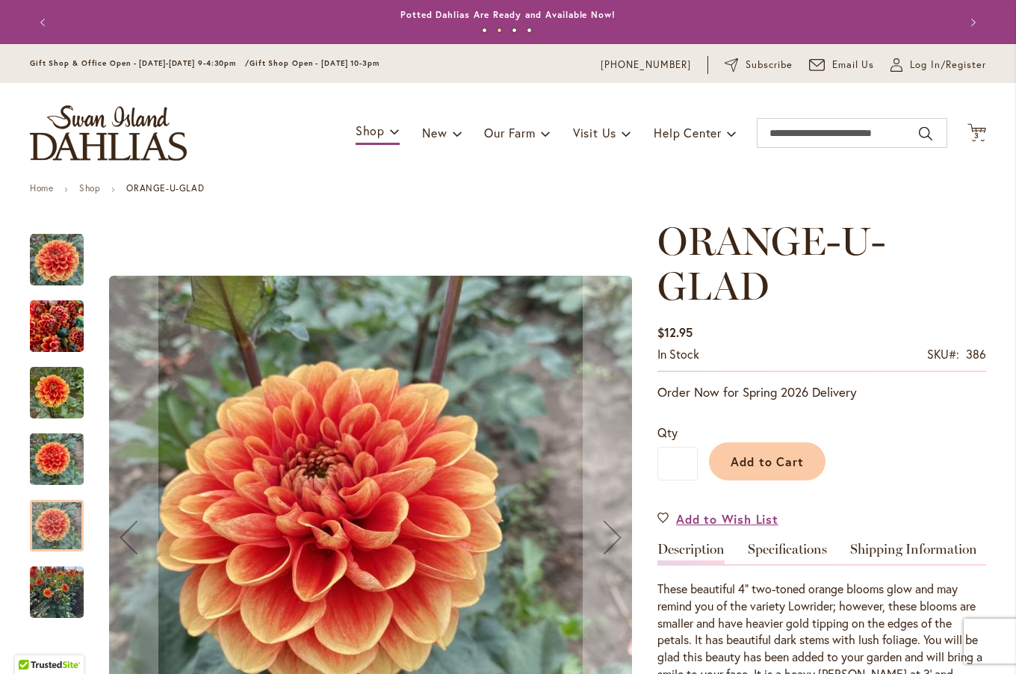
click at [55, 309] on img "Orange-U-Glad" at bounding box center [57, 327] width 54 height 72
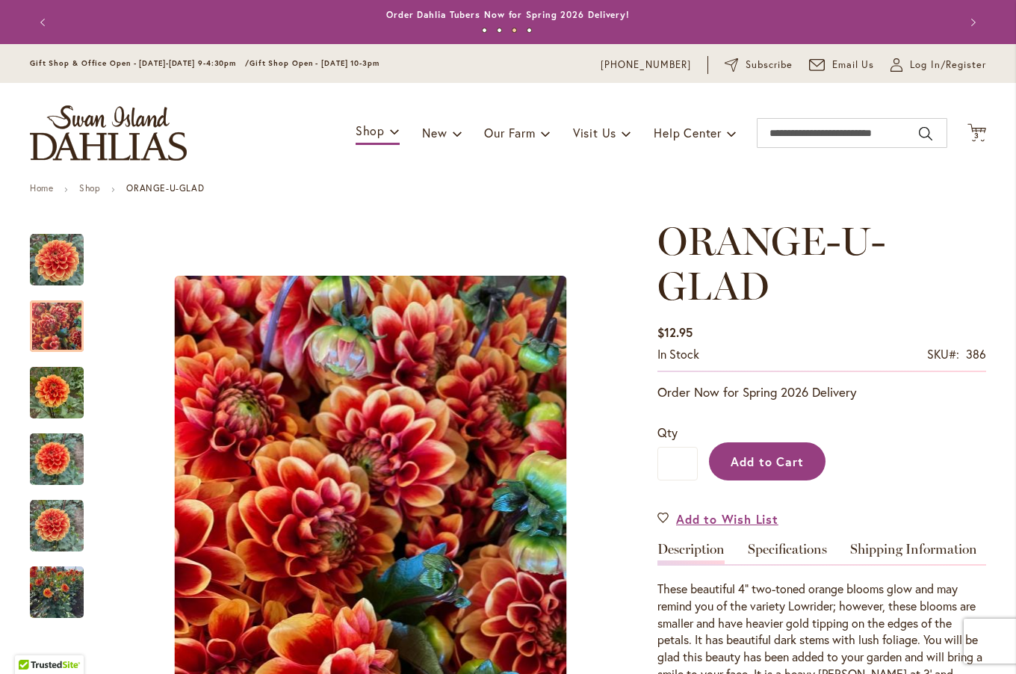
click at [783, 461] on span "Add to Cart" at bounding box center [768, 461] width 74 height 16
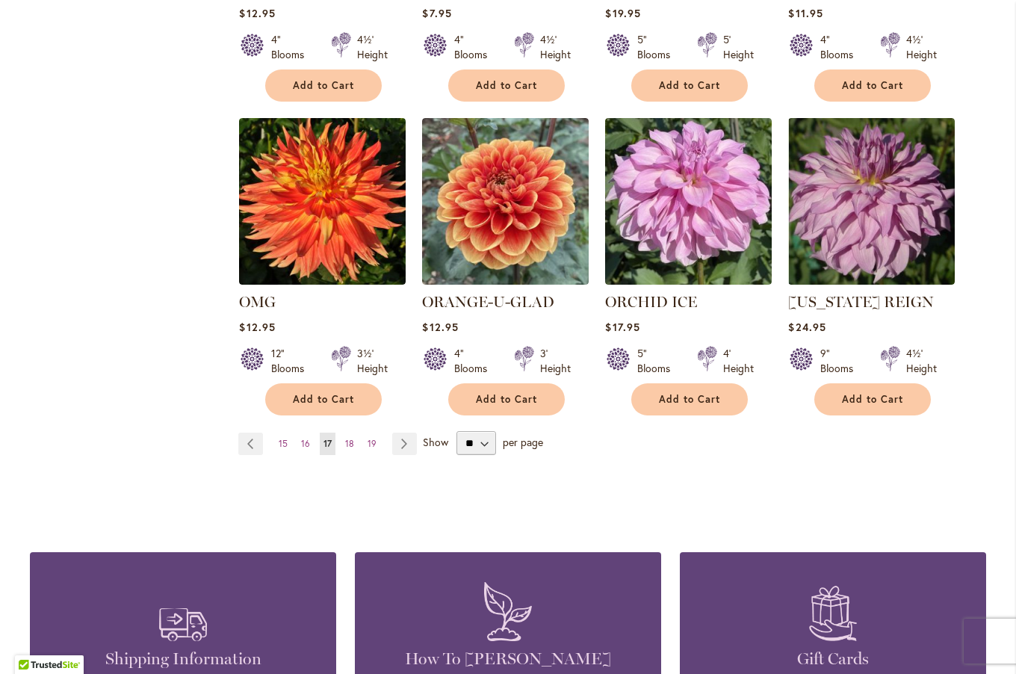
scroll to position [1193, 0]
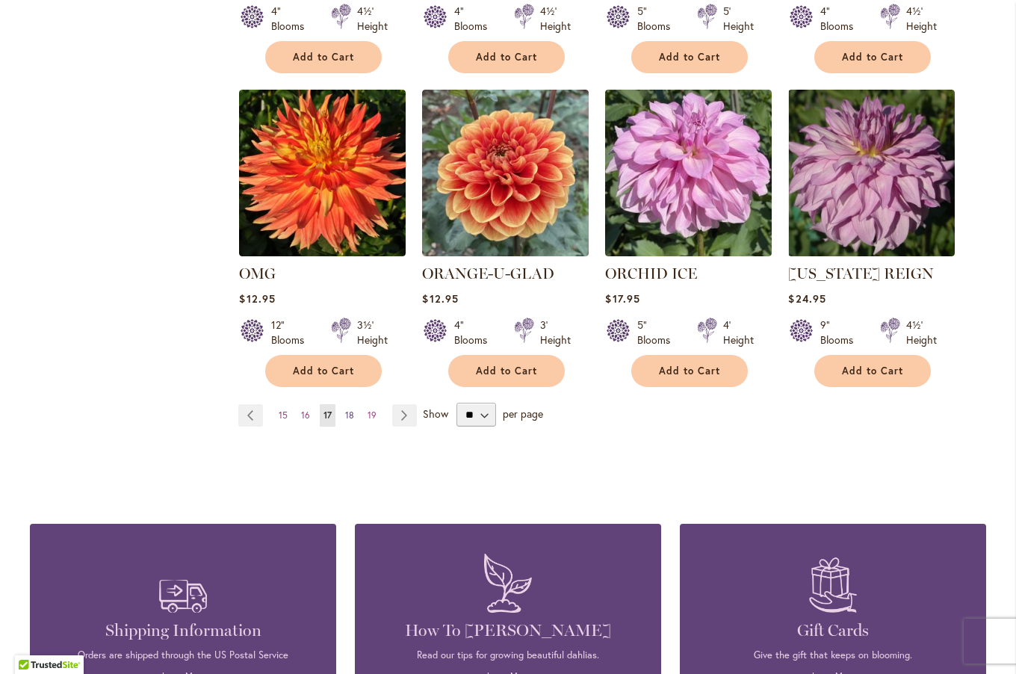
click at [345, 411] on span "18" at bounding box center [349, 414] width 9 height 11
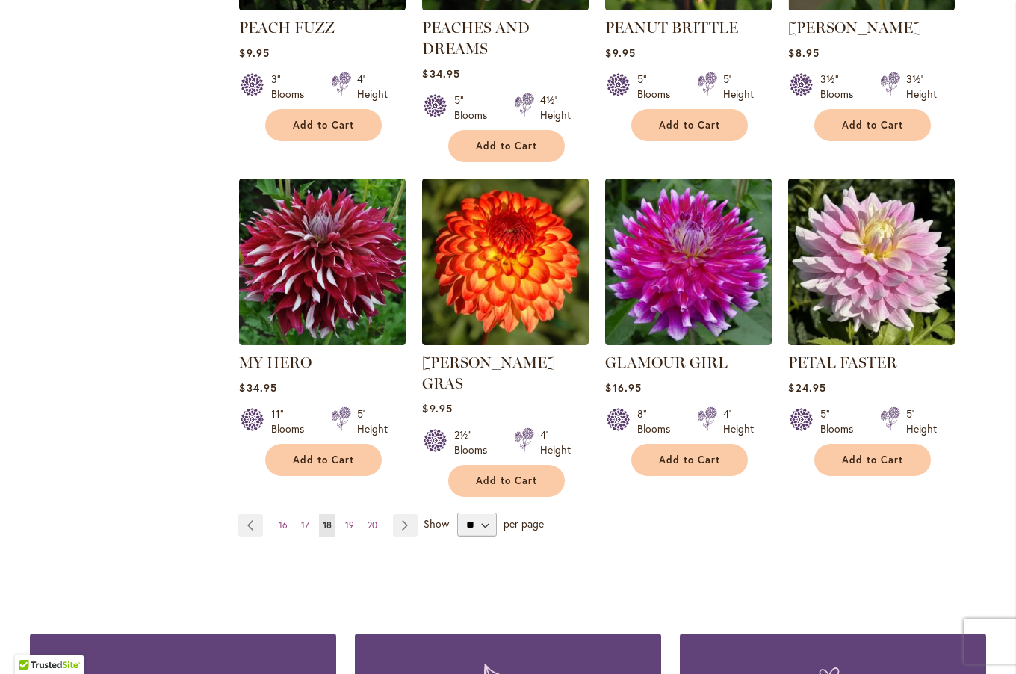
scroll to position [1138, 0]
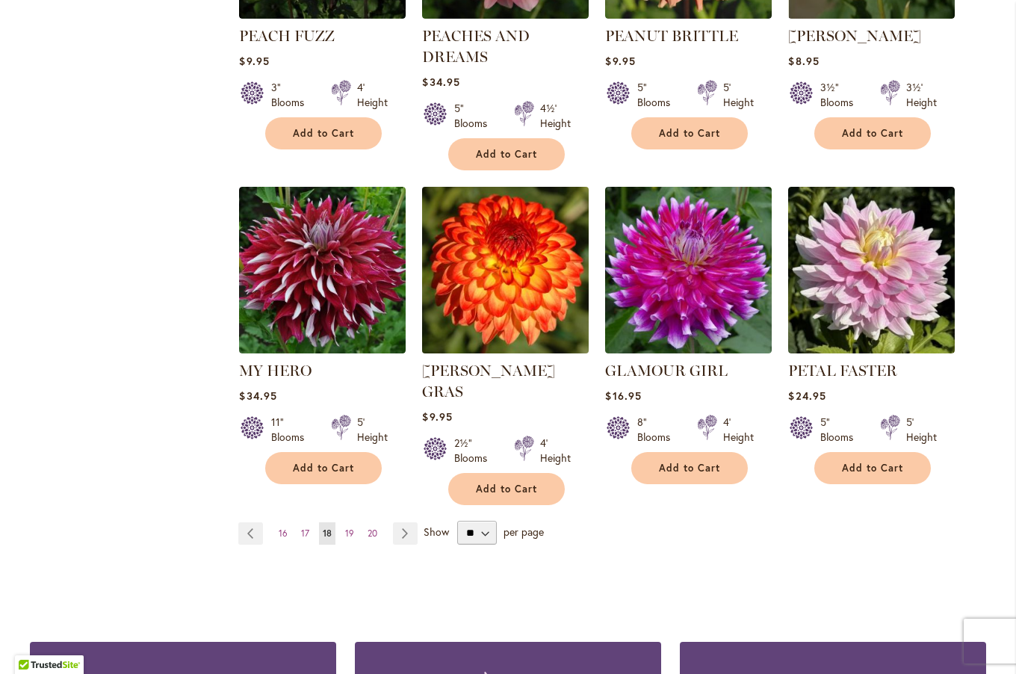
click at [514, 300] on img at bounding box center [505, 269] width 175 height 175
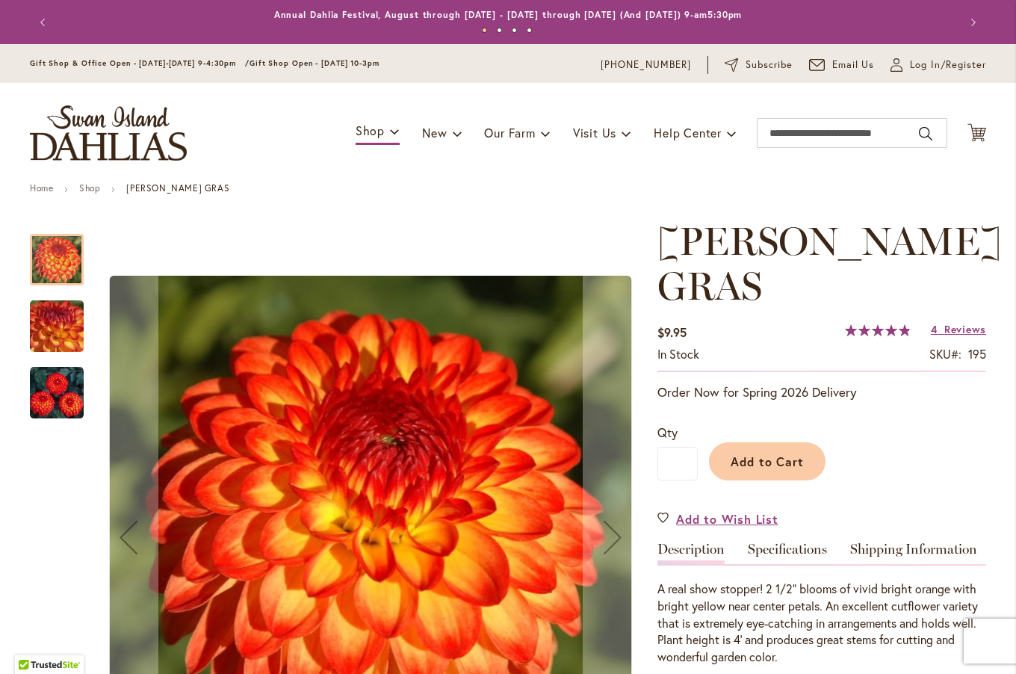
click at [52, 382] on img "MARDY GRAS" at bounding box center [57, 393] width 54 height 54
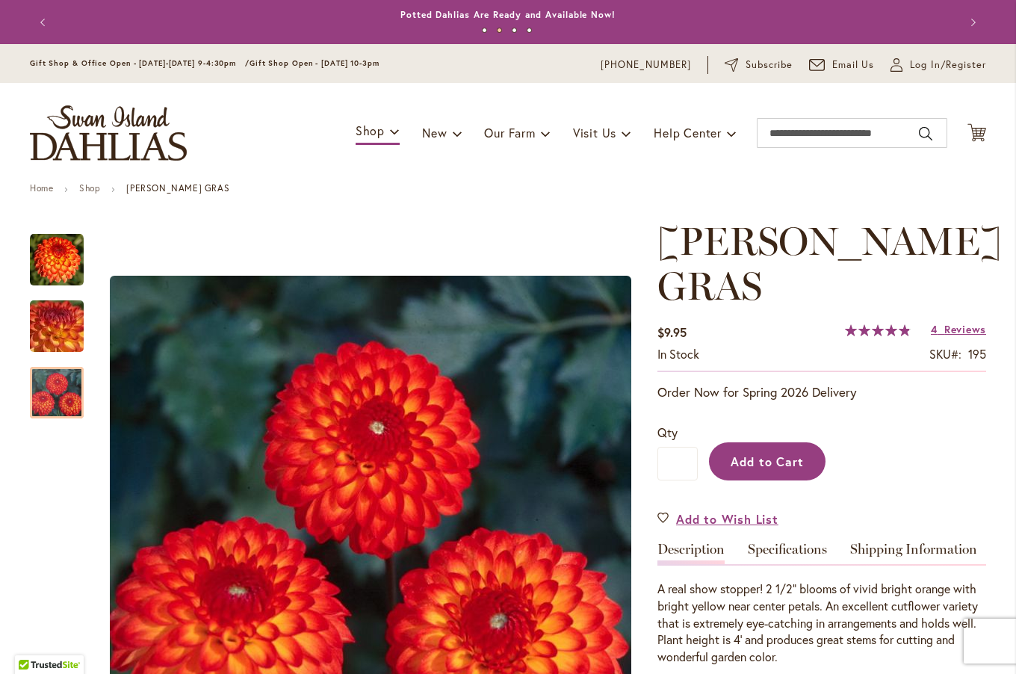
click at [785, 453] on span "Add to Cart" at bounding box center [768, 461] width 74 height 16
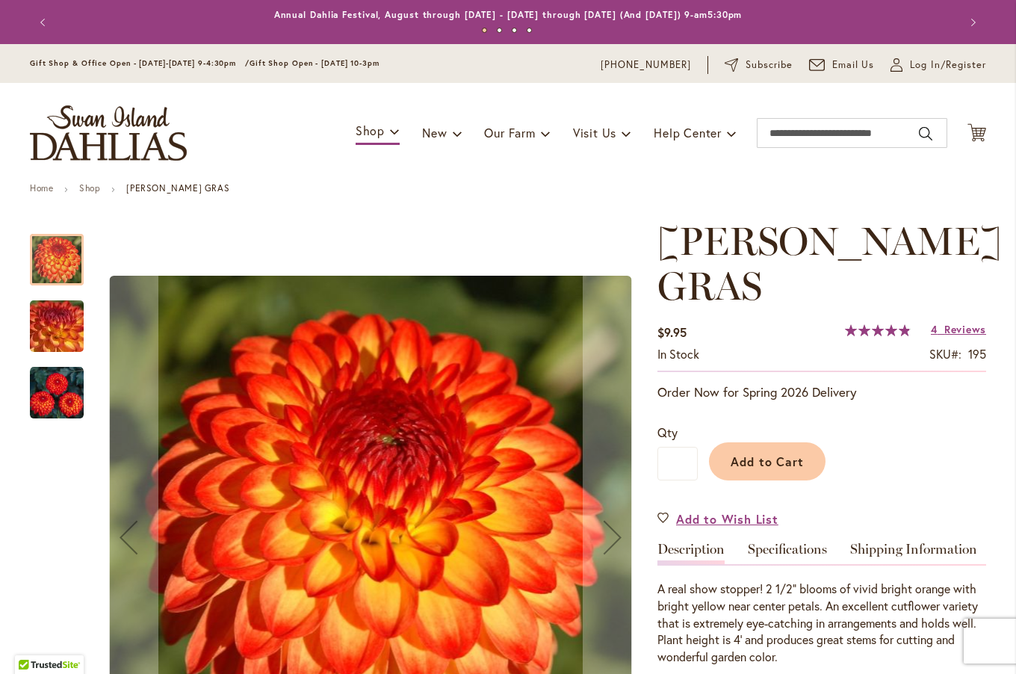
click at [65, 320] on img "MARDY GRAS" at bounding box center [57, 326] width 108 height 81
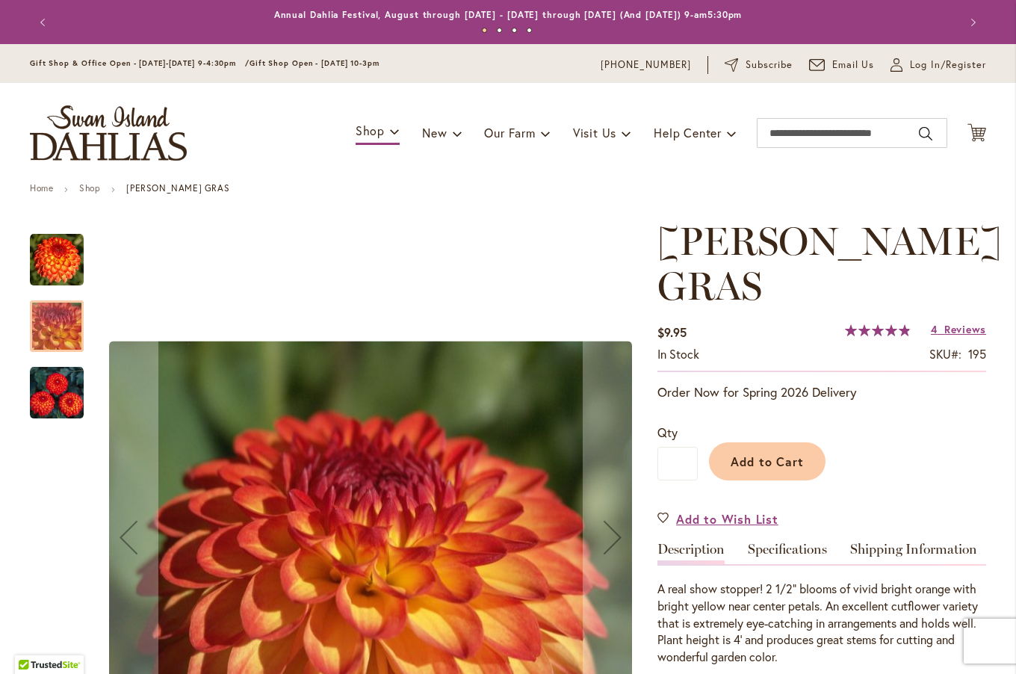
click at [63, 262] on img "MARDY GRAS" at bounding box center [57, 260] width 54 height 54
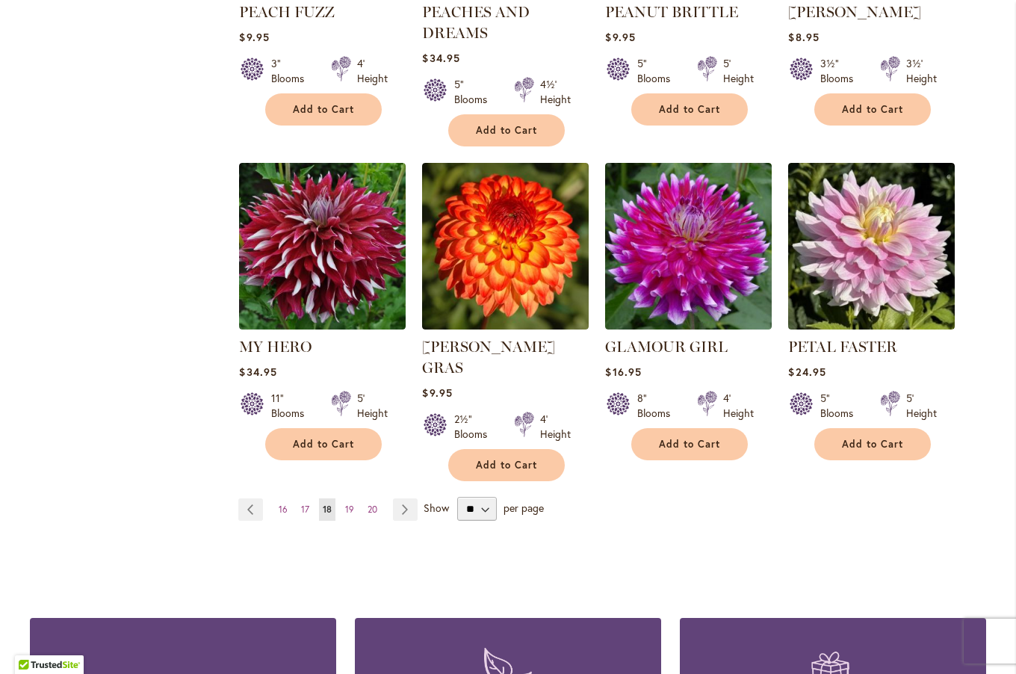
scroll to position [1164, 0]
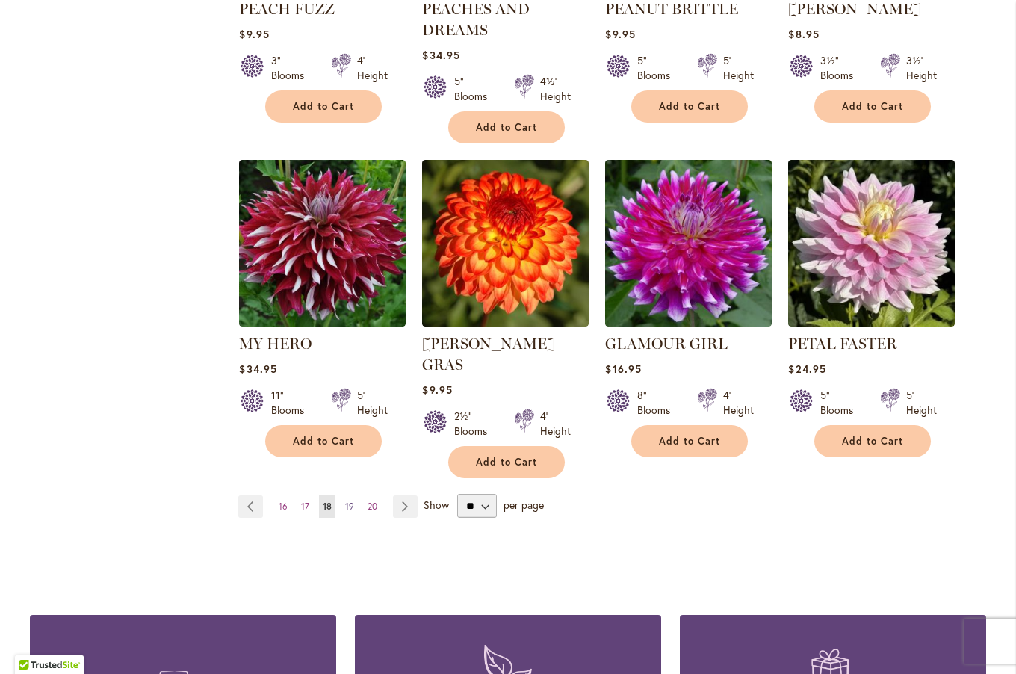
click at [346, 500] on span "19" at bounding box center [349, 505] width 9 height 11
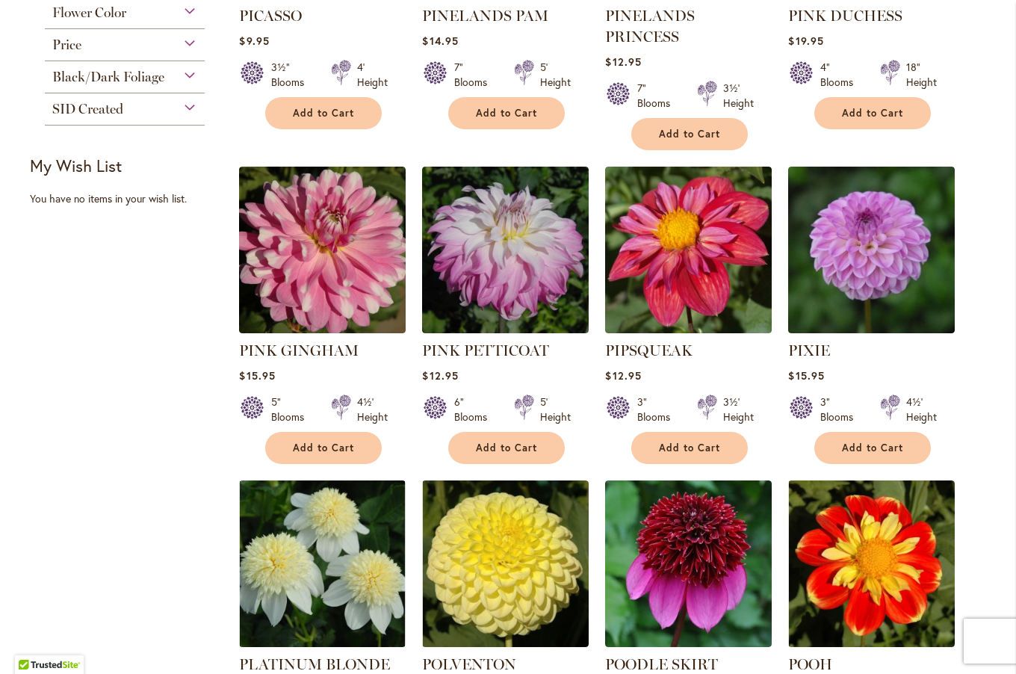
scroll to position [581, 0]
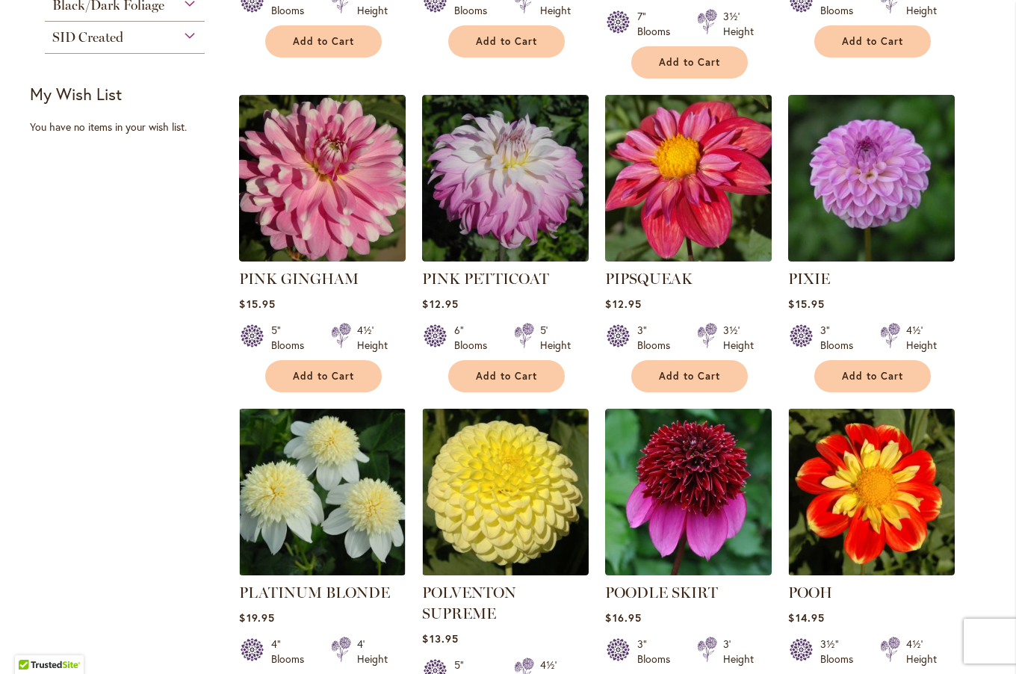
click at [701, 175] on img at bounding box center [688, 177] width 175 height 175
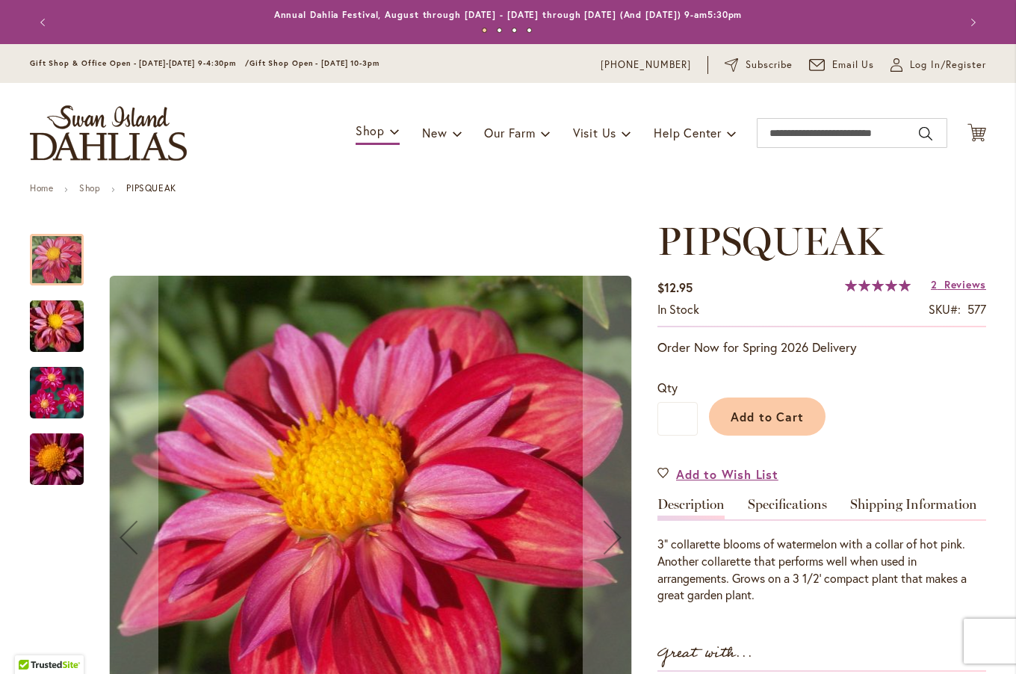
click at [55, 320] on img "PIPSQUEAK" at bounding box center [57, 327] width 108 height 72
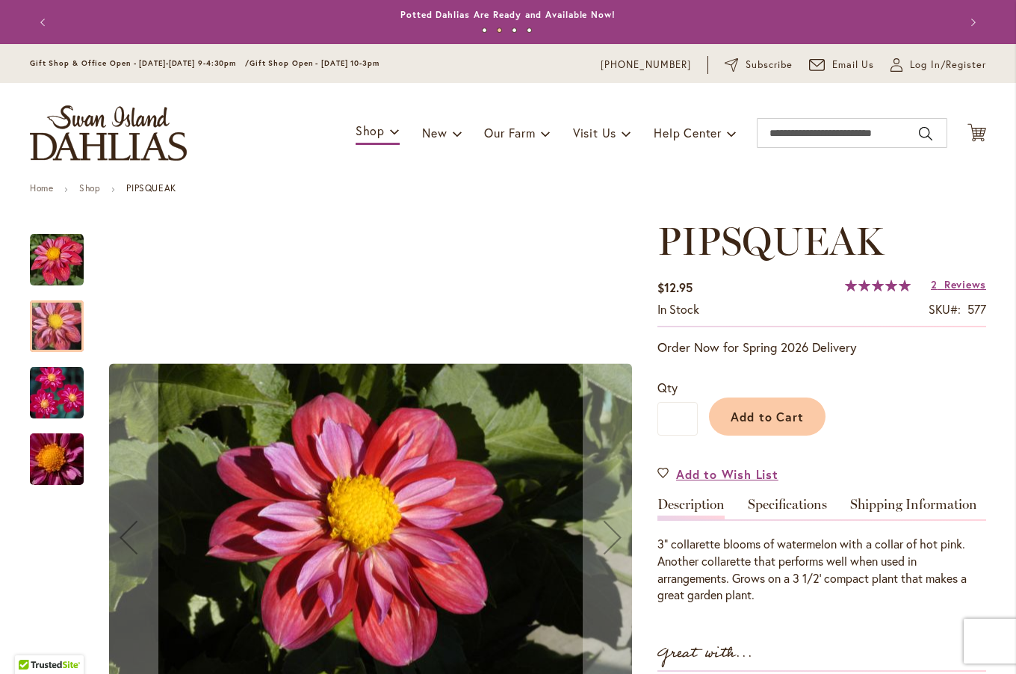
click at [59, 397] on img "PIPSQUEAK" at bounding box center [57, 393] width 54 height 54
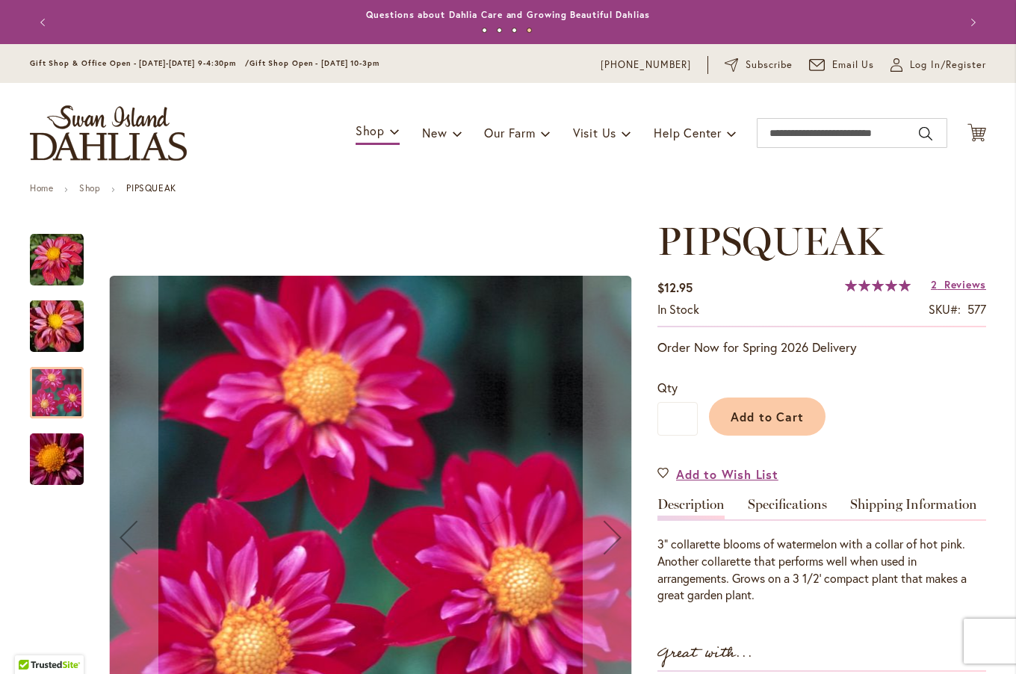
click at [69, 467] on img "PIPSQUEAK" at bounding box center [57, 460] width 108 height 72
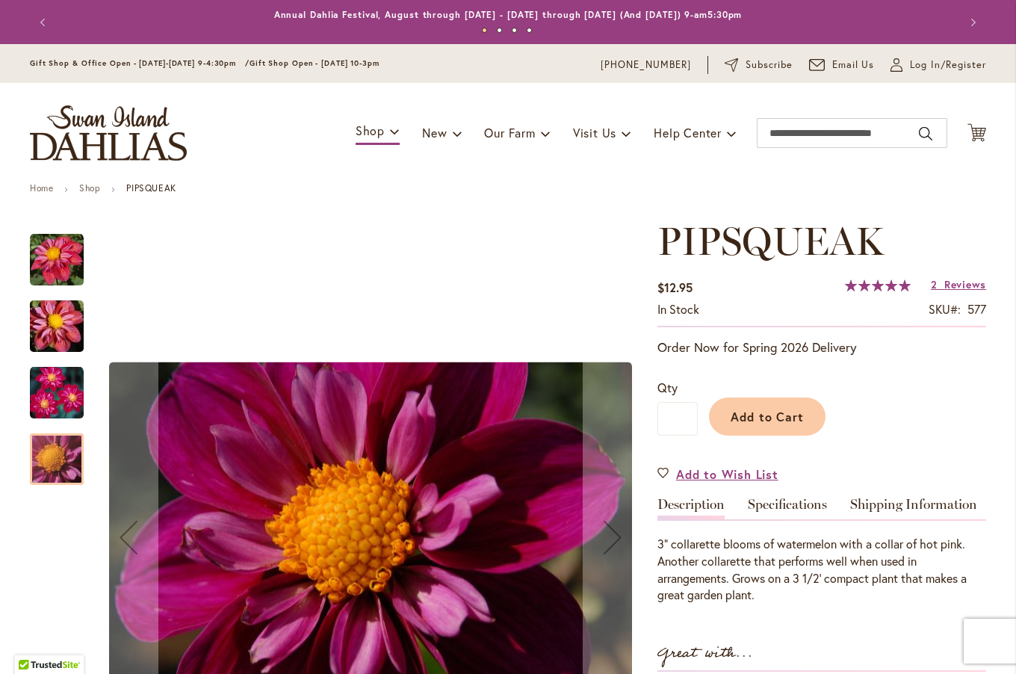
click at [59, 253] on img "PIPSQUEAK" at bounding box center [57, 260] width 54 height 54
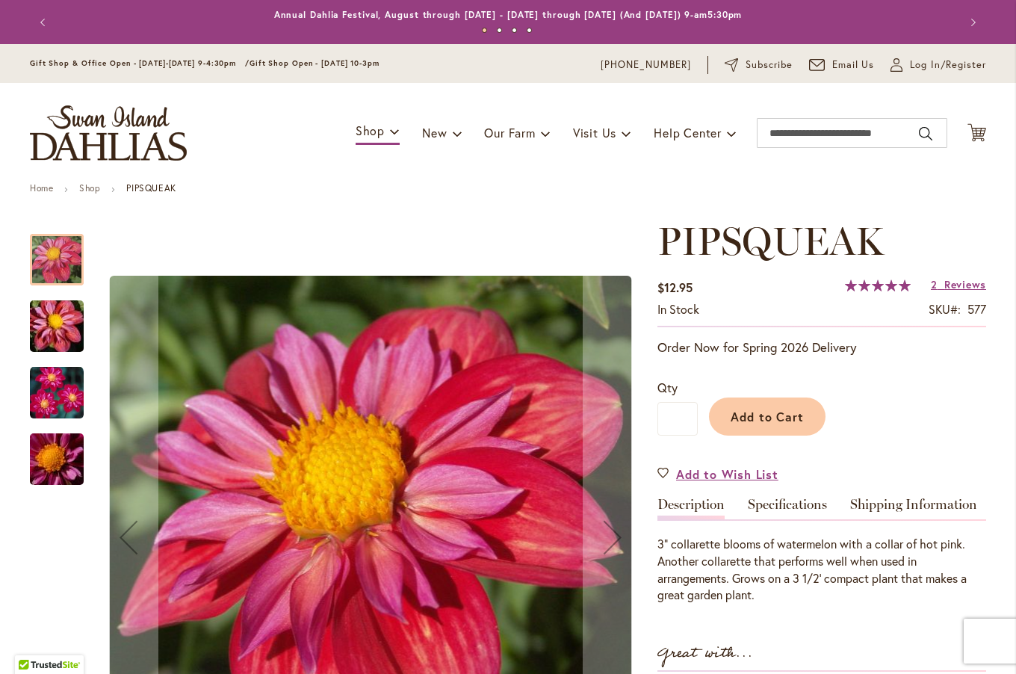
click at [60, 316] on img "PIPSQUEAK" at bounding box center [57, 327] width 108 height 72
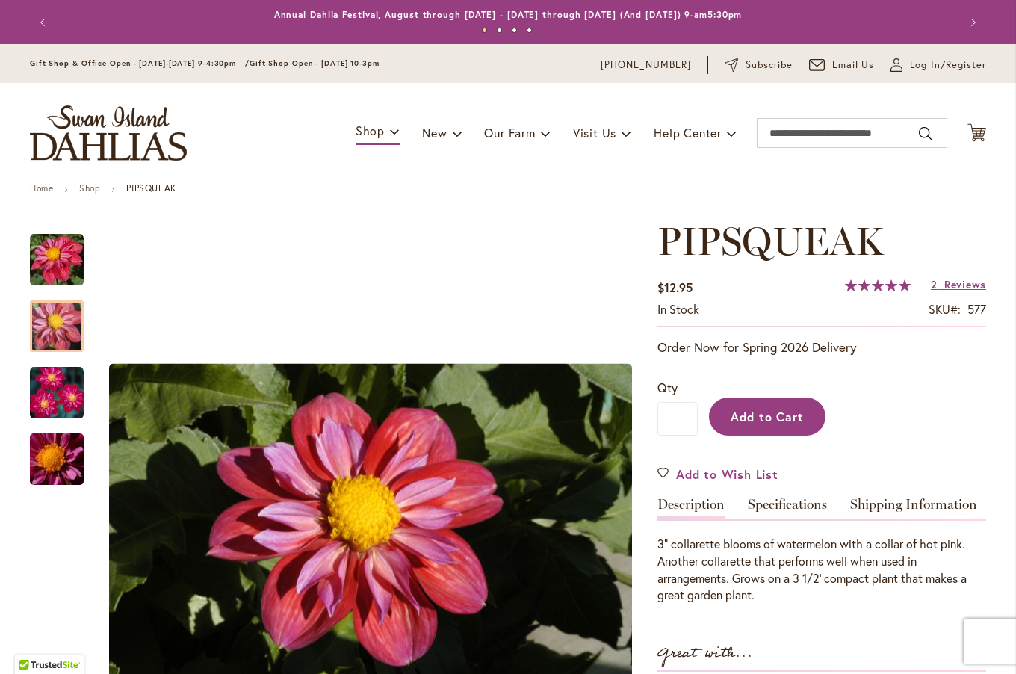
click at [781, 418] on span "Add to Cart" at bounding box center [768, 417] width 74 height 16
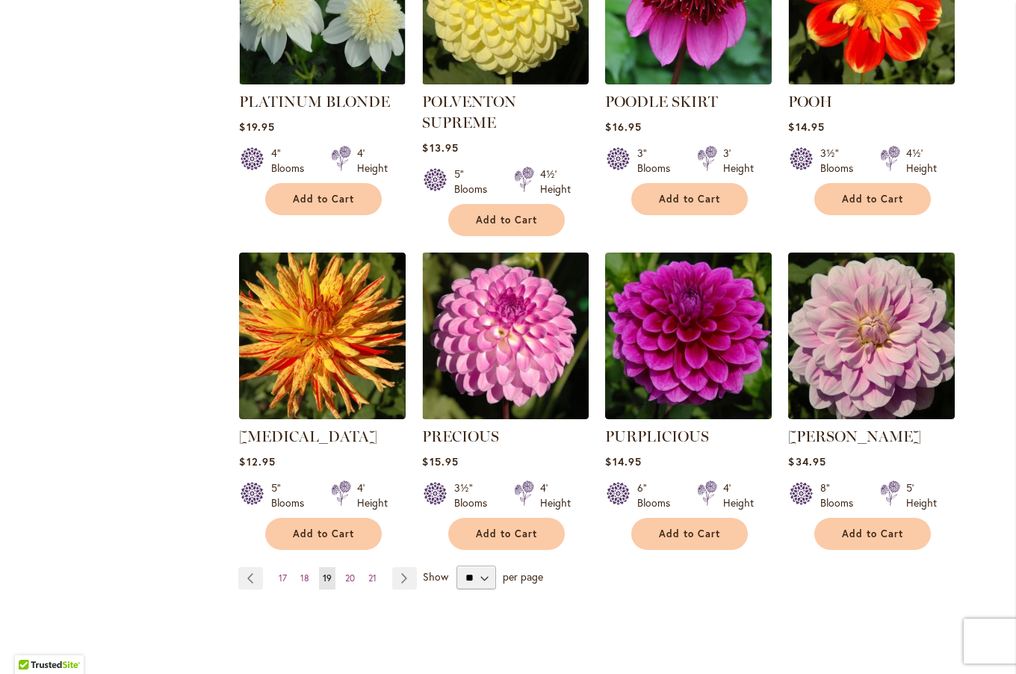
scroll to position [1069, 0]
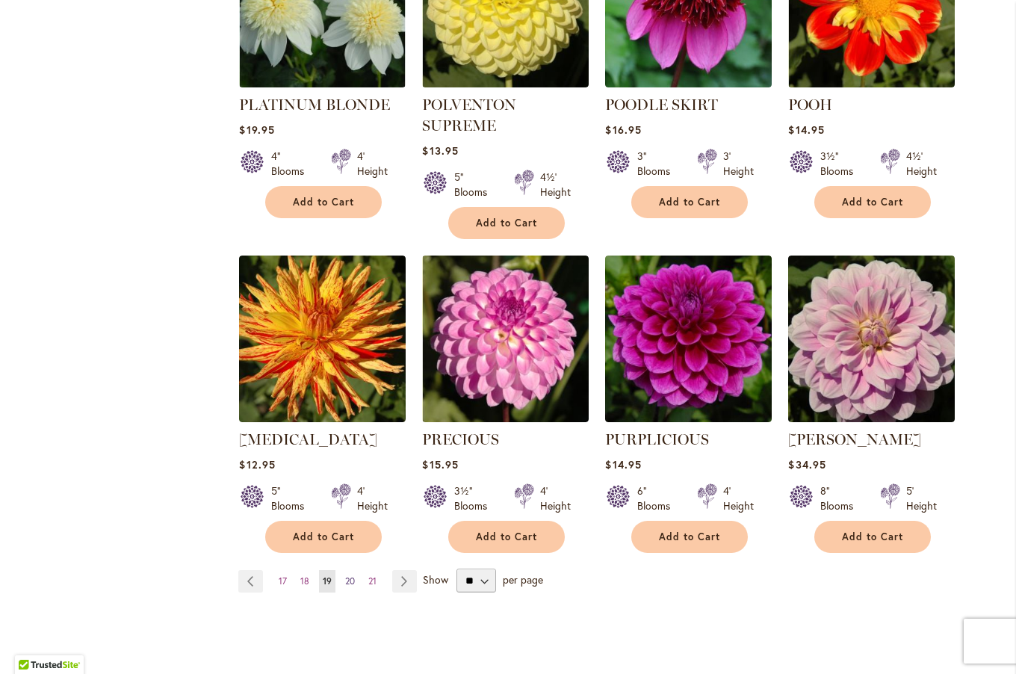
click at [345, 575] on span "20" at bounding box center [350, 580] width 10 height 11
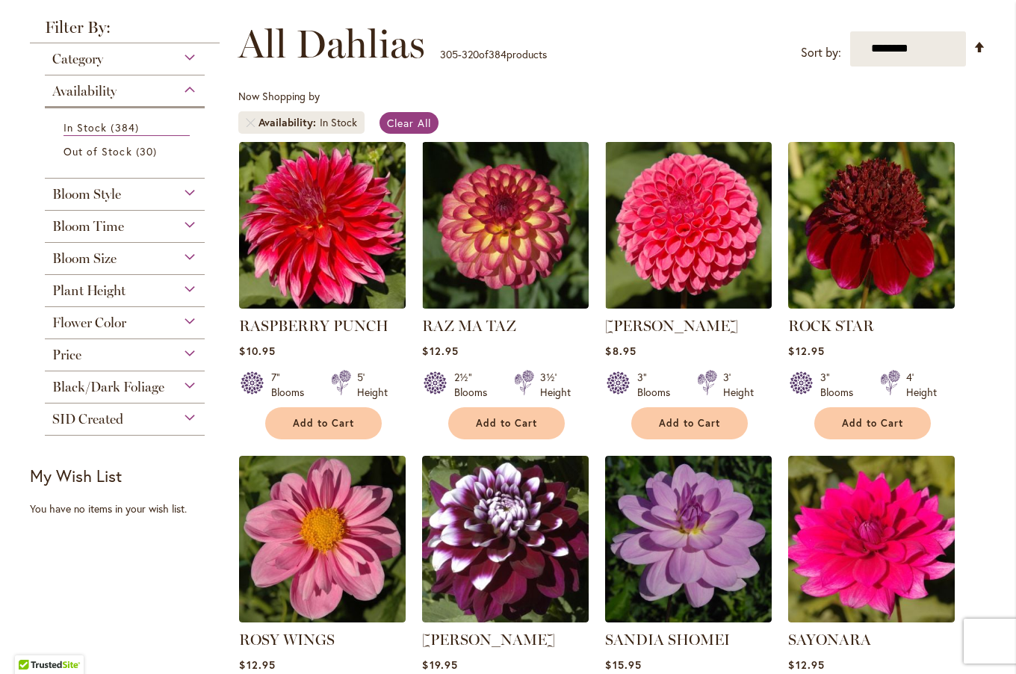
scroll to position [249, 0]
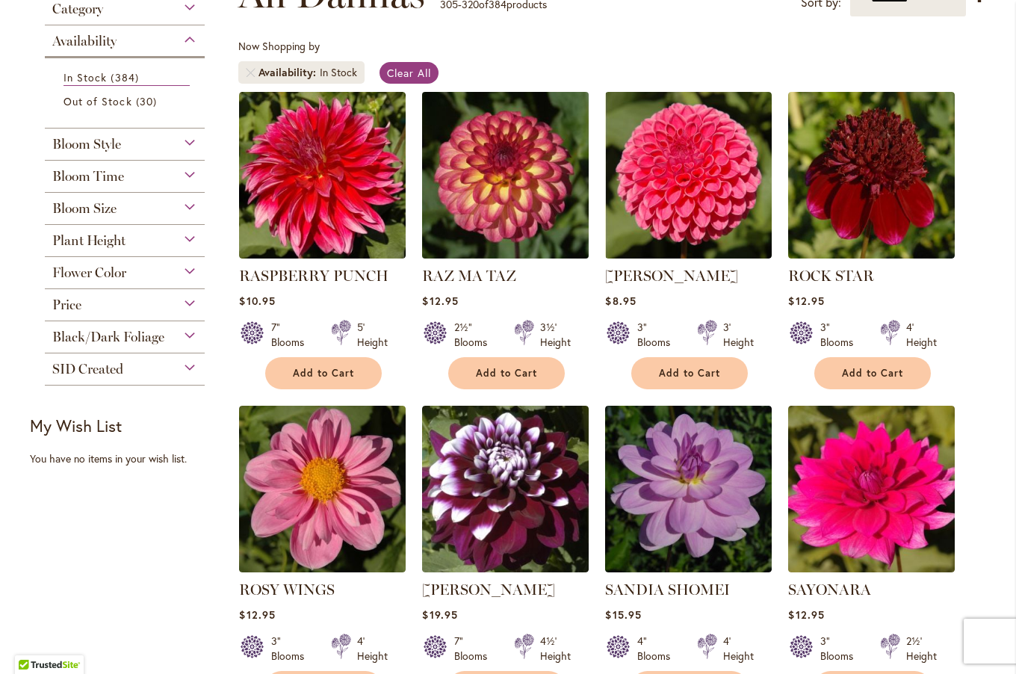
click at [496, 181] on img at bounding box center [505, 174] width 175 height 175
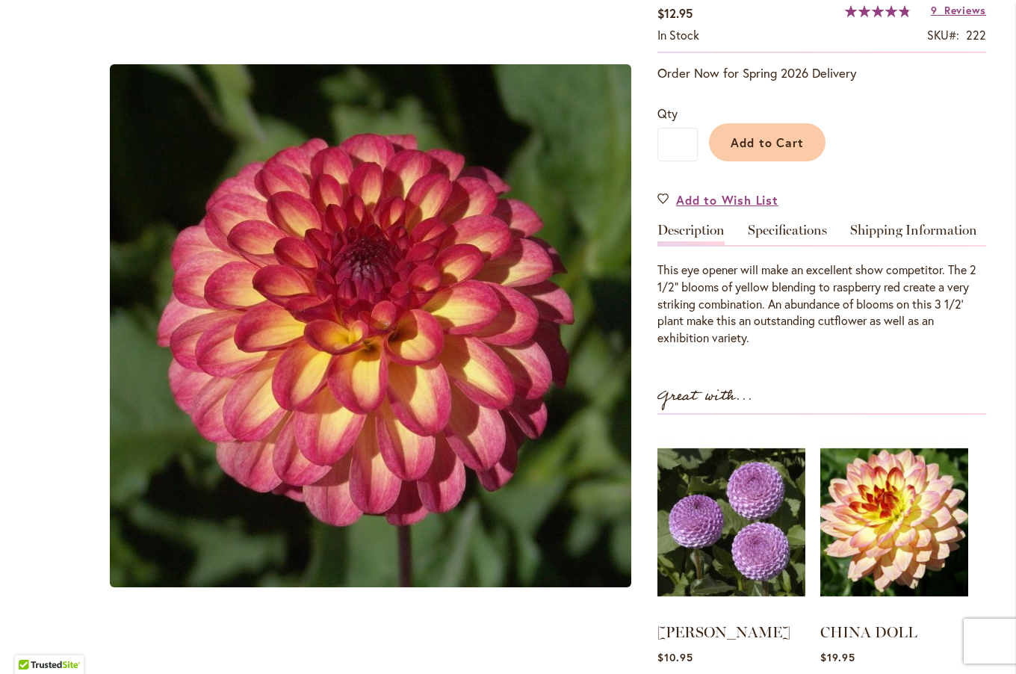
scroll to position [279, 0]
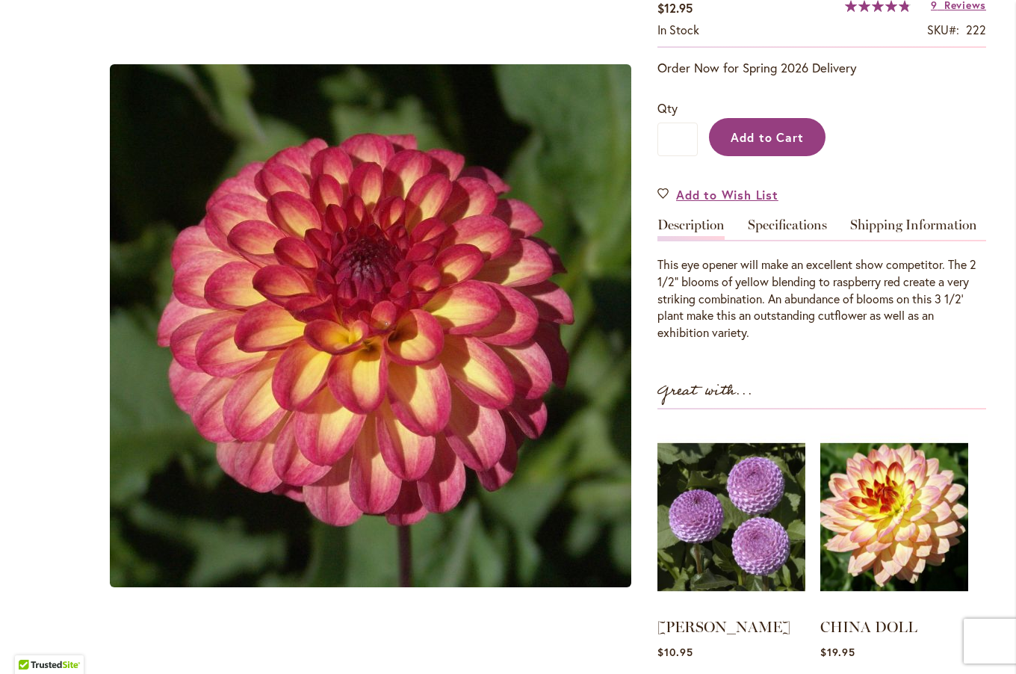
click at [769, 132] on span "Add to Cart" at bounding box center [768, 137] width 74 height 16
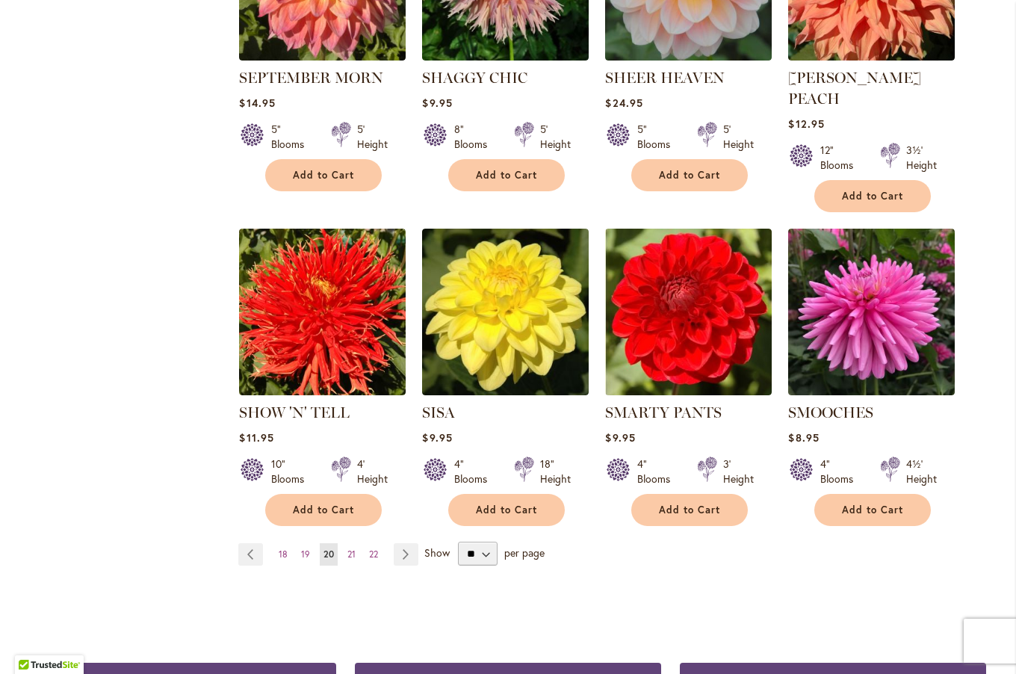
scroll to position [1067, 0]
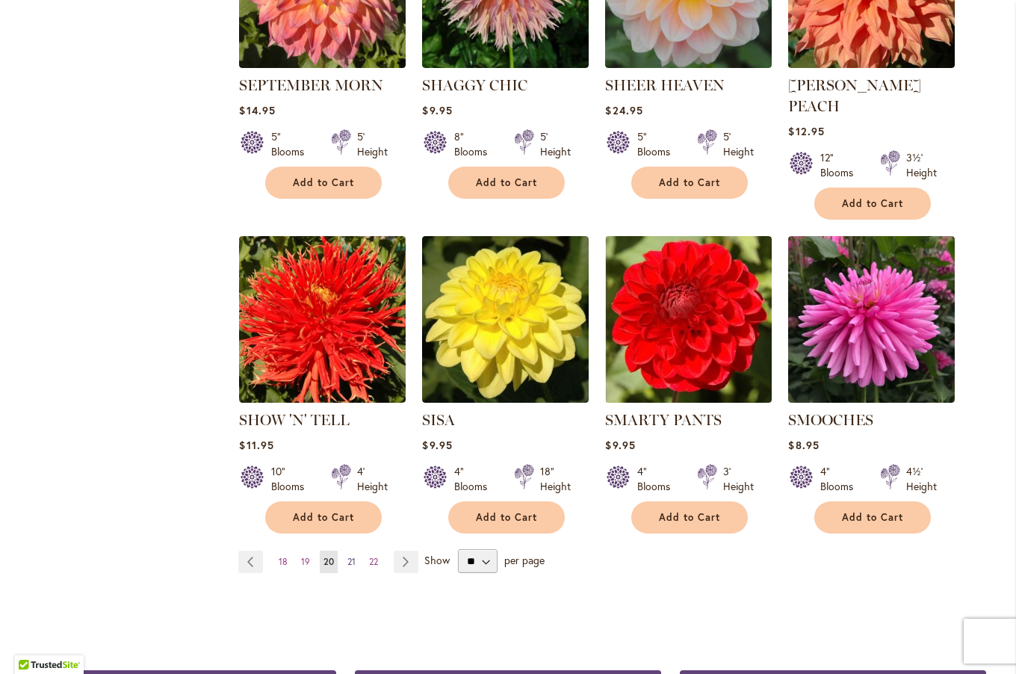
click at [347, 556] on span "21" at bounding box center [351, 561] width 8 height 11
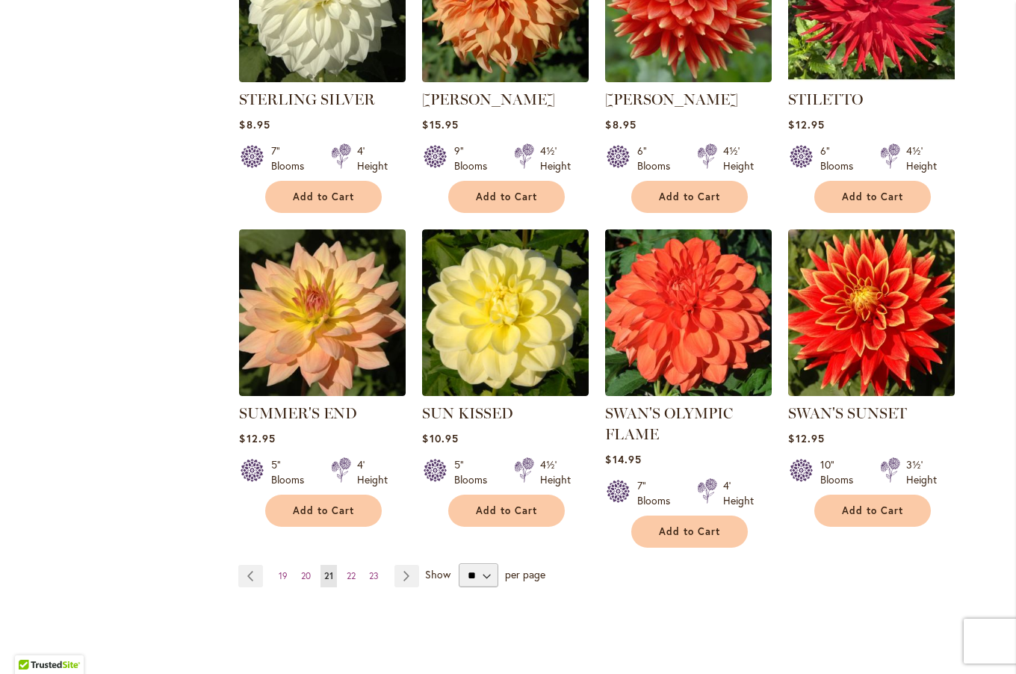
scroll to position [1061, 0]
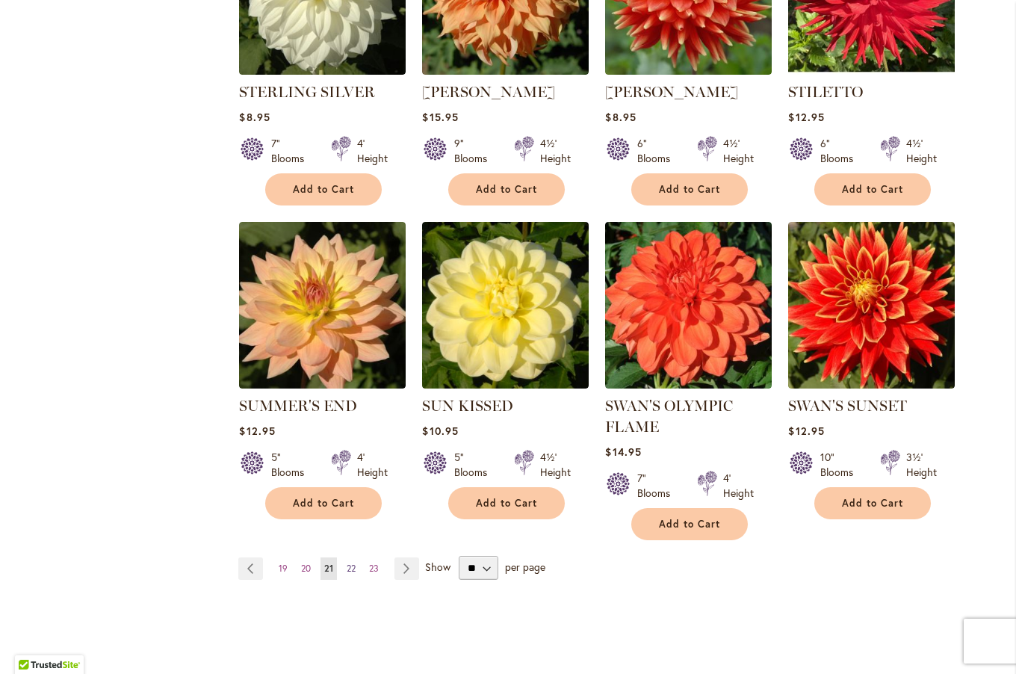
click at [347, 566] on span "22" at bounding box center [351, 567] width 9 height 11
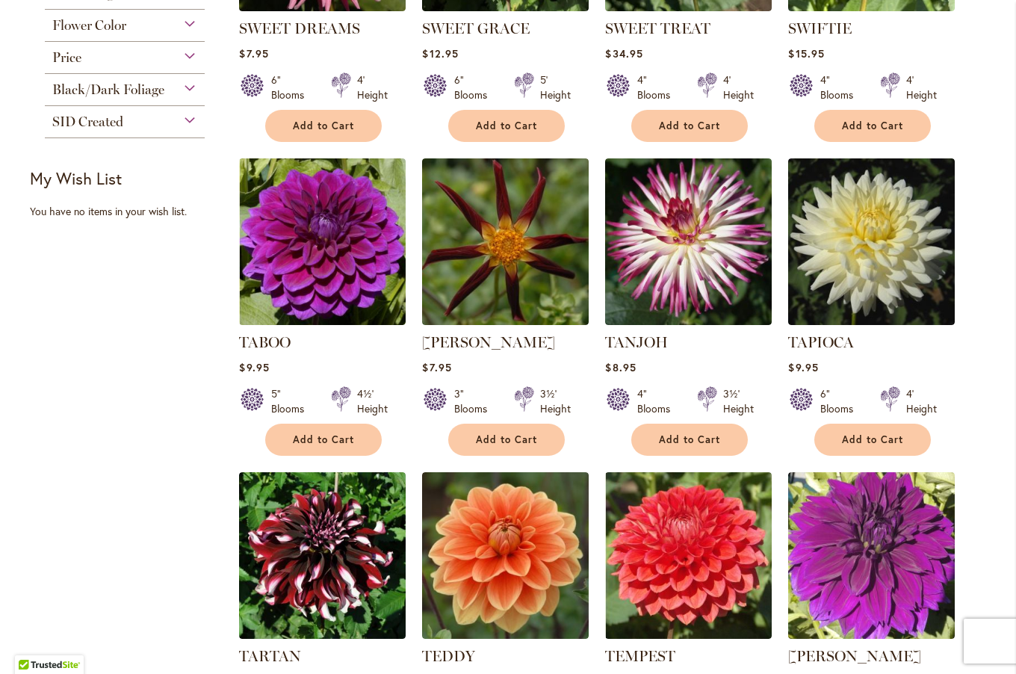
scroll to position [491, 0]
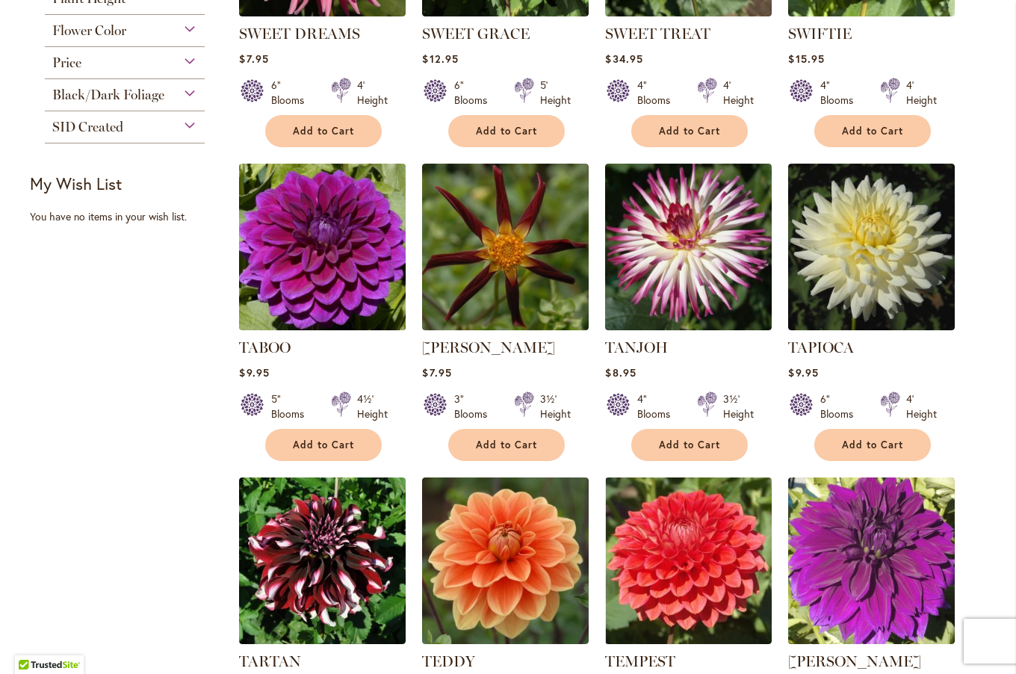
click at [391, 246] on img at bounding box center [322, 246] width 175 height 175
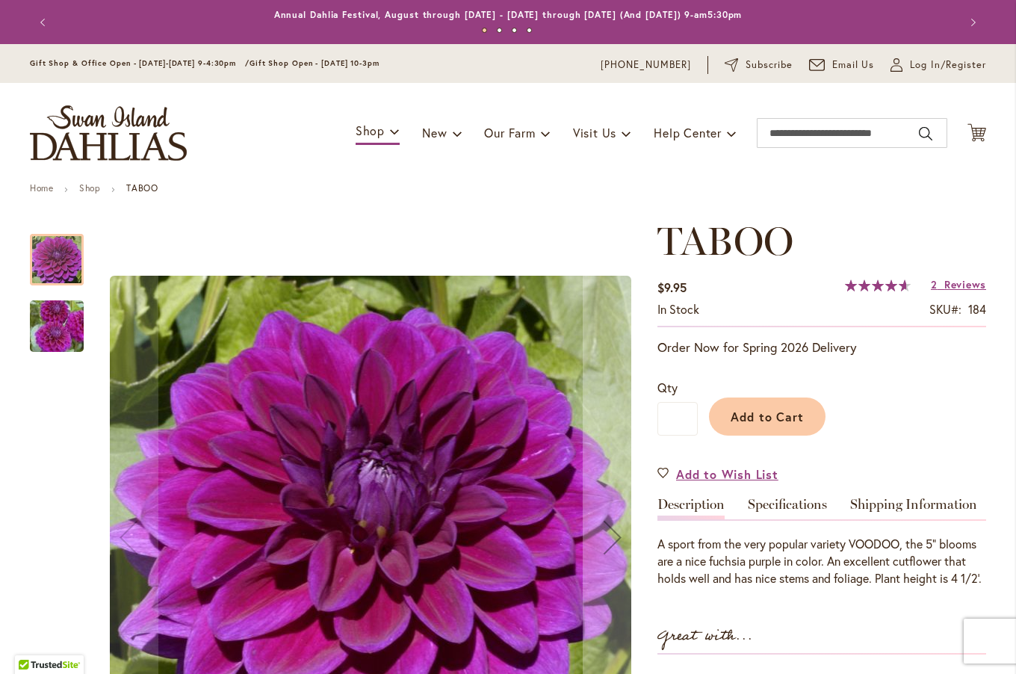
click at [62, 323] on img "TABOO" at bounding box center [57, 327] width 108 height 72
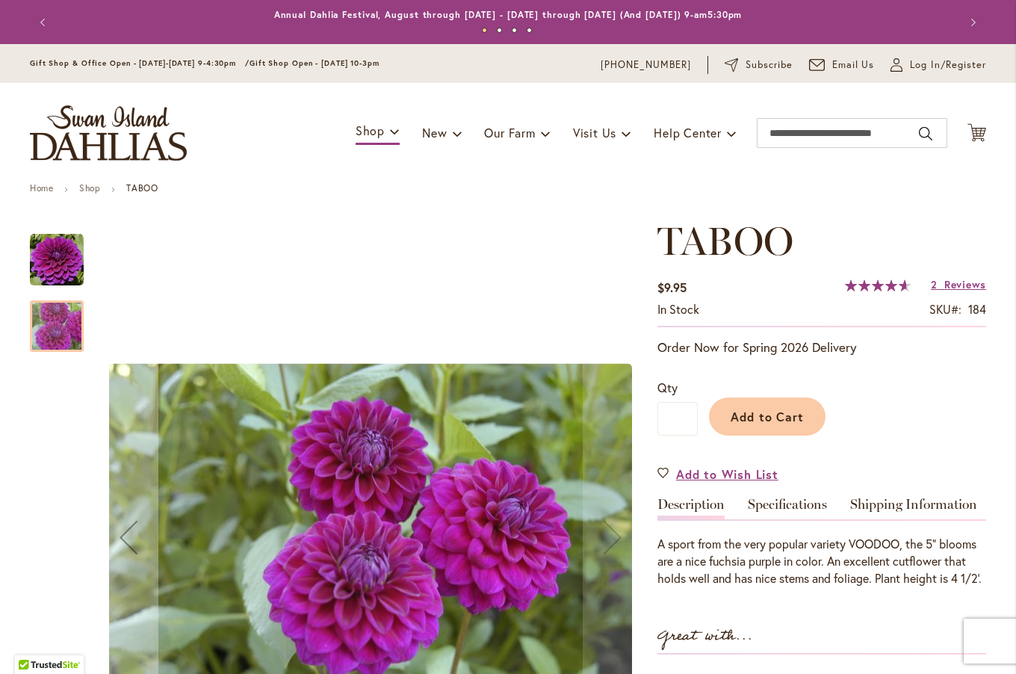
click at [69, 252] on img "TABOO" at bounding box center [57, 260] width 54 height 54
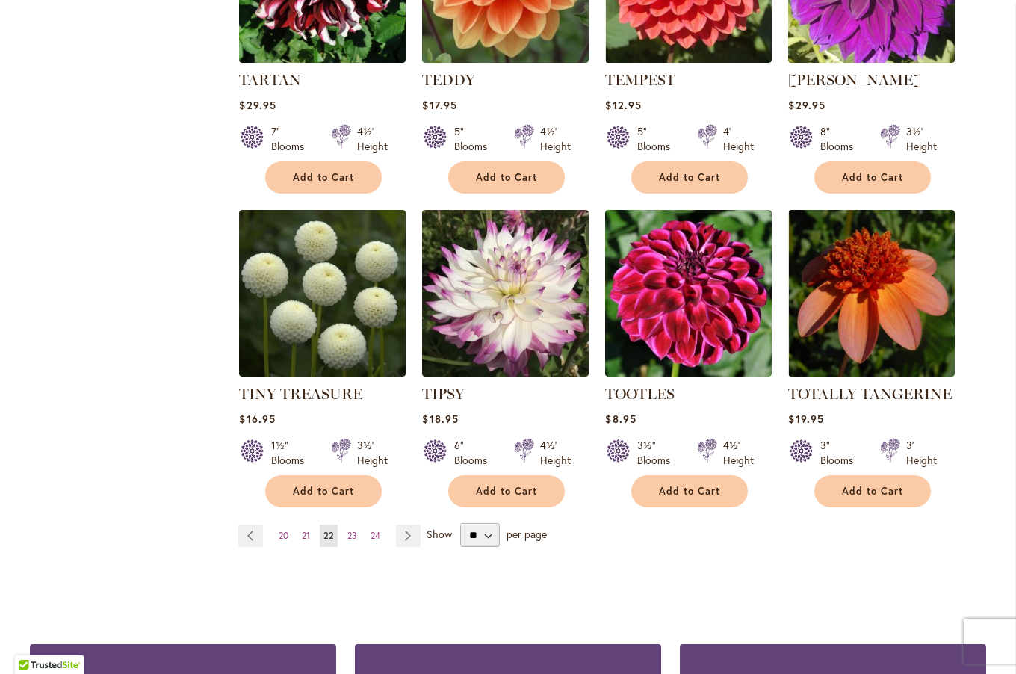
scroll to position [1035, 0]
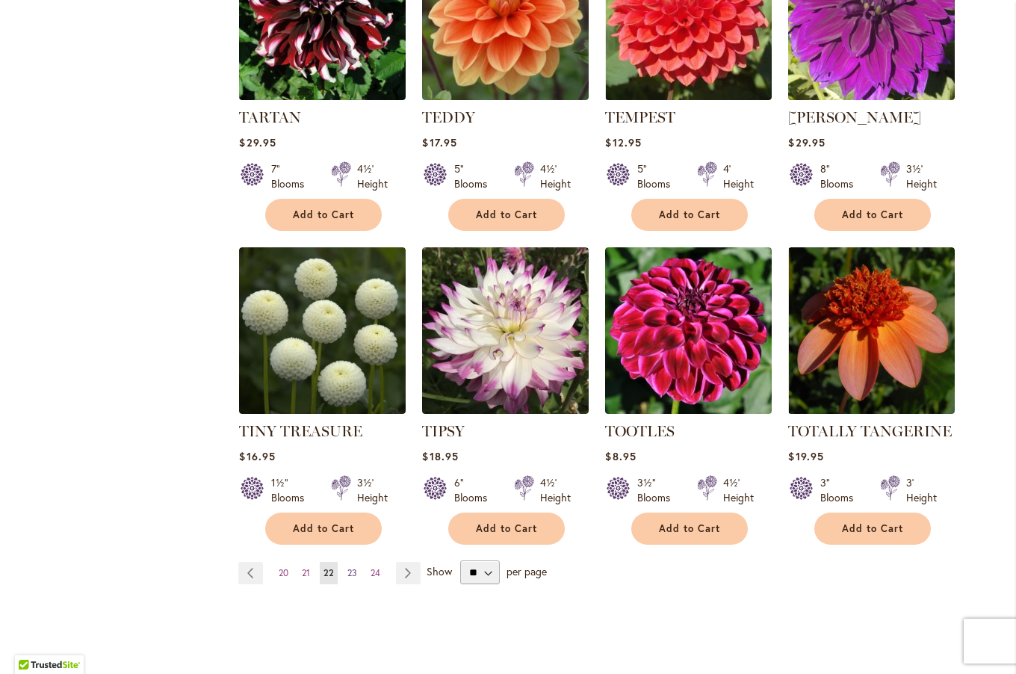
click at [348, 568] on span "23" at bounding box center [352, 572] width 10 height 11
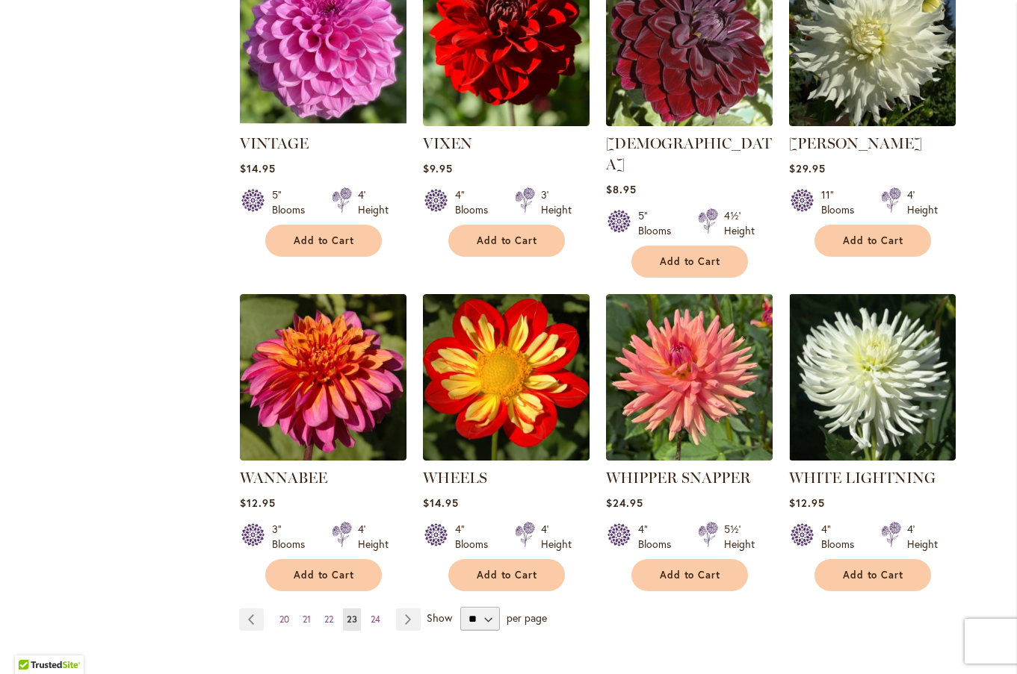
scroll to position [1048, 0]
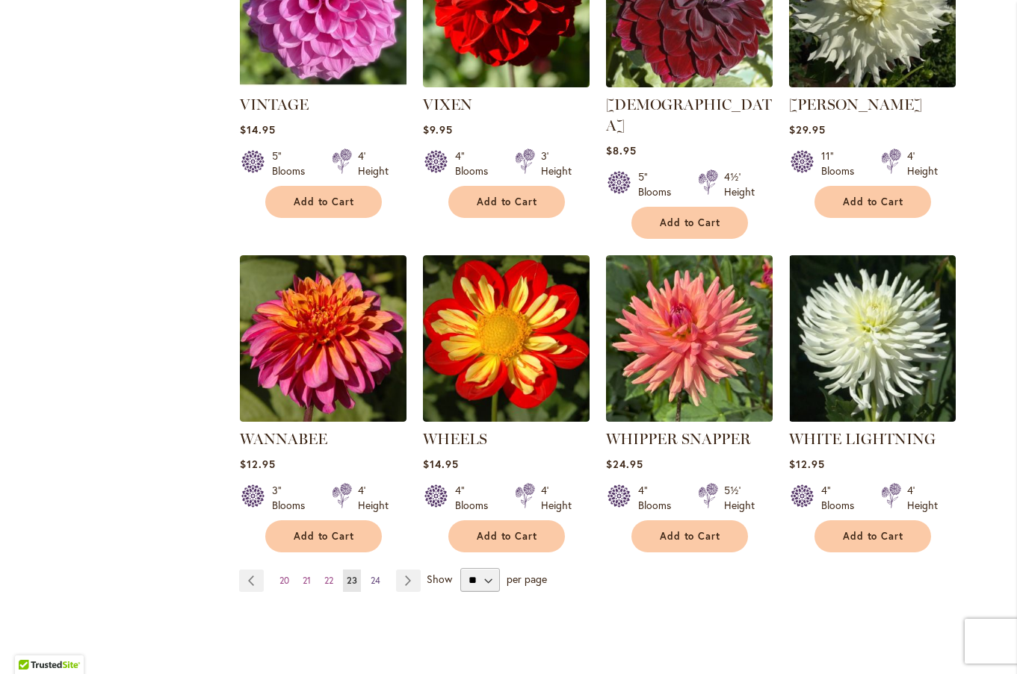
click at [373, 575] on span "24" at bounding box center [375, 580] width 10 height 11
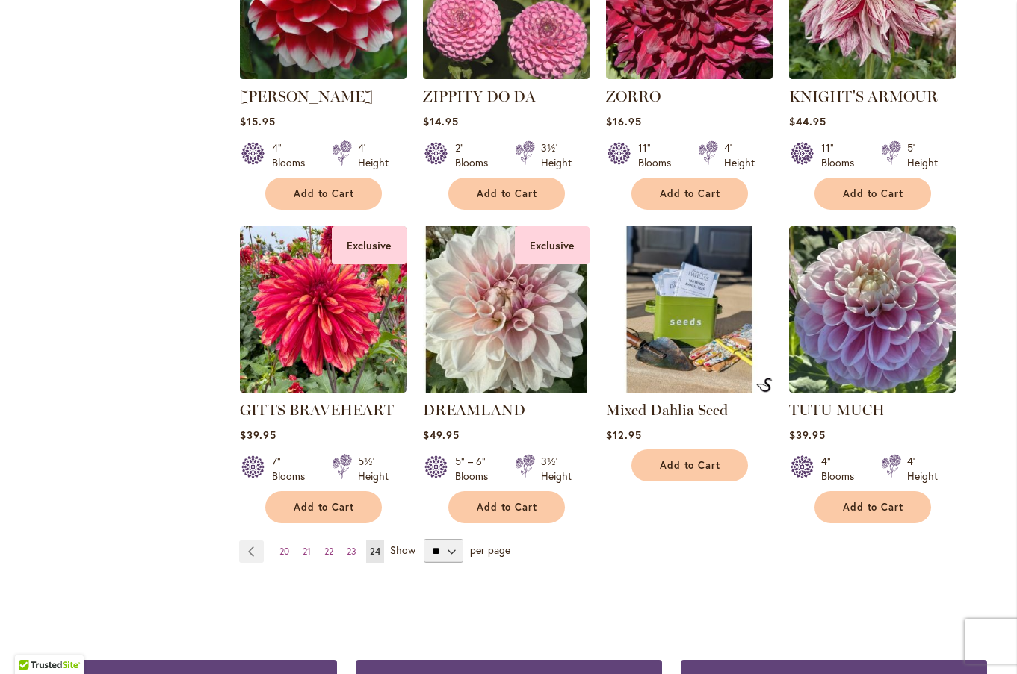
scroll to position [1064, 0]
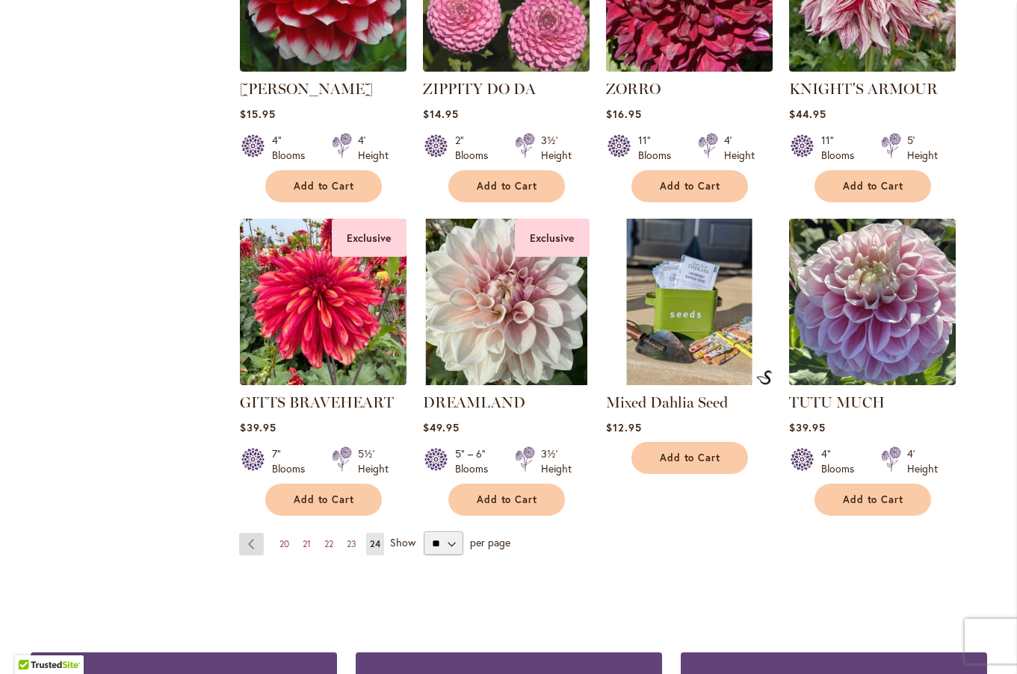
click at [244, 539] on link "Page Previous" at bounding box center [251, 544] width 25 height 22
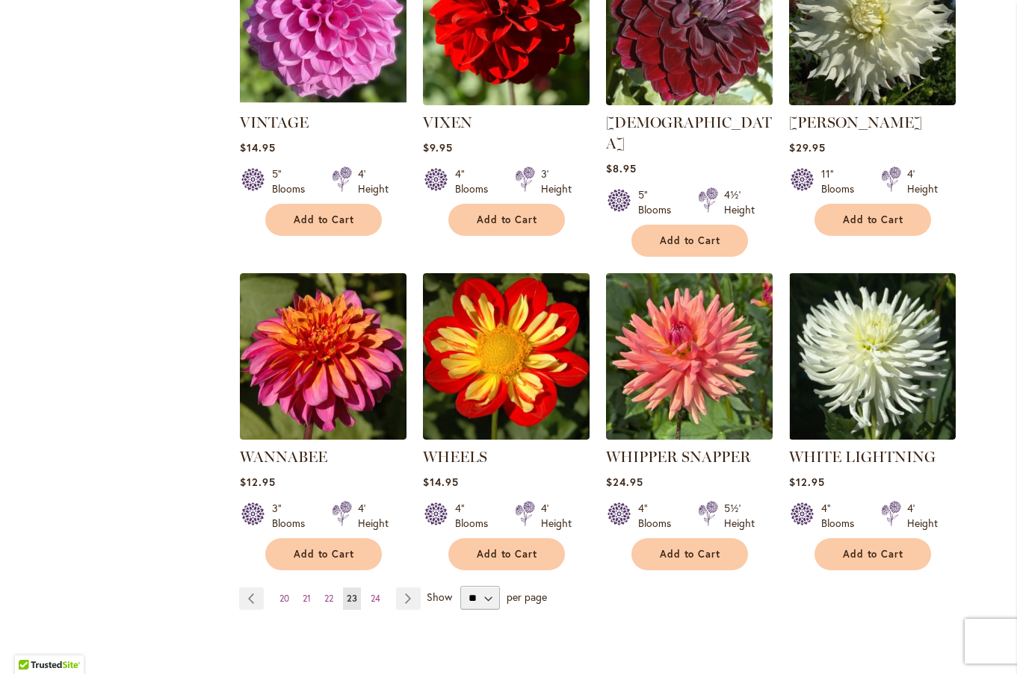
scroll to position [1017, 0]
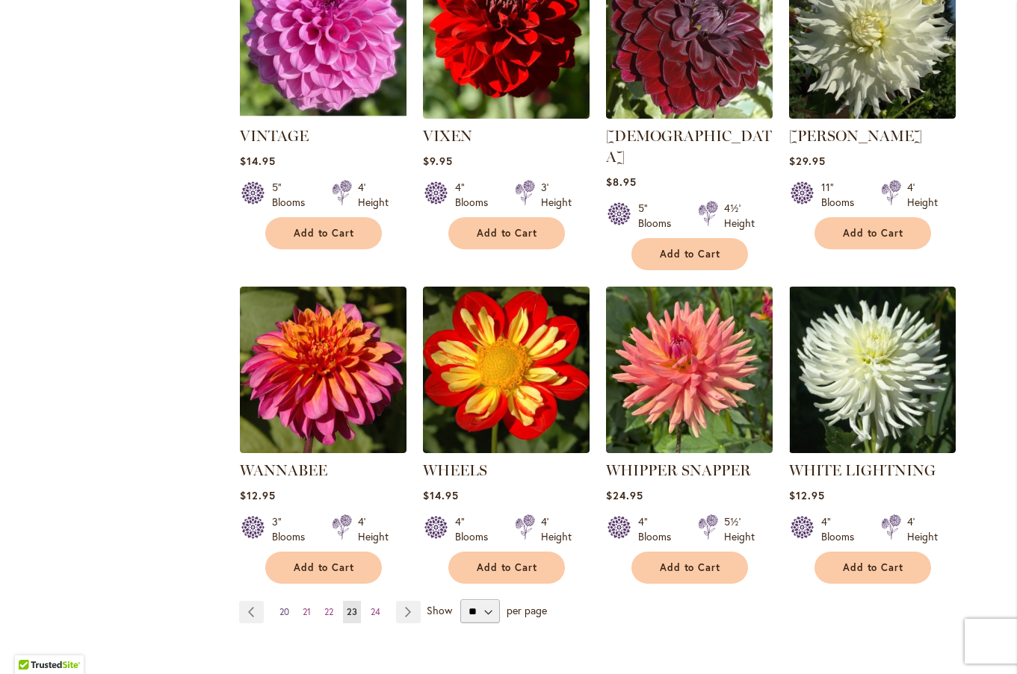
click at [279, 607] on span "20" at bounding box center [284, 612] width 10 height 11
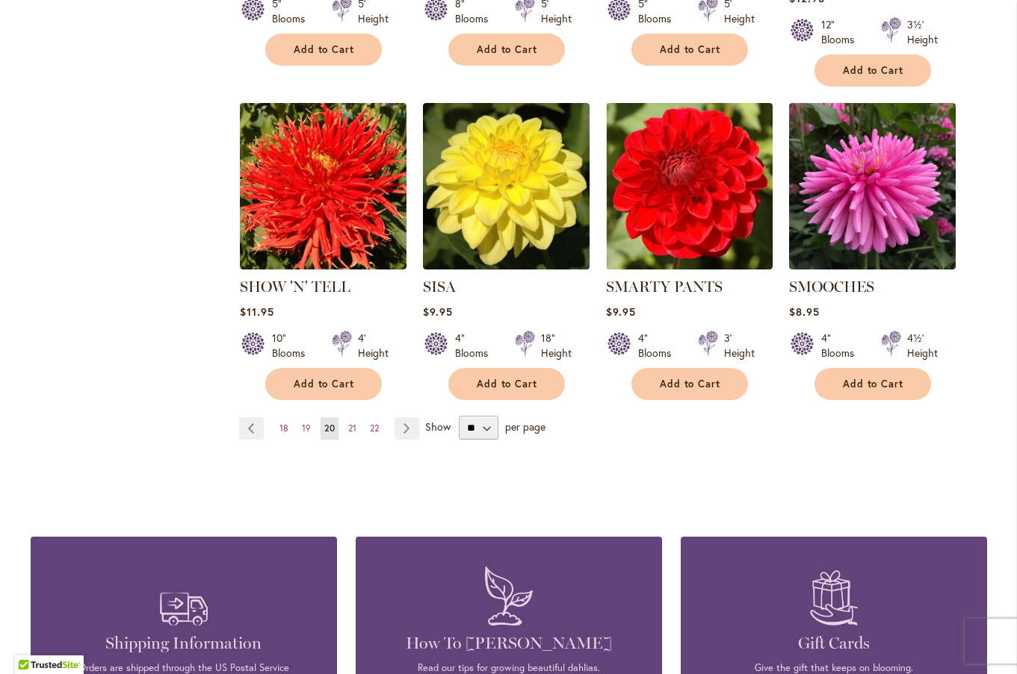
scroll to position [1200, 0]
click at [279, 423] on span "18" at bounding box center [283, 428] width 9 height 11
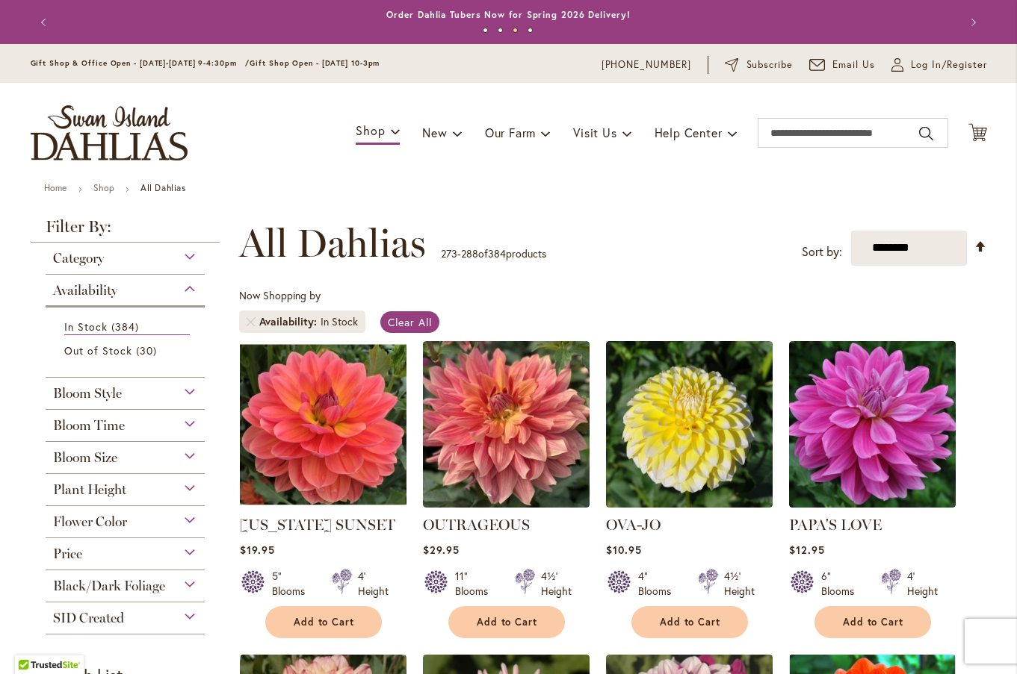
click at [180, 288] on div "Availability" at bounding box center [126, 287] width 160 height 24
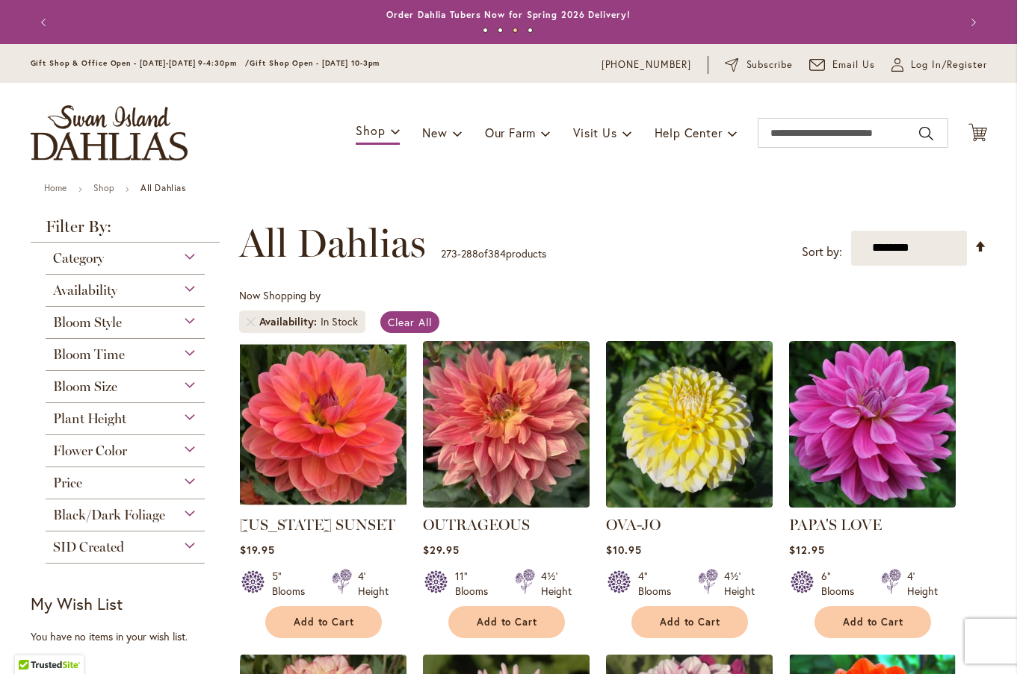
click at [190, 445] on div "Flower Color" at bounding box center [126, 447] width 160 height 24
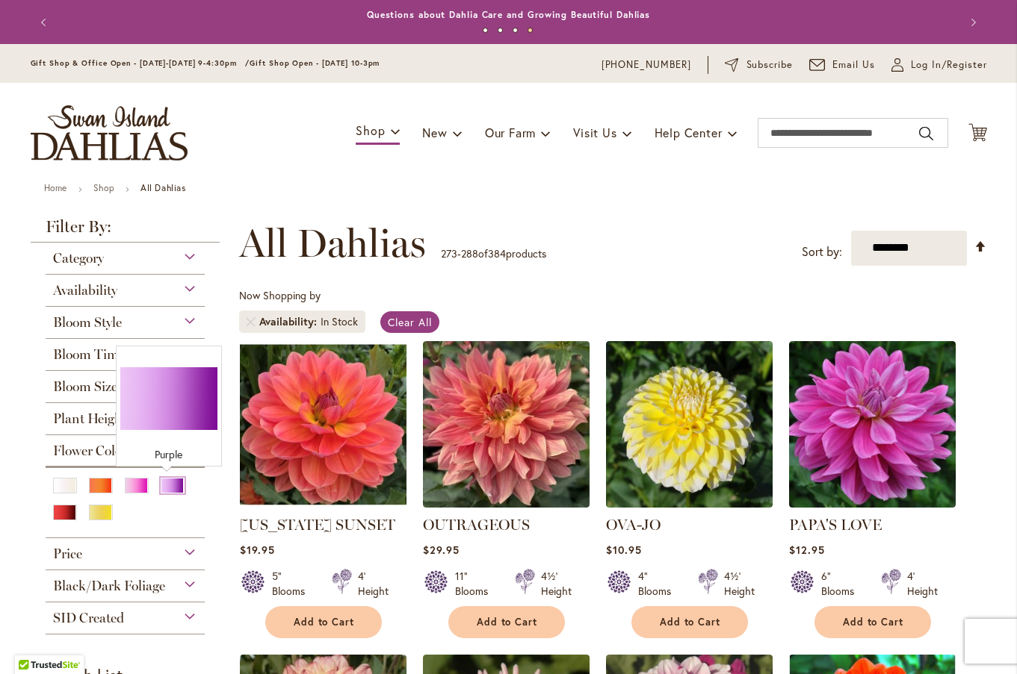
click at [161, 482] on div "Purple" at bounding box center [173, 486] width 24 height 16
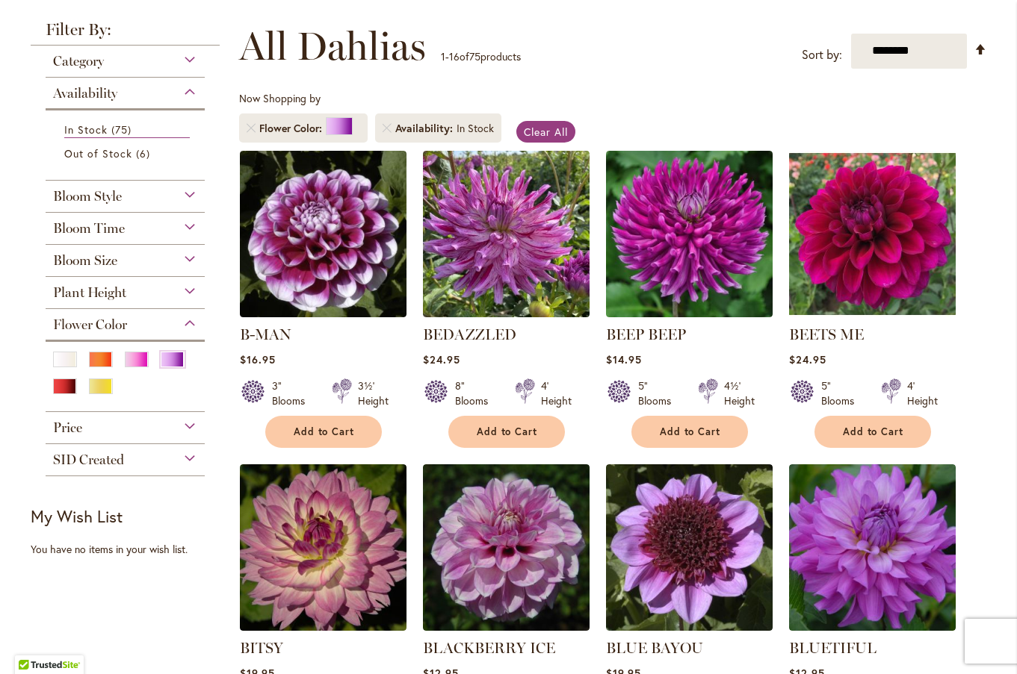
scroll to position [214, 0]
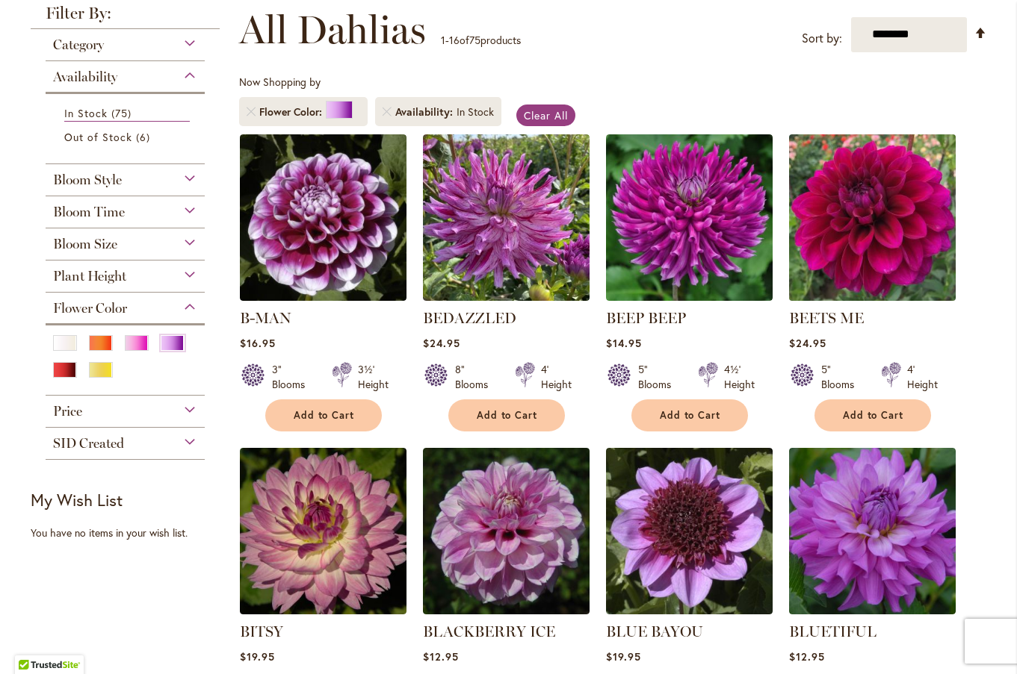
click at [892, 205] on img at bounding box center [871, 217] width 175 height 175
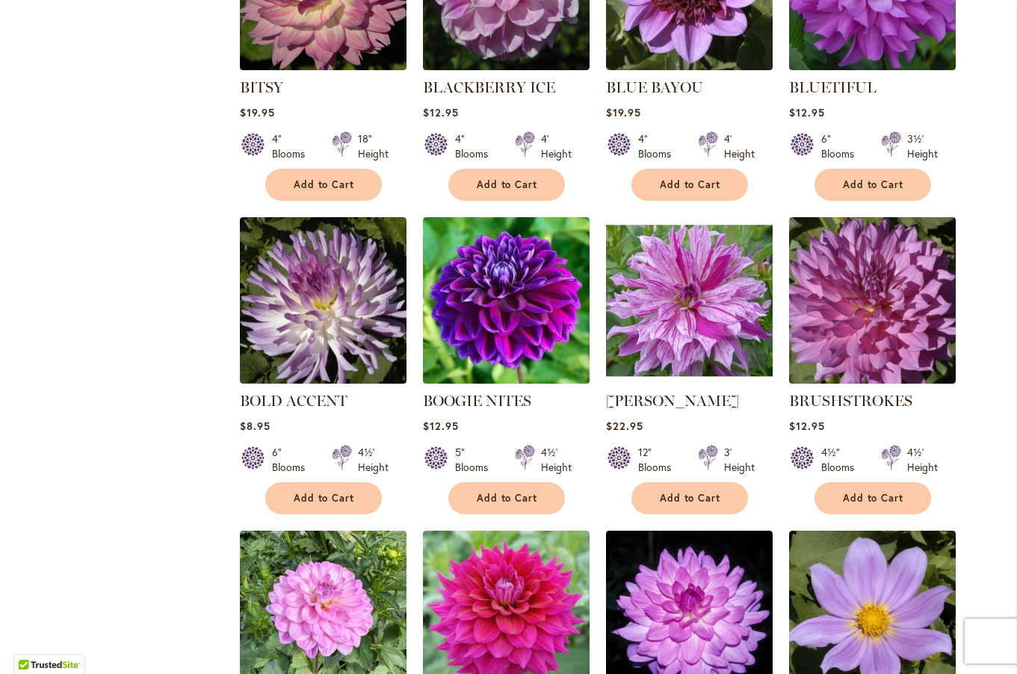
scroll to position [763, 0]
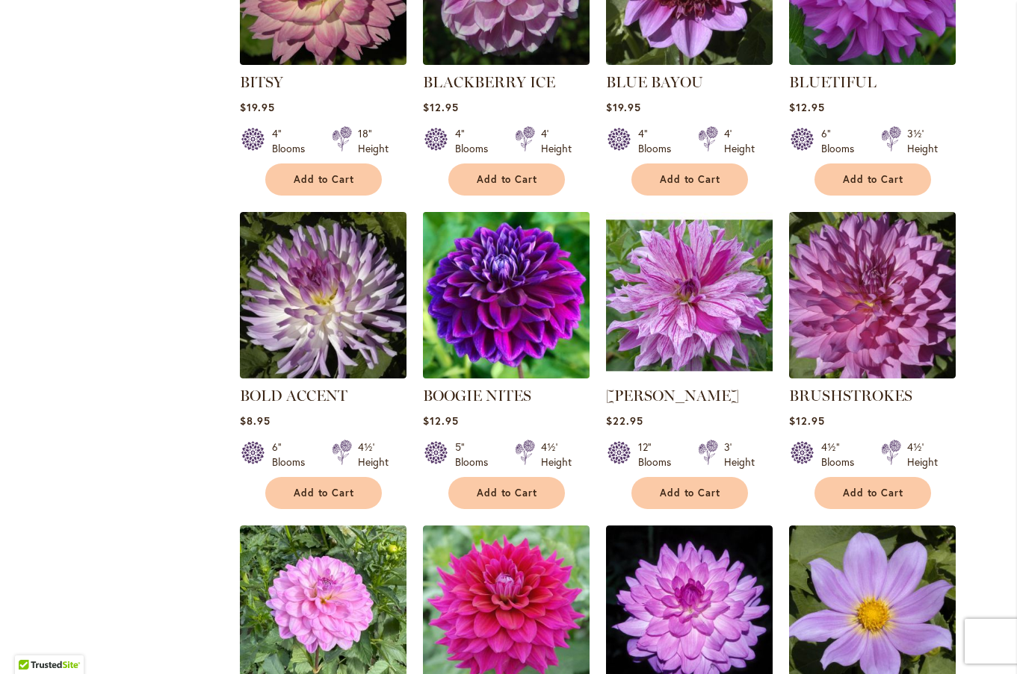
click at [539, 258] on img at bounding box center [505, 295] width 175 height 175
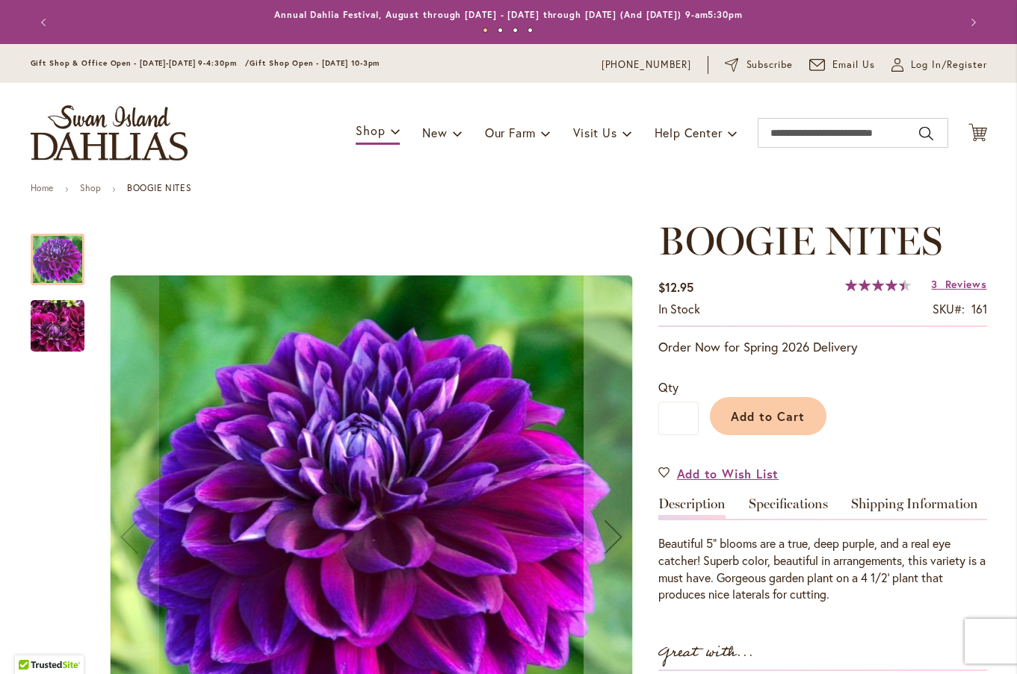
click at [66, 329] on img "BOOGIE NITES" at bounding box center [58, 327] width 54 height 72
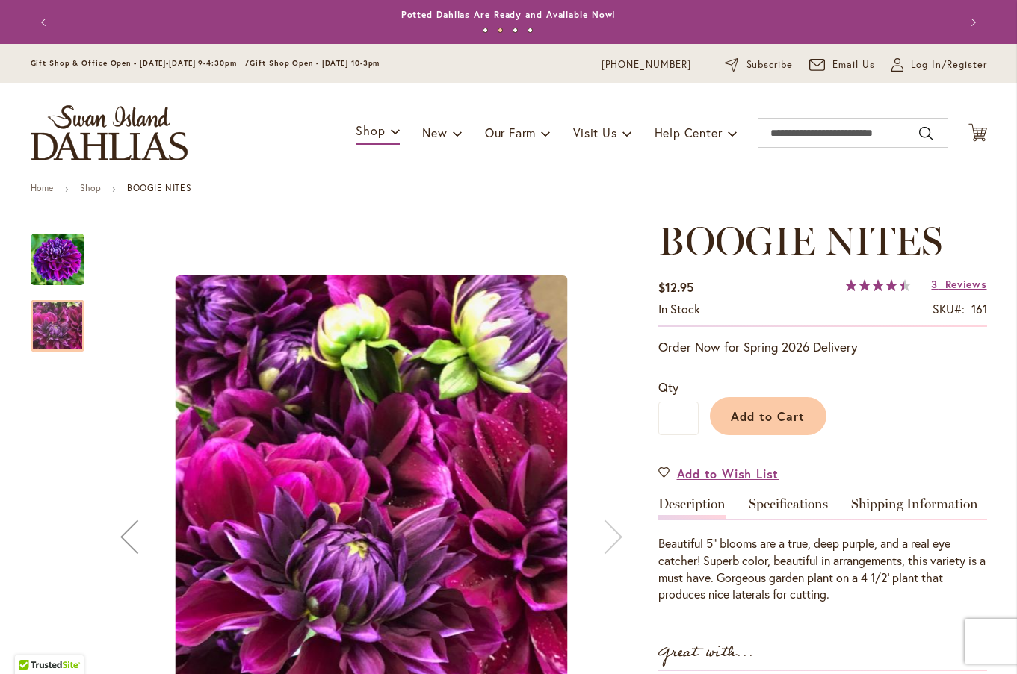
click at [55, 250] on img "BOOGIE NITES" at bounding box center [58, 260] width 54 height 54
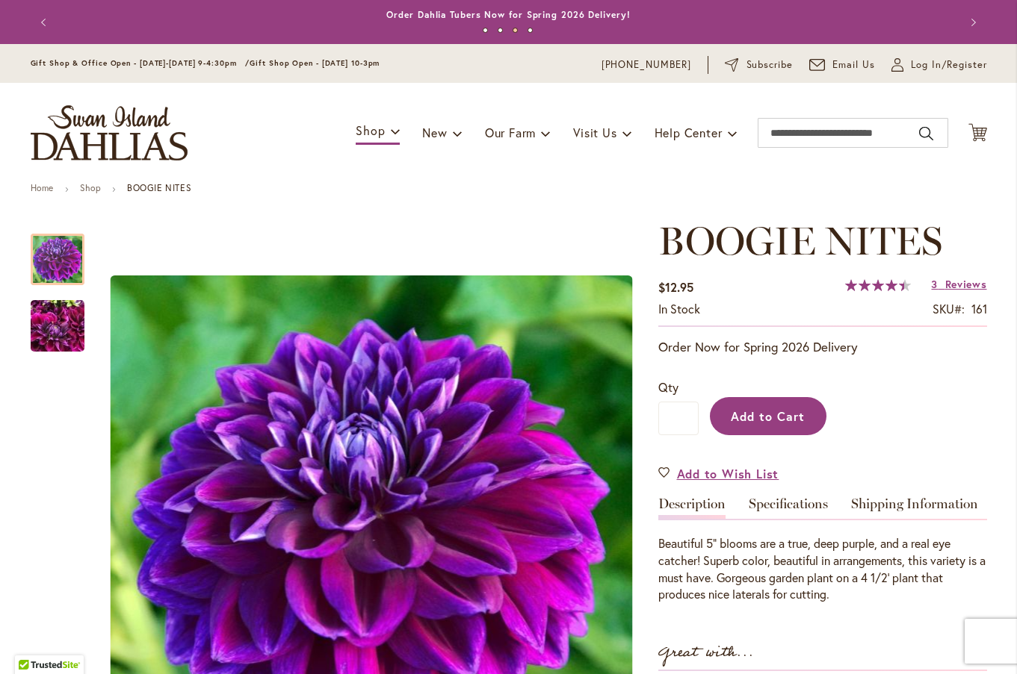
click at [775, 413] on span "Add to Cart" at bounding box center [768, 417] width 74 height 16
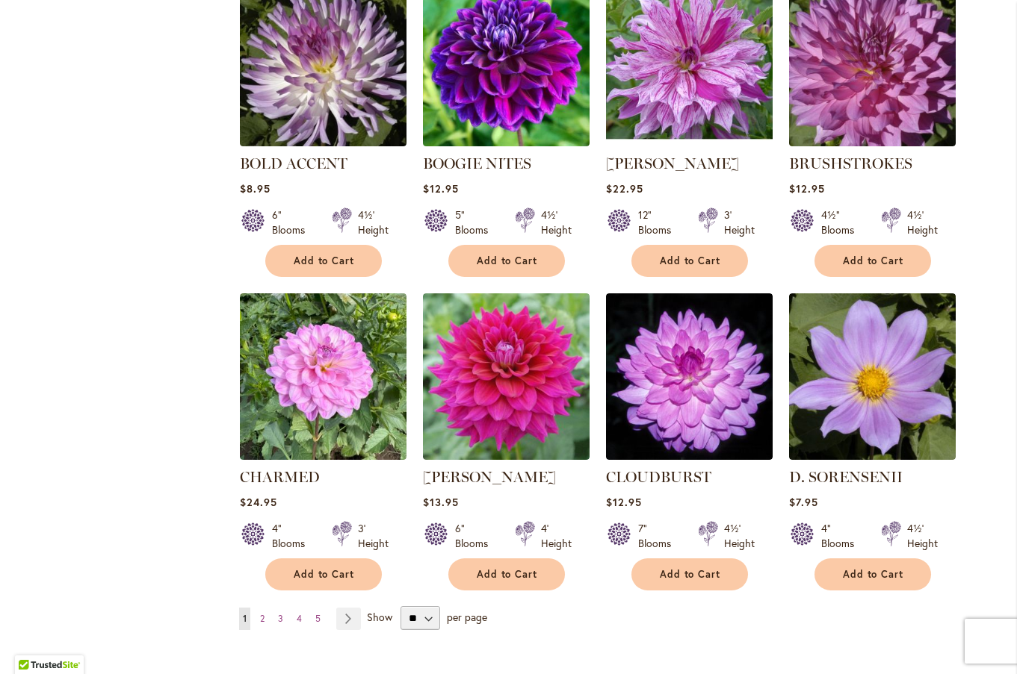
scroll to position [1108, 0]
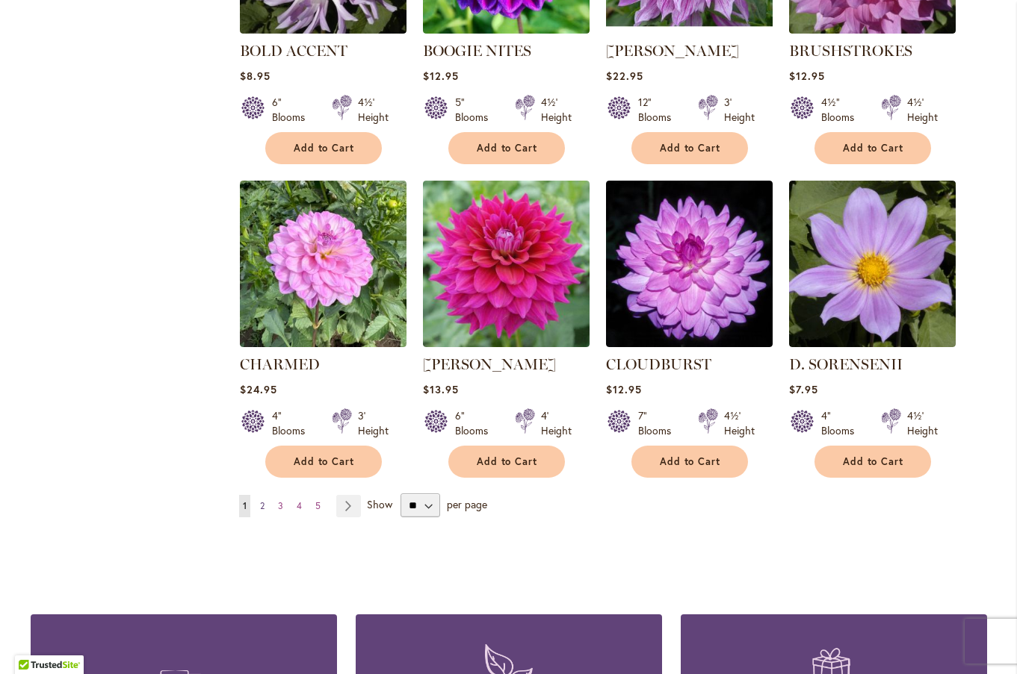
click at [260, 501] on span "2" at bounding box center [262, 505] width 4 height 11
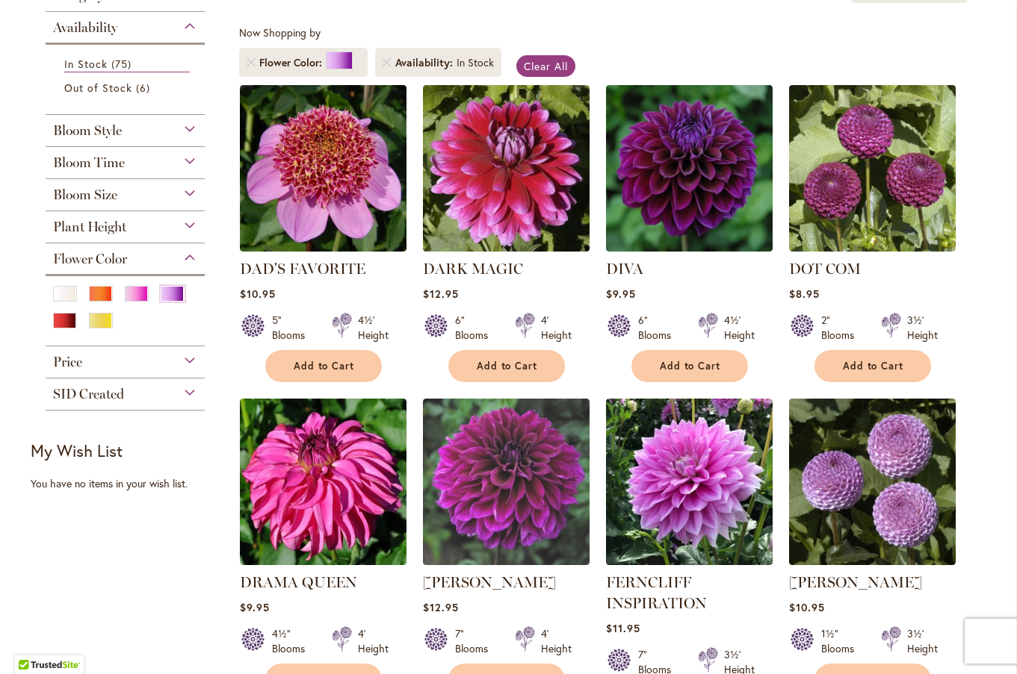
scroll to position [292, 0]
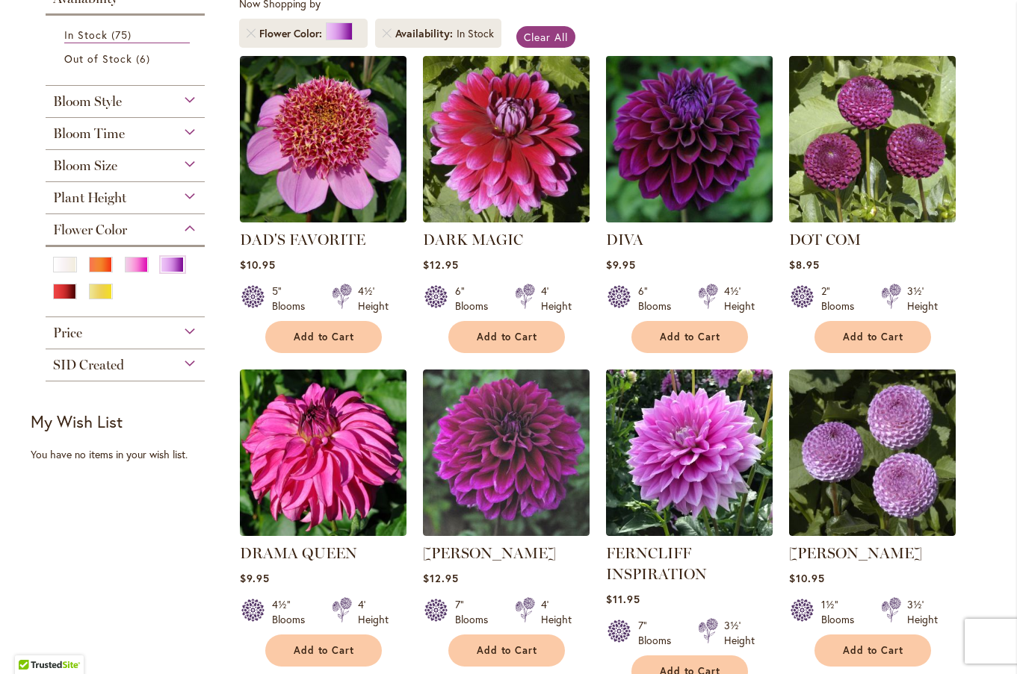
click at [695, 158] on img at bounding box center [688, 139] width 175 height 175
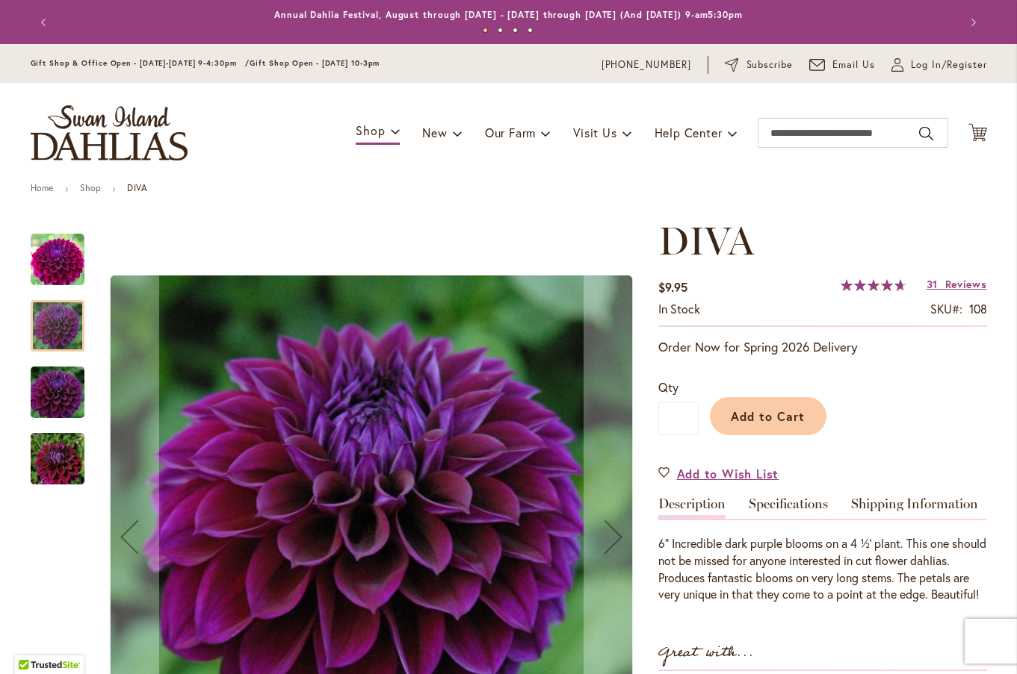
click at [61, 390] on img "Diva" at bounding box center [58, 393] width 108 height 72
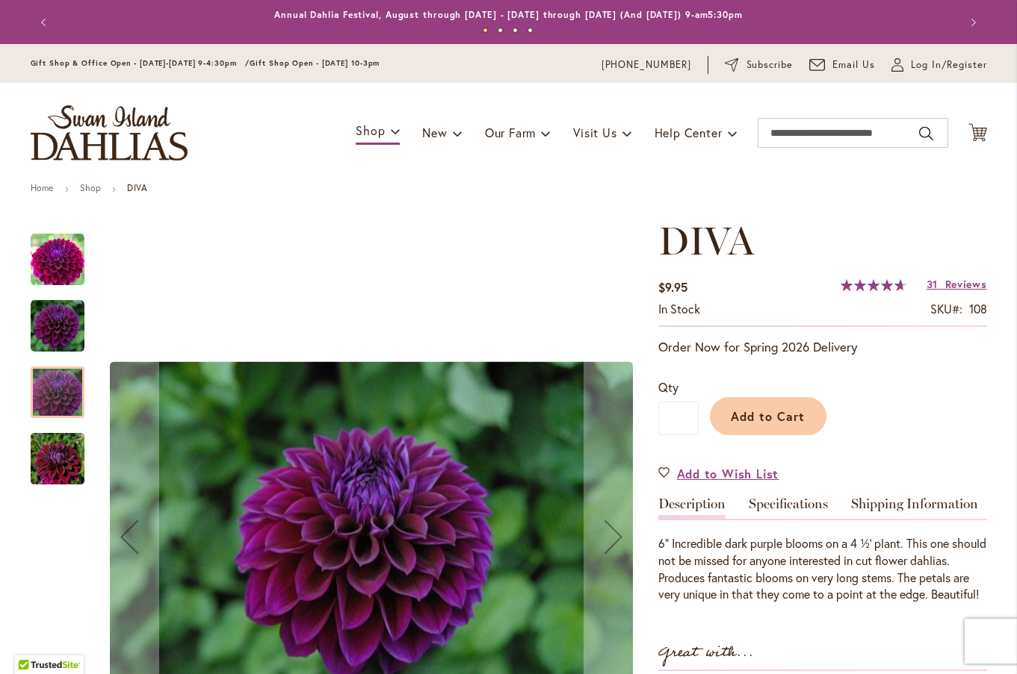
click at [50, 450] on img "Diva" at bounding box center [58, 460] width 108 height 72
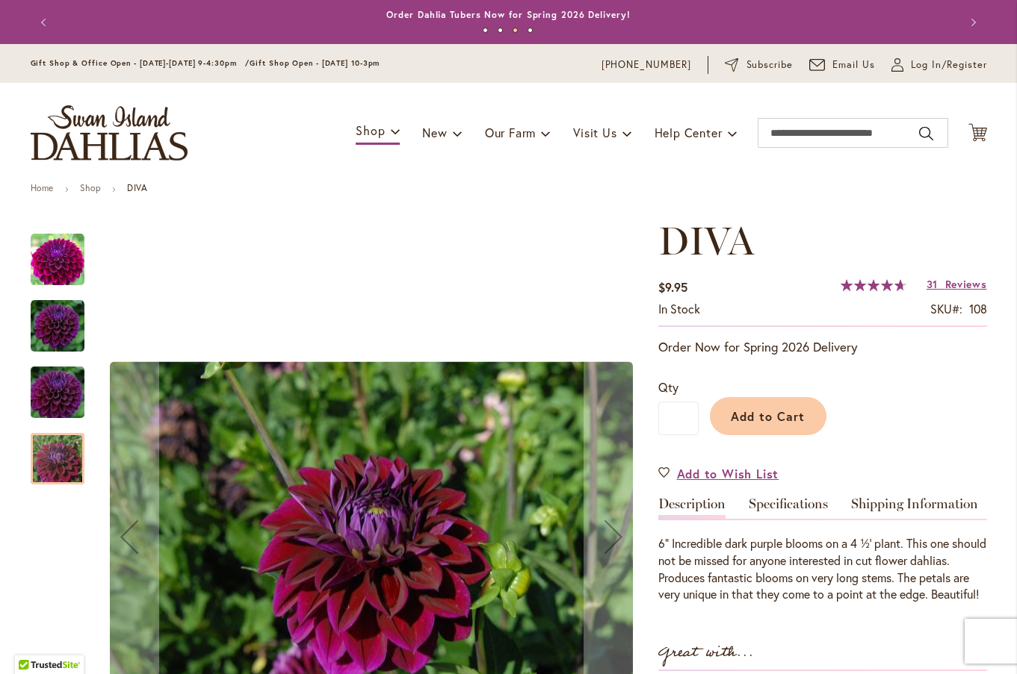
click at [69, 368] on img "Diva" at bounding box center [58, 393] width 108 height 72
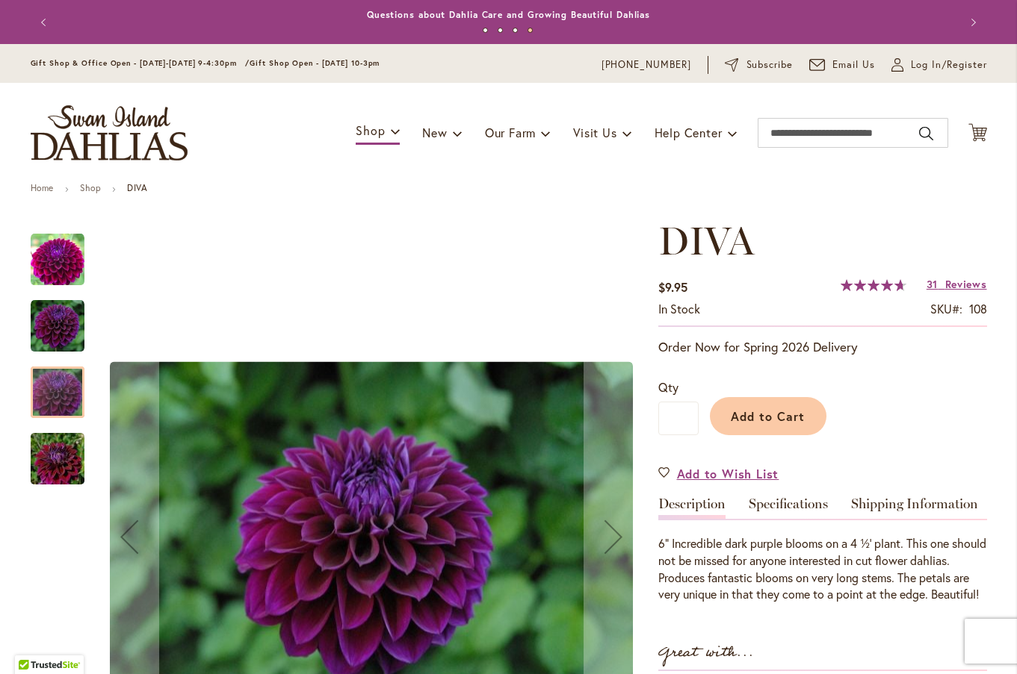
click at [63, 332] on img "Diva" at bounding box center [58, 327] width 54 height 54
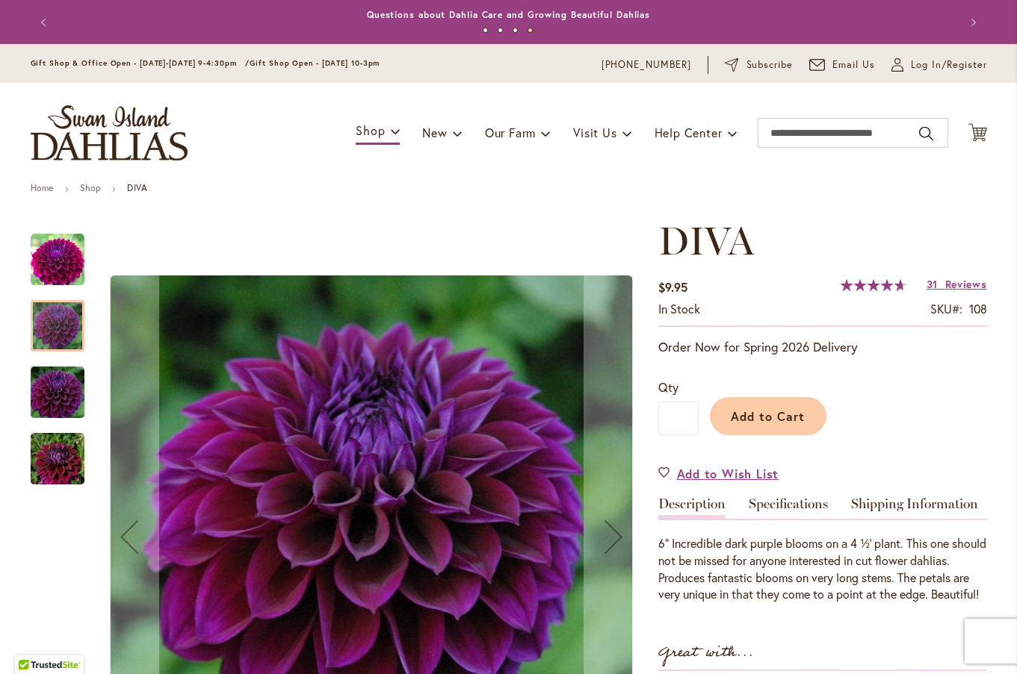
click at [57, 263] on img "Diva" at bounding box center [58, 260] width 54 height 54
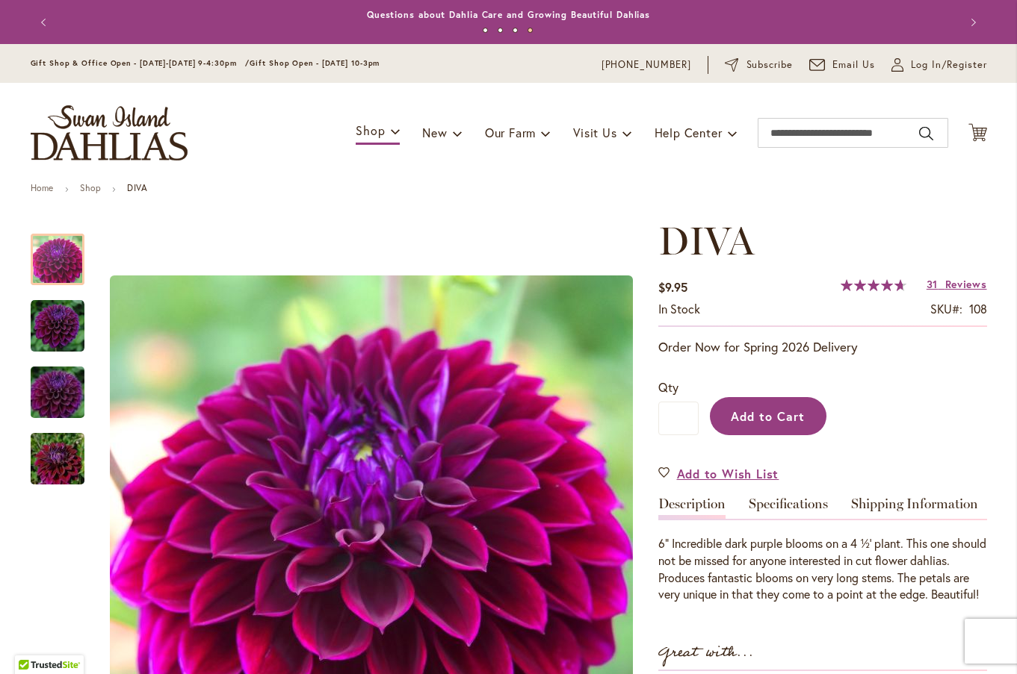
click at [737, 412] on span "Add to Cart" at bounding box center [768, 417] width 74 height 16
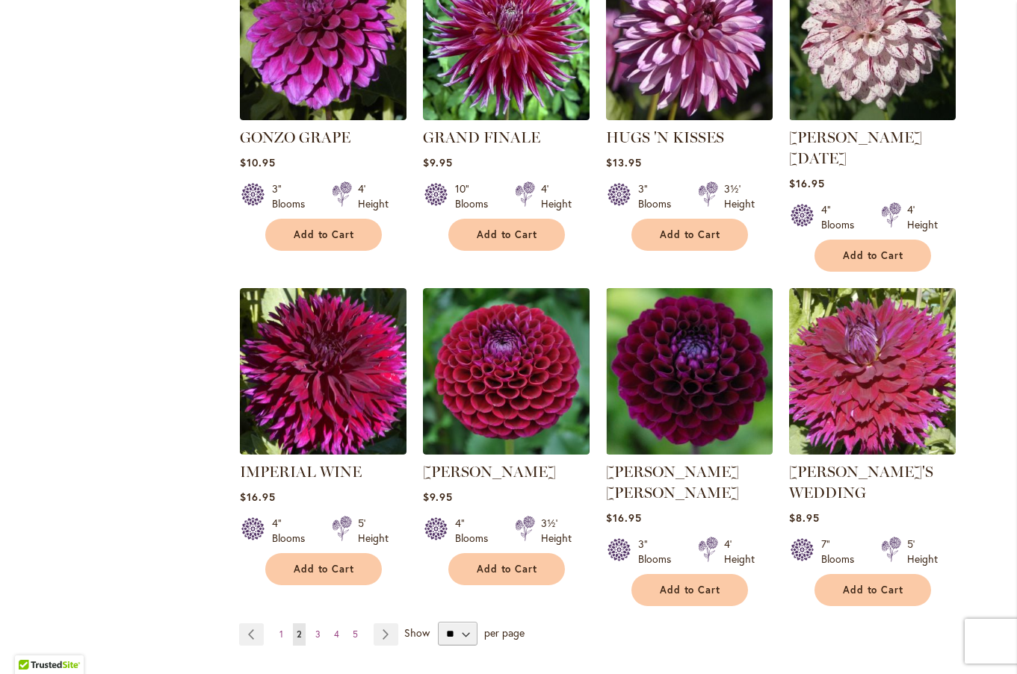
scroll to position [1046, 0]
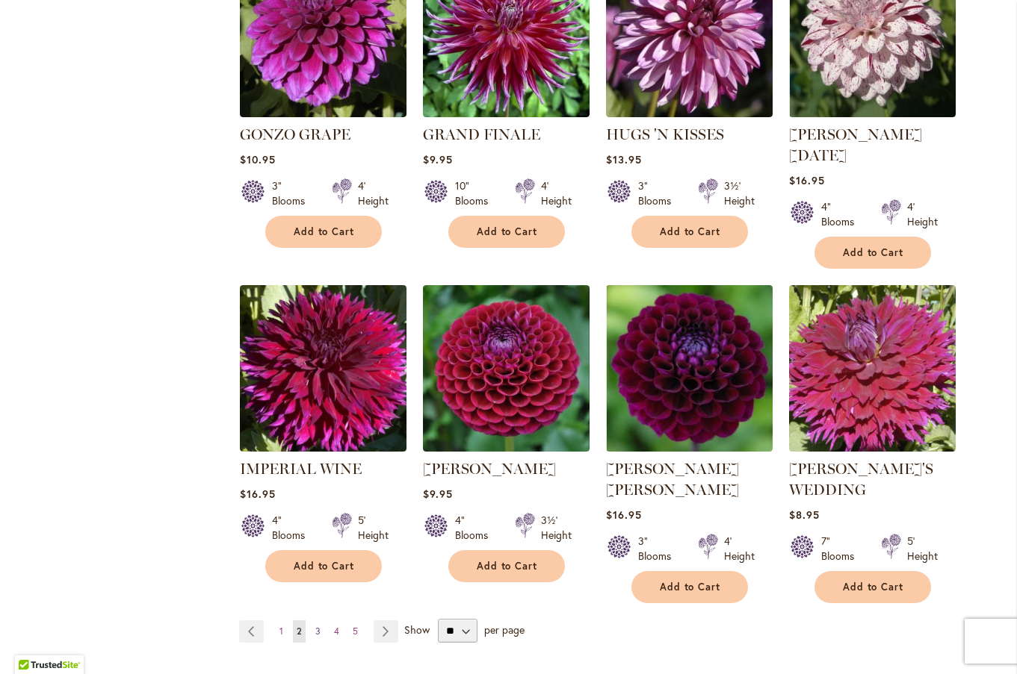
click at [315, 626] on span "3" at bounding box center [317, 631] width 5 height 11
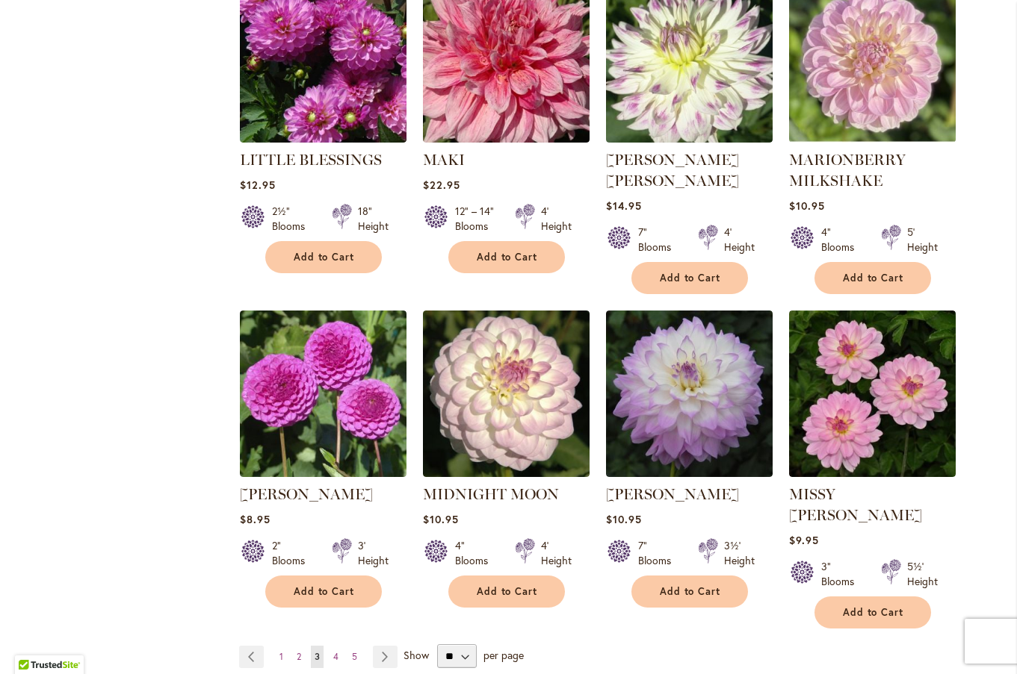
scroll to position [1023, 0]
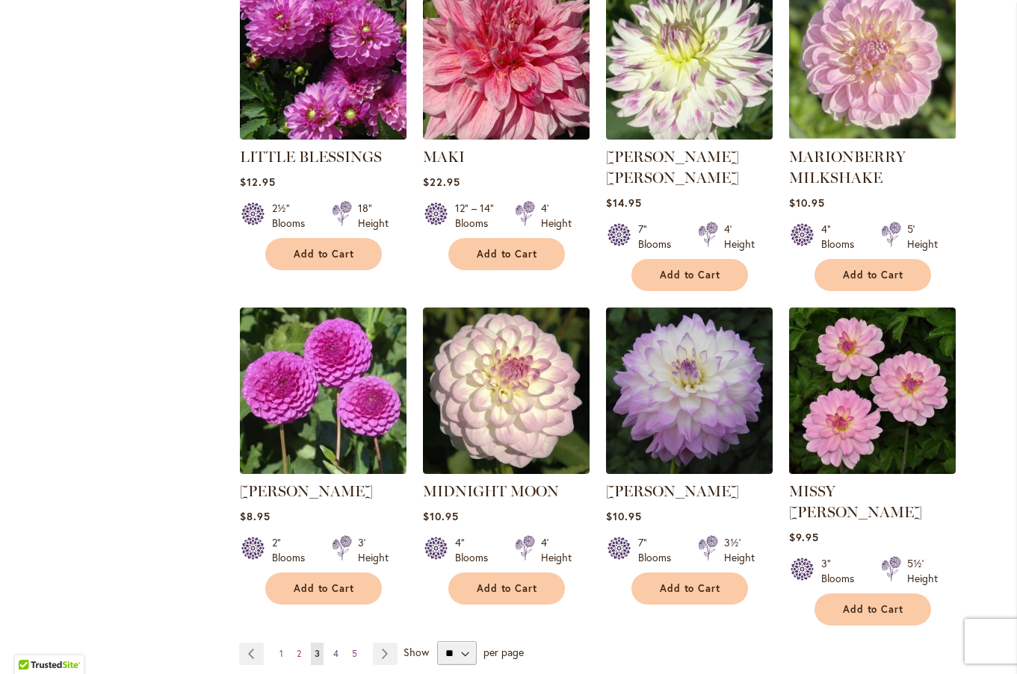
click at [333, 648] on span "4" at bounding box center [335, 653] width 5 height 11
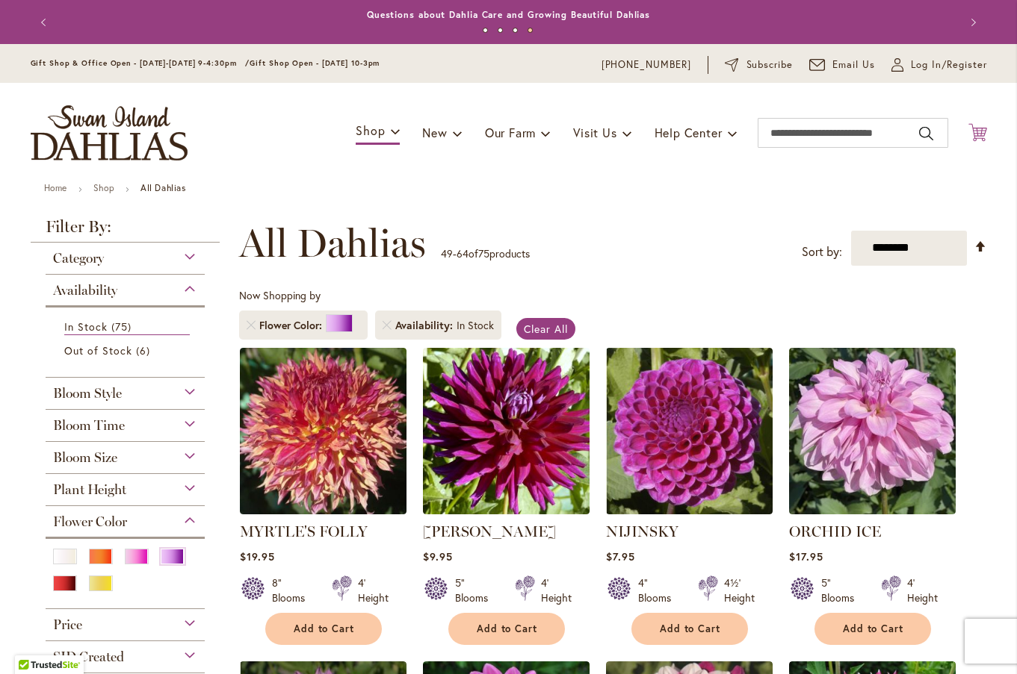
click at [973, 133] on icon "Cart .cls-1 { fill: #231f20; }" at bounding box center [977, 132] width 19 height 19
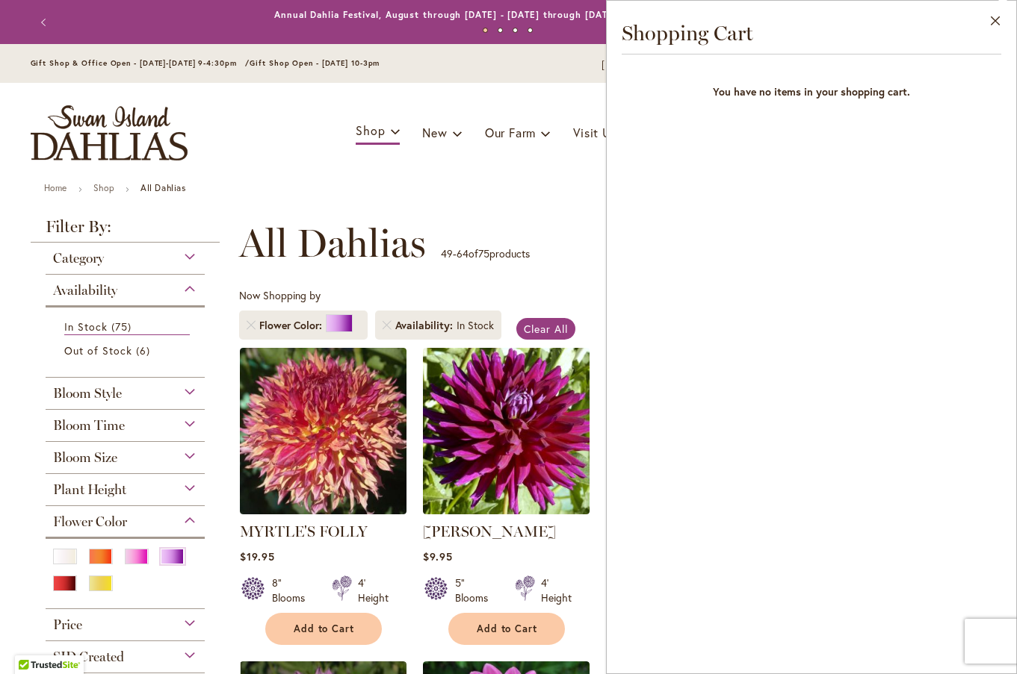
click at [580, 95] on div "Toggle Nav Shop Dahlia Tubers Collections Fresh Cut Dahlias Gardening Supplies …" at bounding box center [509, 133] width 986 height 100
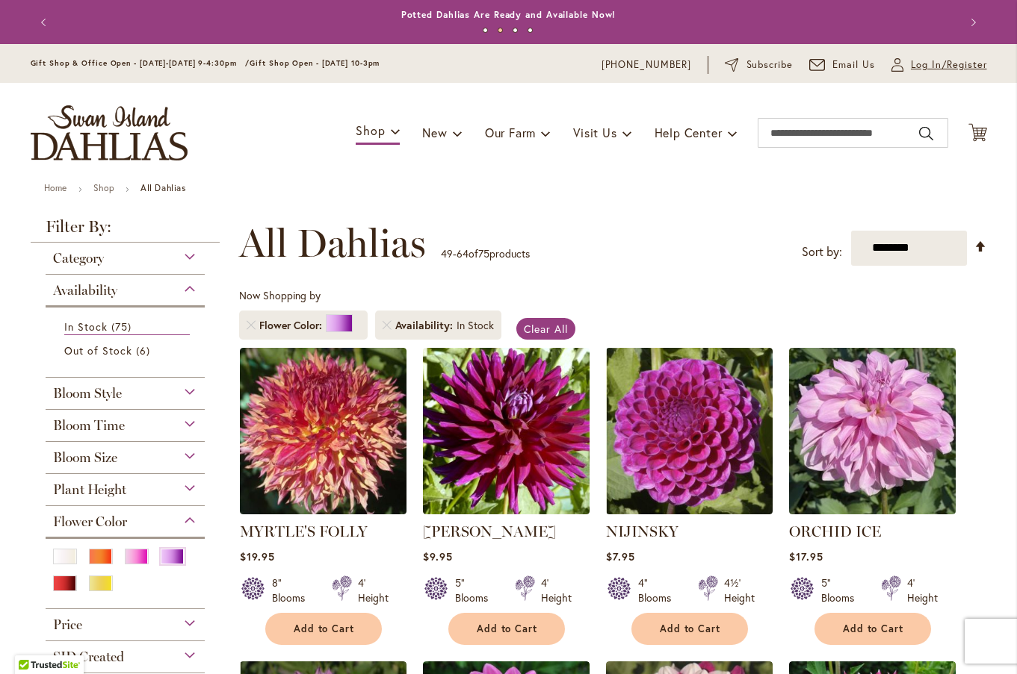
click at [919, 67] on span "Log In/Register" at bounding box center [949, 65] width 76 height 15
